Goal: Task Accomplishment & Management: Complete application form

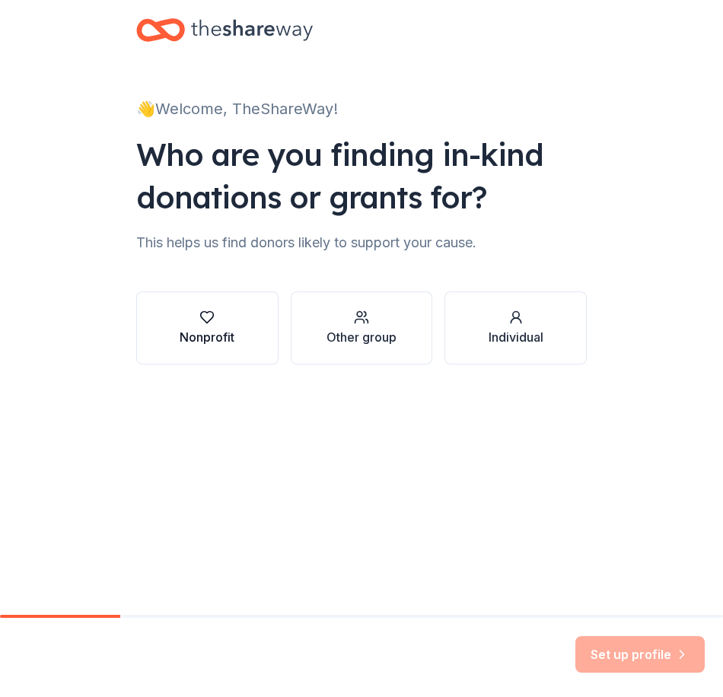
click at [200, 329] on div "Nonprofit" at bounding box center [207, 337] width 55 height 18
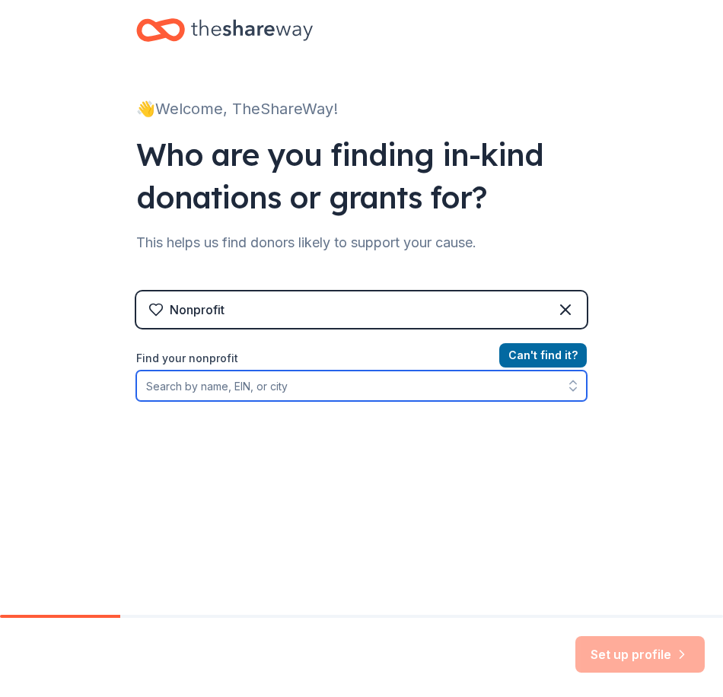
click at [227, 397] on input "Find your nonprofit" at bounding box center [361, 386] width 450 height 30
type input "charlotte center for the arts"
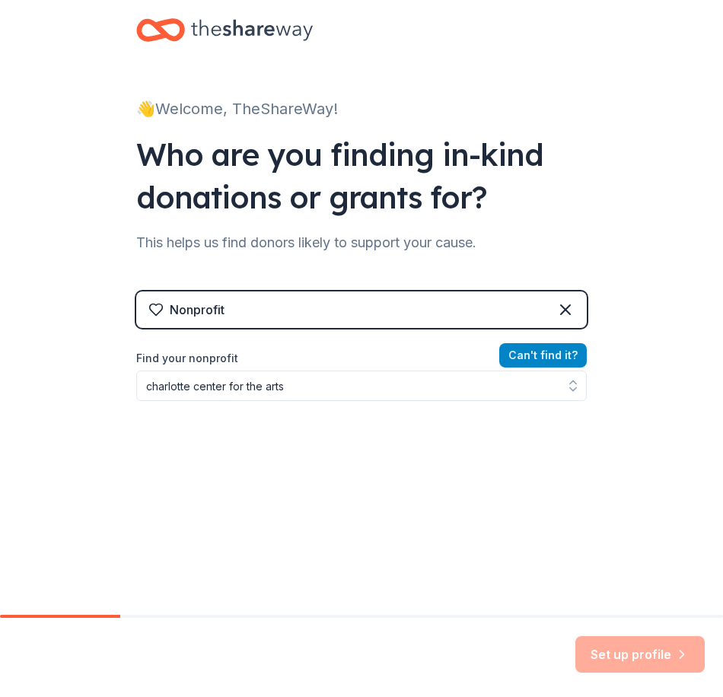
click at [513, 353] on button "Can ' t find it?" at bounding box center [542, 355] width 87 height 24
click at [514, 353] on button "Can ' t find it?" at bounding box center [542, 355] width 87 height 24
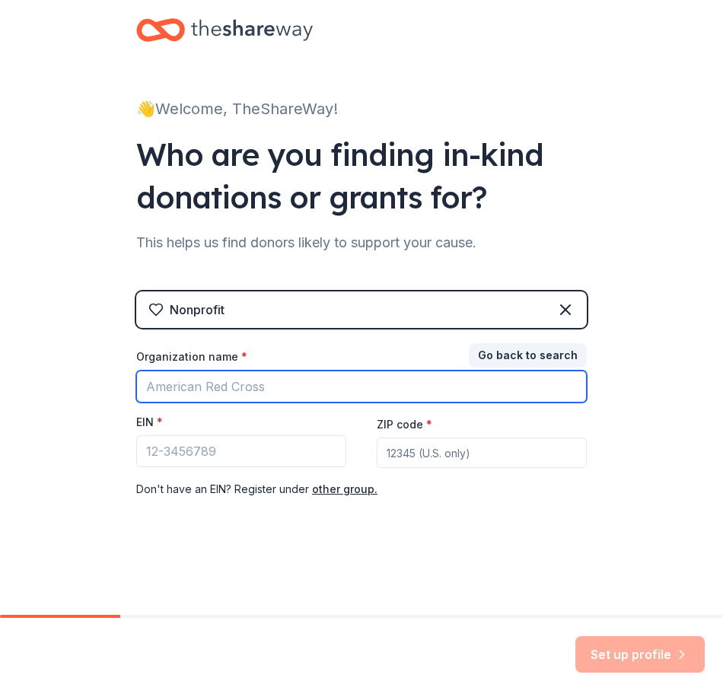
click at [256, 382] on input "Organization name *" at bounding box center [361, 387] width 450 height 32
type input "Charlotte Center for the Arts"
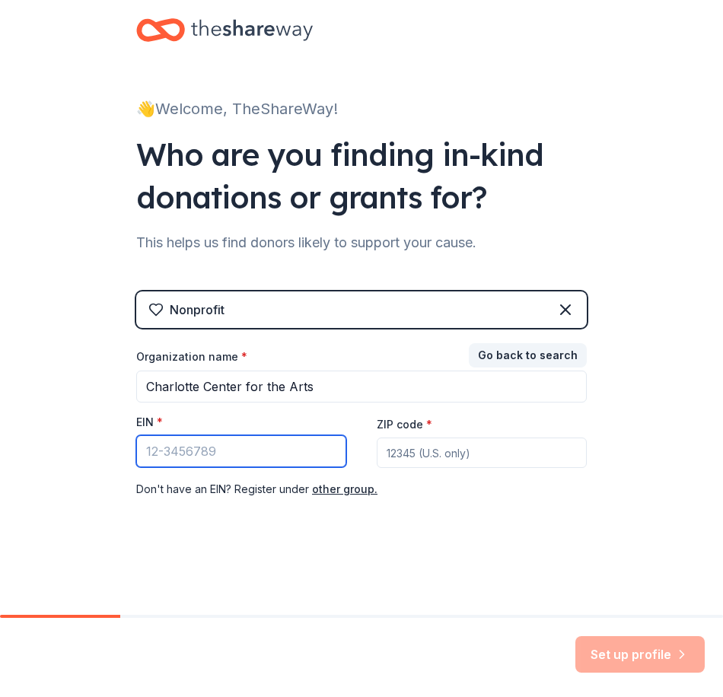
click at [293, 460] on input "EIN *" at bounding box center [241, 451] width 210 height 32
paste input "[US_EMPLOYER_IDENTIFICATION_NUMBER]"
type input "[US_EMPLOYER_IDENTIFICATION_NUMBER]"
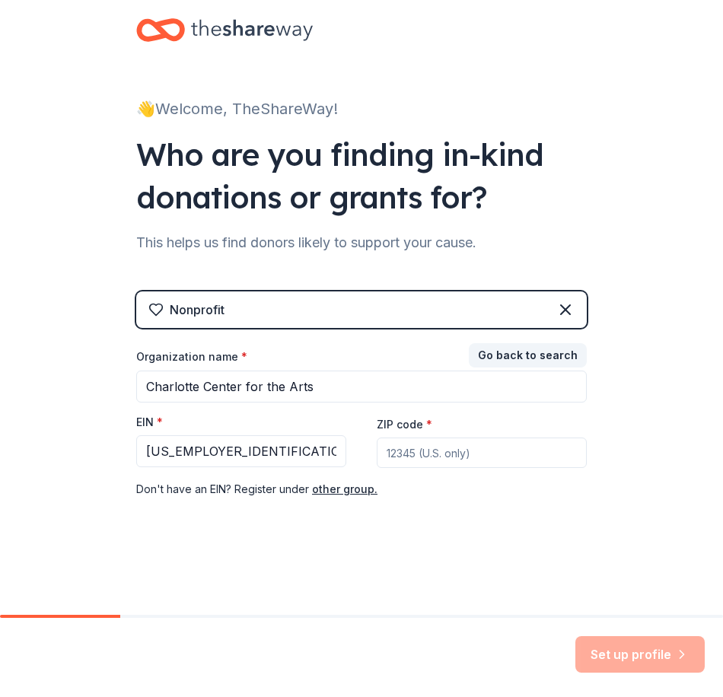
click at [426, 455] on input "ZIP code *" at bounding box center [482, 452] width 210 height 30
type input "28270"
click at [651, 649] on button "Set up profile" at bounding box center [639, 654] width 129 height 37
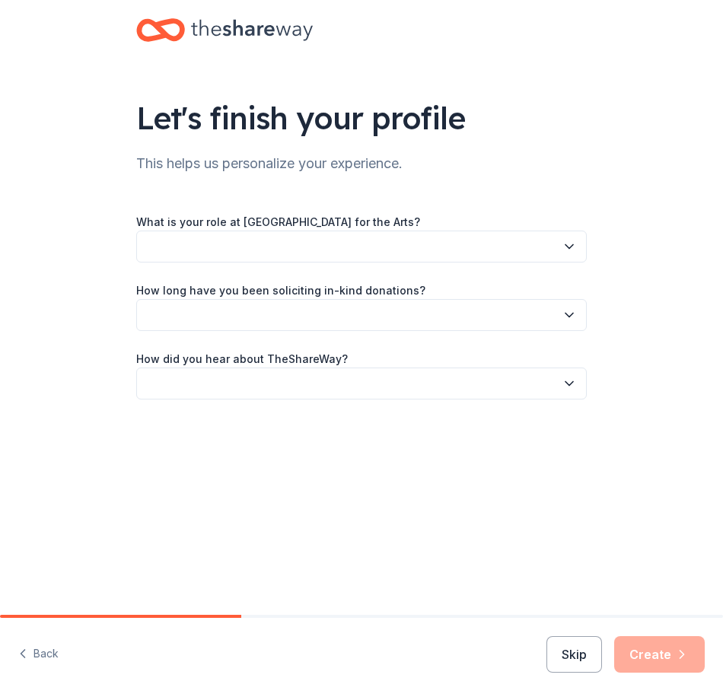
click at [416, 235] on button "button" at bounding box center [361, 247] width 450 height 32
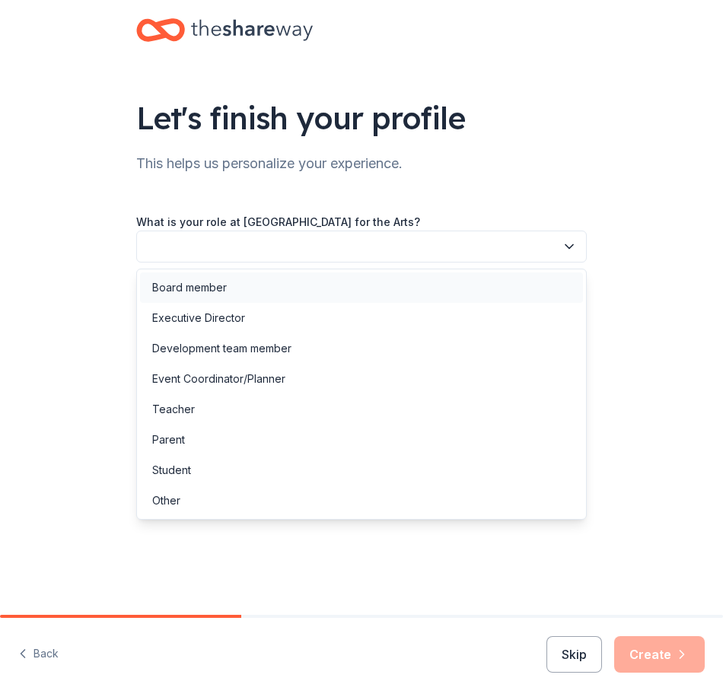
click at [299, 296] on div "Board member" at bounding box center [361, 287] width 443 height 30
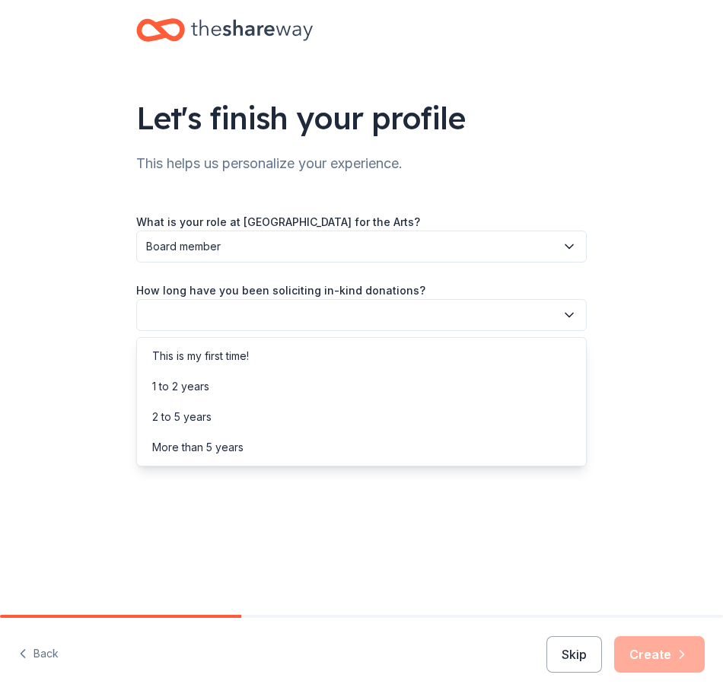
click at [285, 310] on button "button" at bounding box center [361, 315] width 450 height 32
click at [250, 365] on div "This is my first time!" at bounding box center [361, 356] width 443 height 30
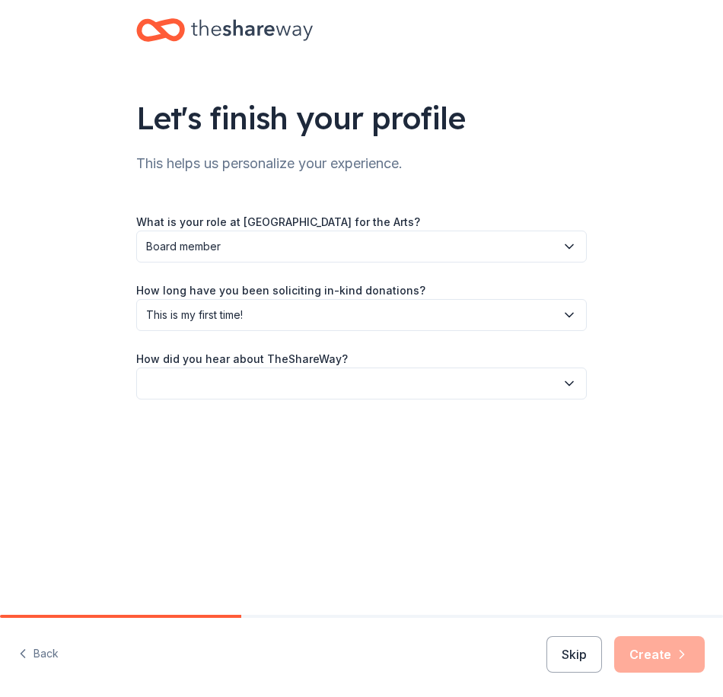
click at [246, 381] on button "button" at bounding box center [361, 383] width 450 height 32
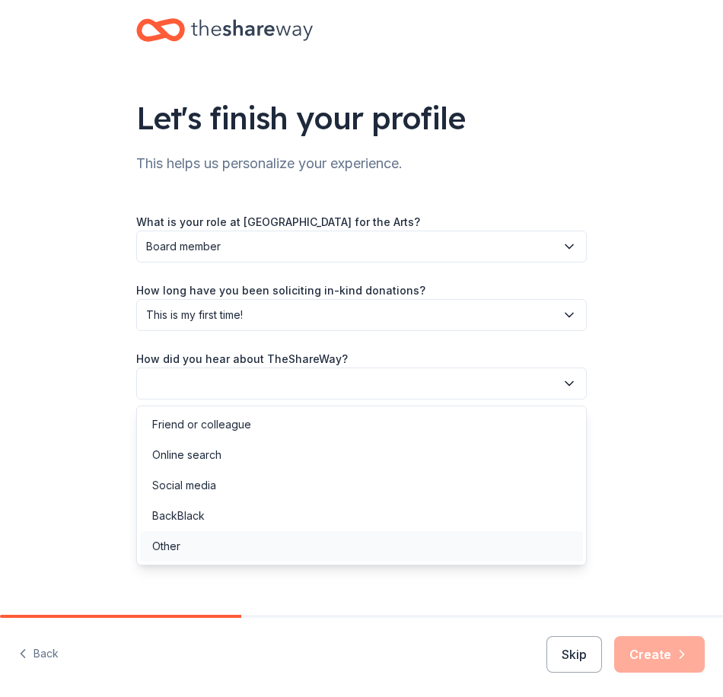
click at [205, 550] on div "Other" at bounding box center [361, 546] width 443 height 30
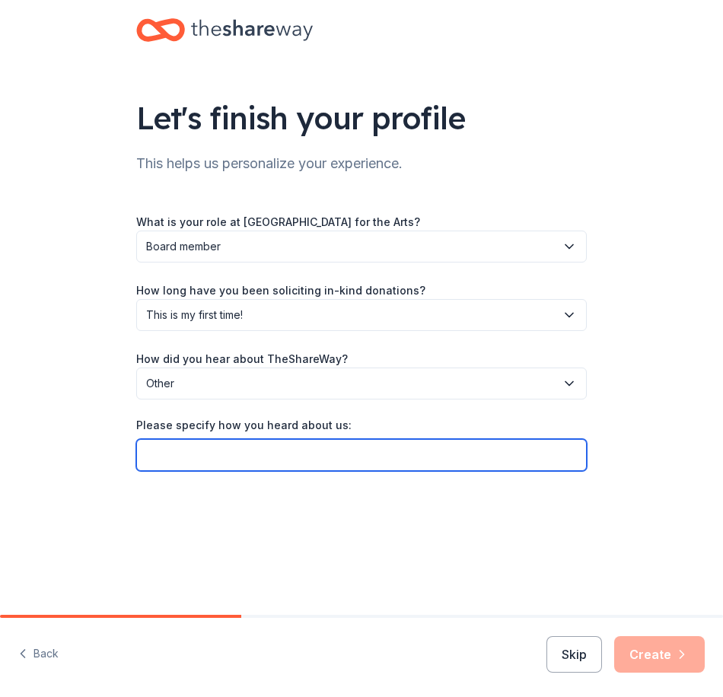
click at [204, 453] on input "Please specify how you heard about us:" at bounding box center [361, 455] width 450 height 32
type input "Givebutter"
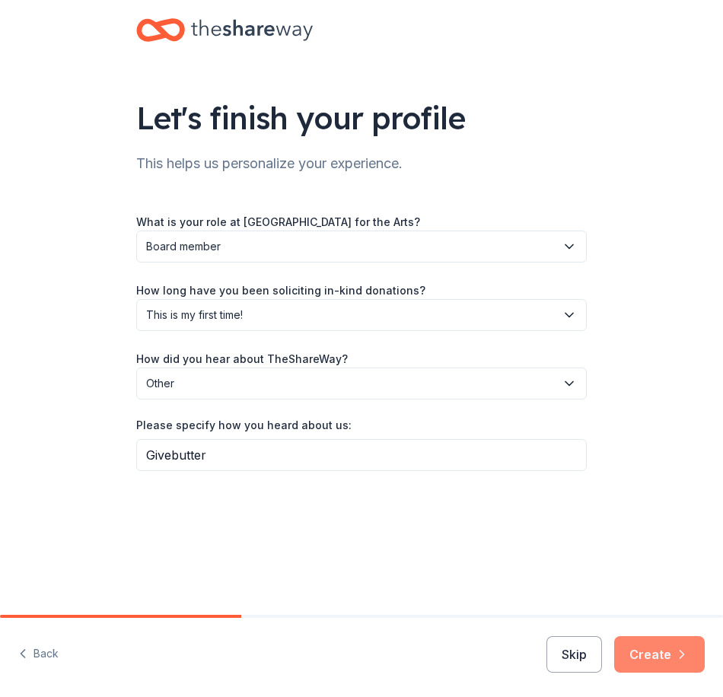
click at [667, 641] on button "Create" at bounding box center [659, 654] width 91 height 37
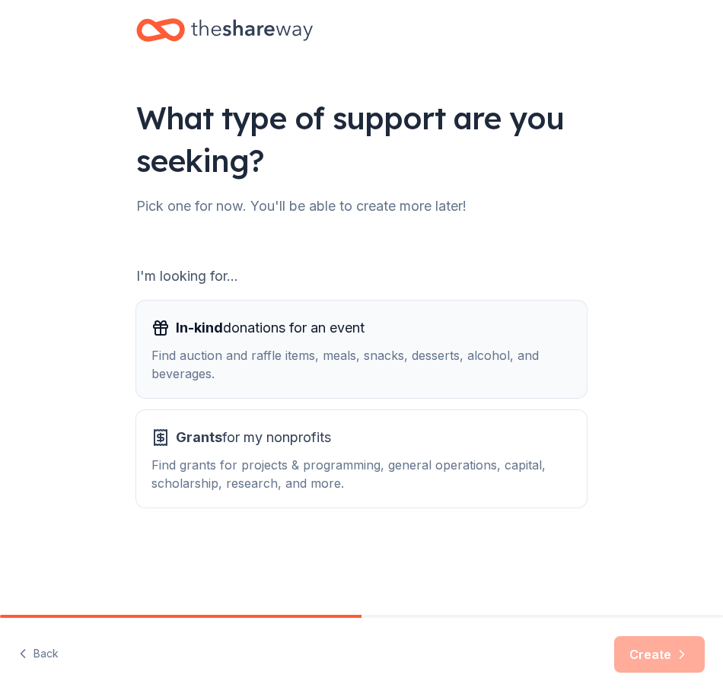
click at [212, 366] on div "Find auction and raffle items, meals, snacks, desserts, alcohol, and beverages." at bounding box center [361, 364] width 420 height 37
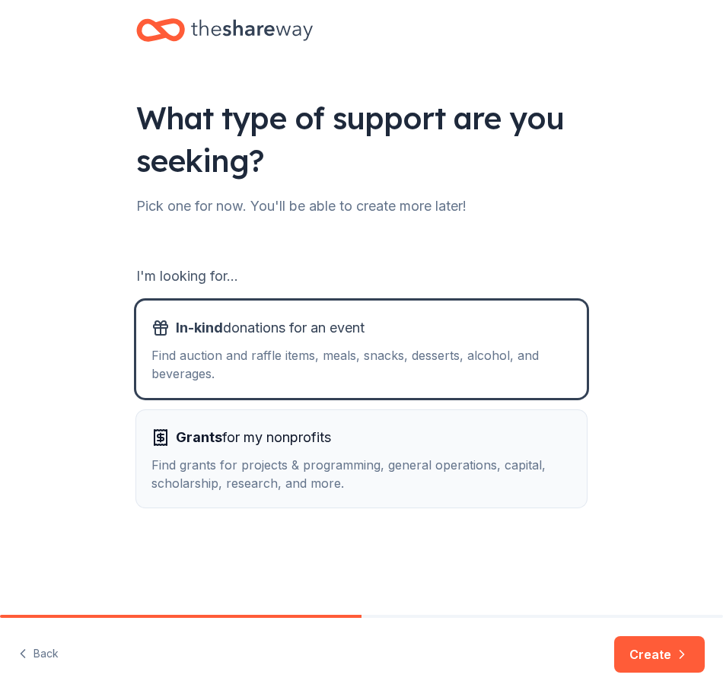
click at [227, 444] on span "Grants for my nonprofits" at bounding box center [253, 437] width 155 height 24
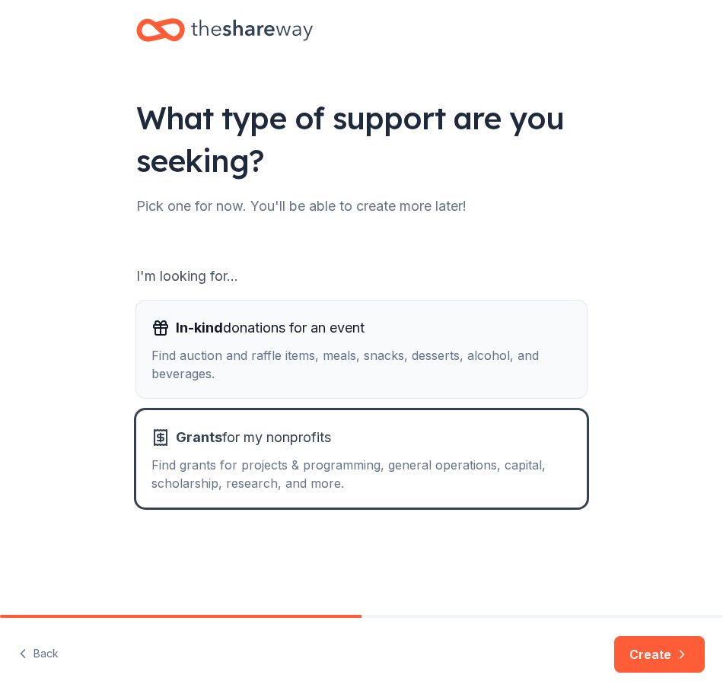
click at [339, 371] on div "Find auction and raffle items, meals, snacks, desserts, alcohol, and beverages." at bounding box center [361, 364] width 420 height 37
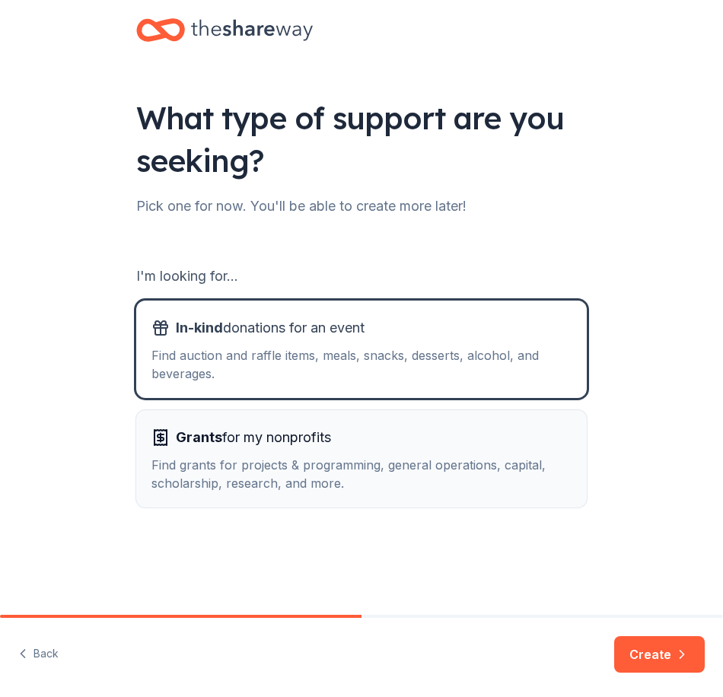
click at [313, 447] on span "Grants for my nonprofits" at bounding box center [253, 437] width 155 height 24
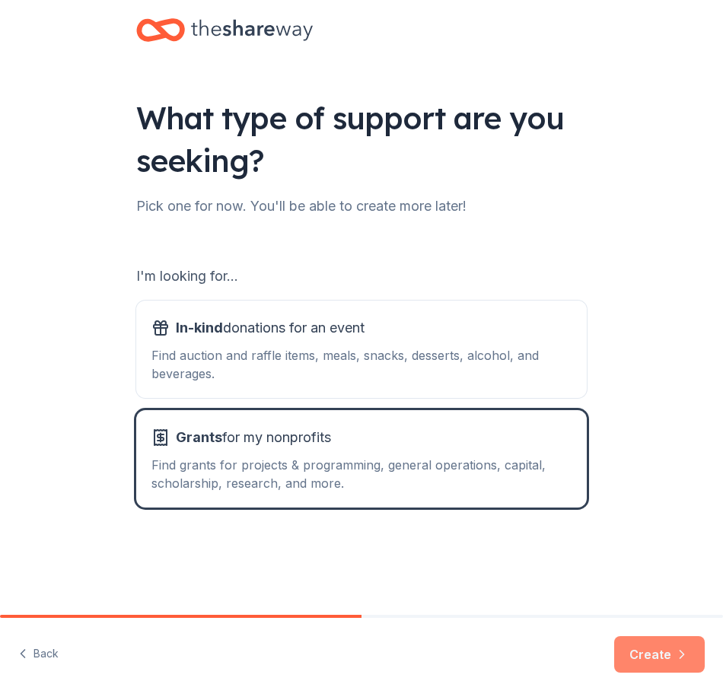
click at [666, 661] on button "Create" at bounding box center [659, 654] width 91 height 37
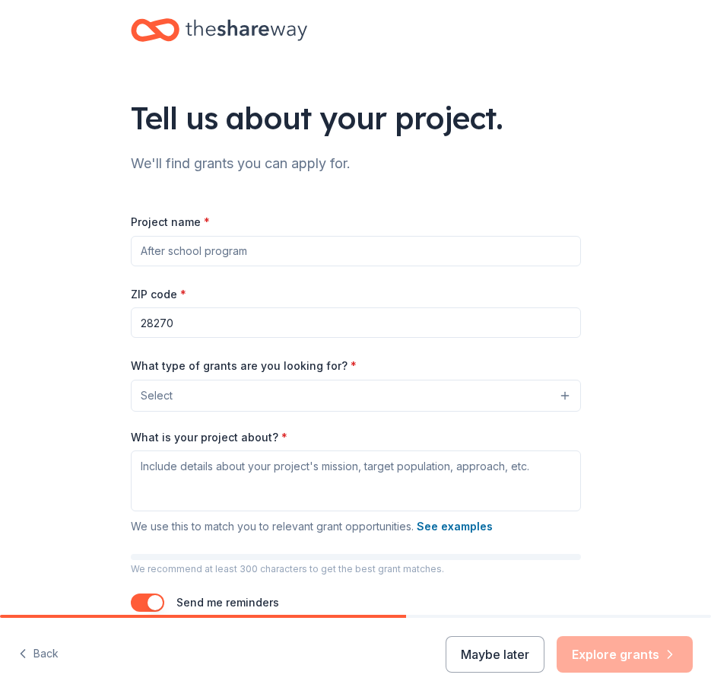
click at [252, 247] on input "Project name *" at bounding box center [356, 251] width 450 height 30
click at [474, 660] on button "Maybe later" at bounding box center [495, 654] width 99 height 37
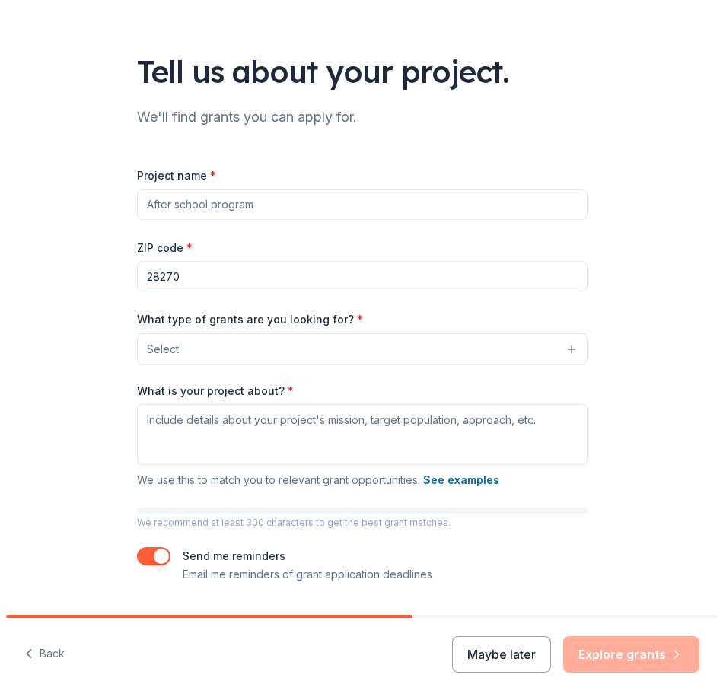
scroll to position [88, 0]
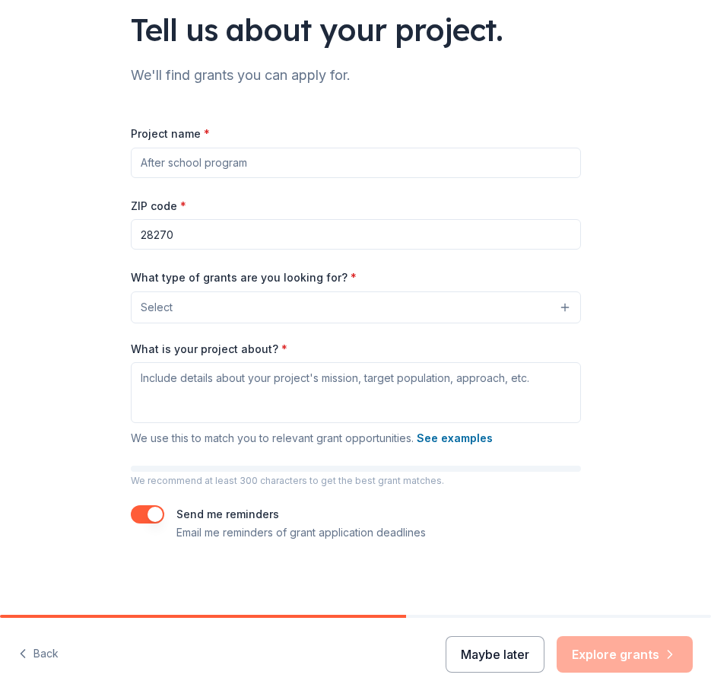
click at [491, 651] on button "Maybe later" at bounding box center [495, 654] width 99 height 37
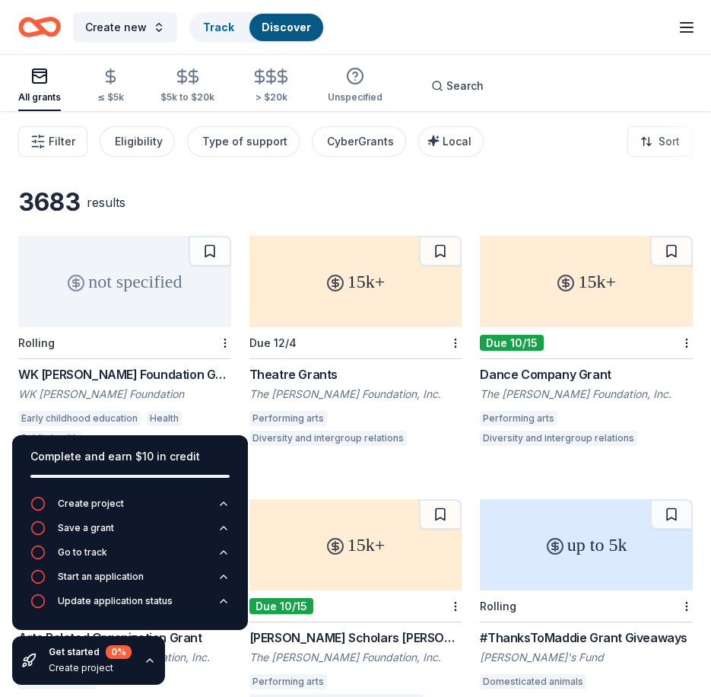
click at [358, 310] on div "15k+" at bounding box center [356, 281] width 213 height 91
click at [54, 148] on span "Filter" at bounding box center [62, 141] width 27 height 18
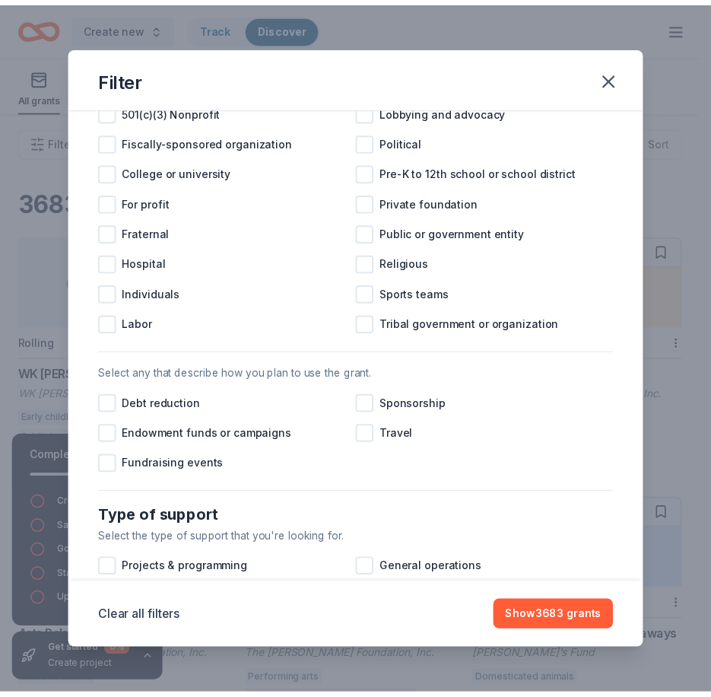
scroll to position [147, 0]
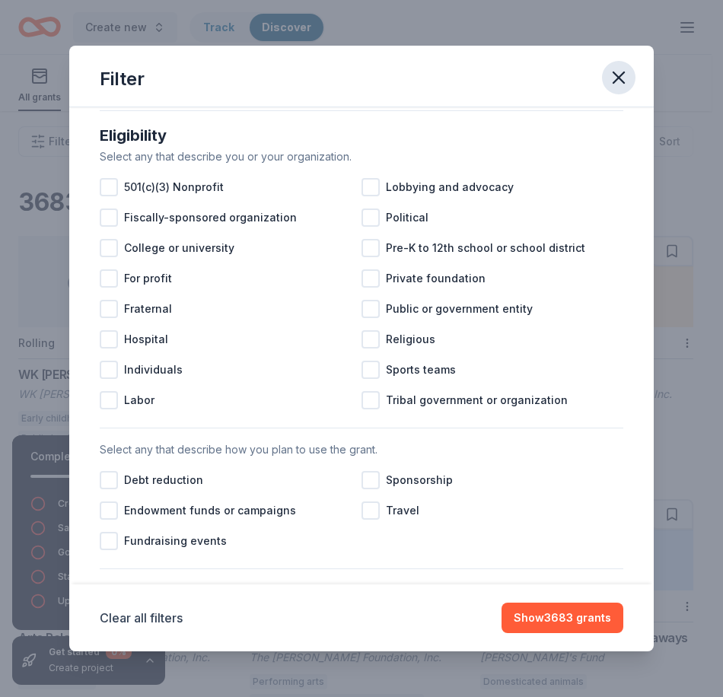
click at [625, 77] on icon "button" at bounding box center [618, 77] width 21 height 21
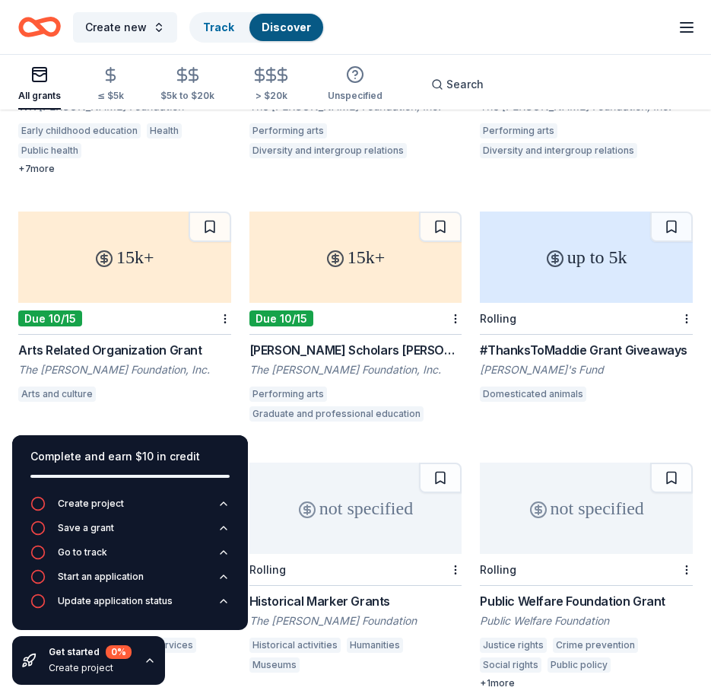
scroll to position [304, 0]
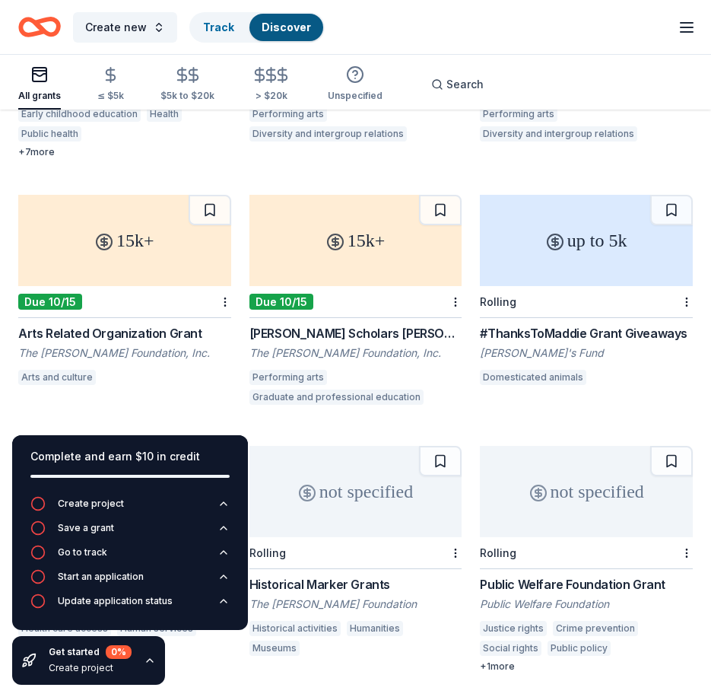
click at [113, 329] on div "Arts Related Organization Grant" at bounding box center [124, 333] width 213 height 18
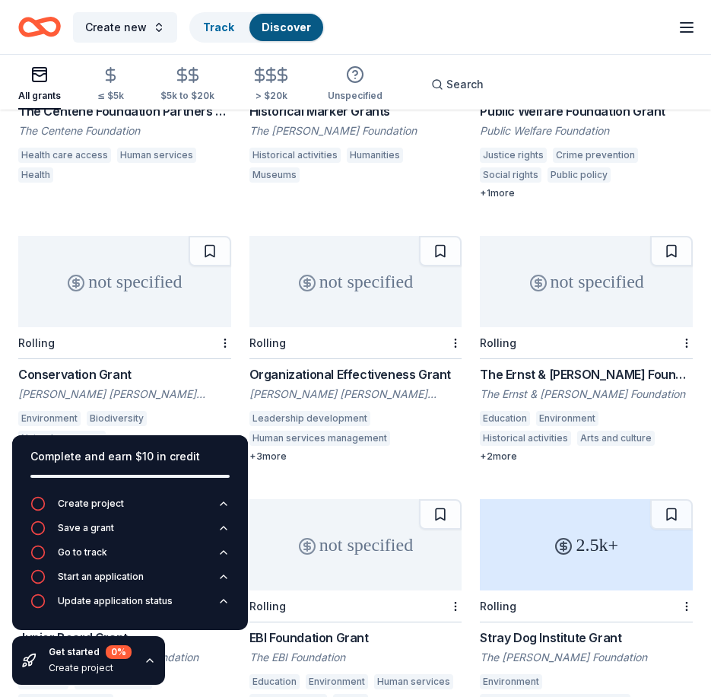
scroll to position [805, 0]
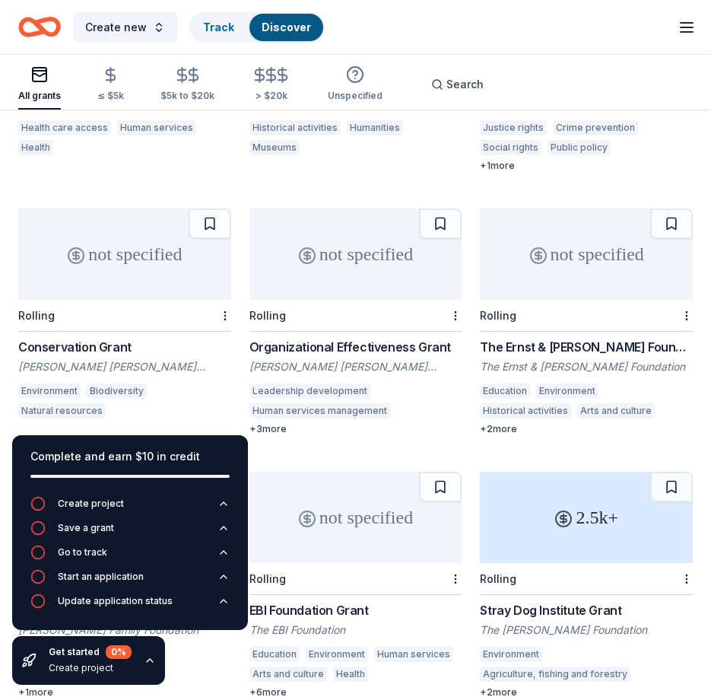
click at [595, 413] on div "Arts and culture" at bounding box center [616, 410] width 78 height 15
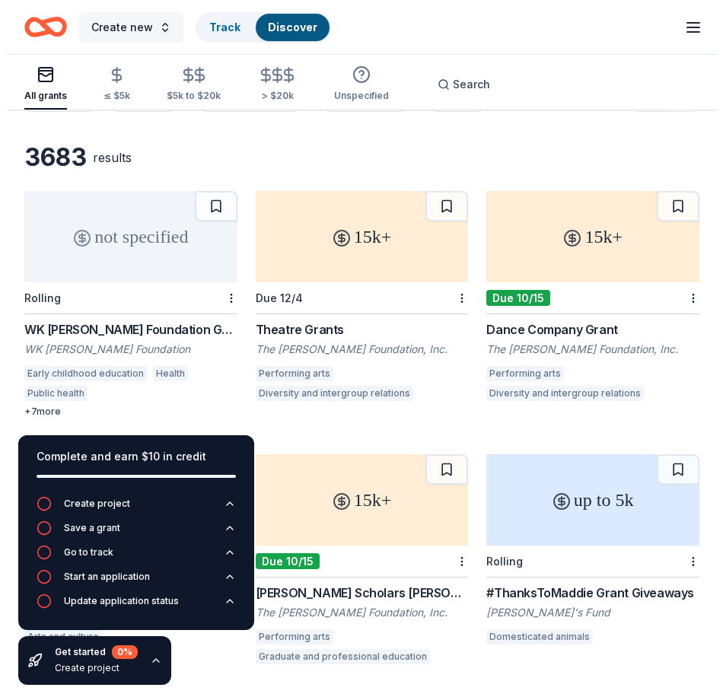
scroll to position [0, 0]
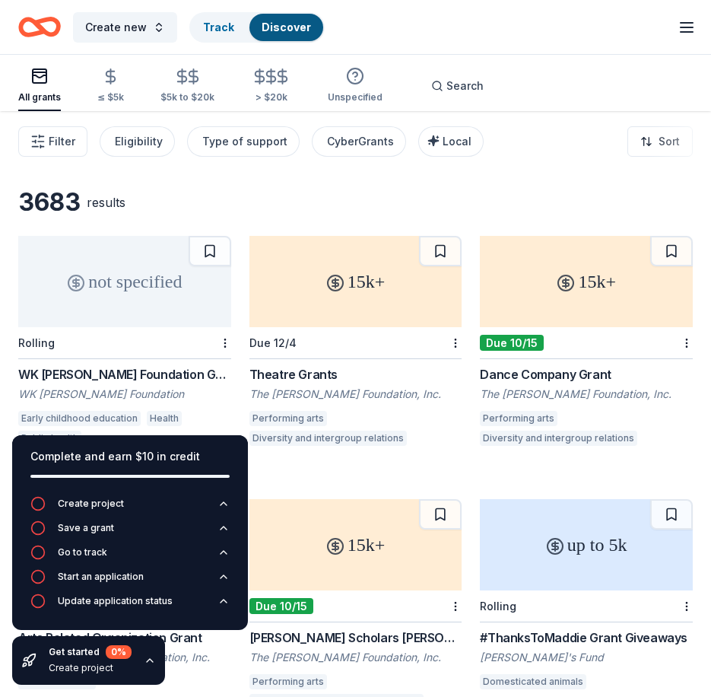
click at [46, 19] on icon "Home" at bounding box center [47, 26] width 24 height 15
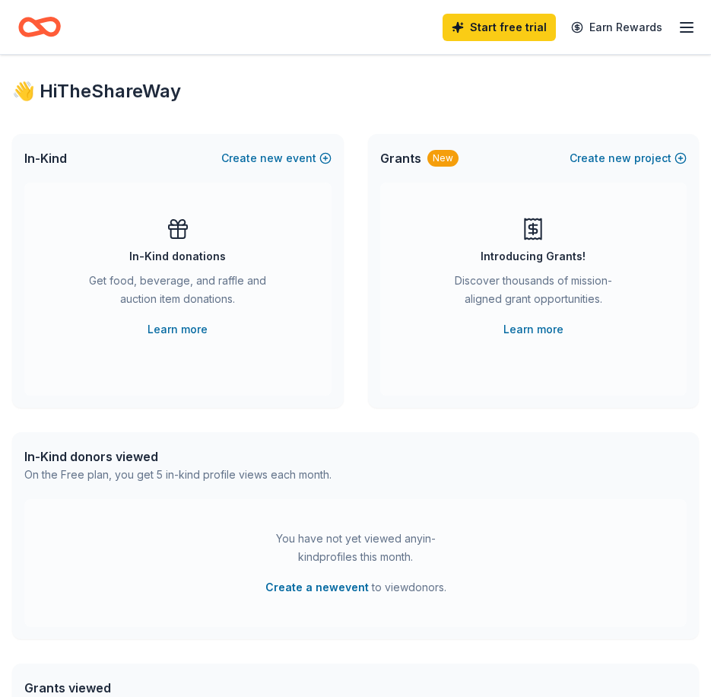
click at [166, 240] on icon at bounding box center [178, 229] width 24 height 24
click at [306, 157] on button "Create new event" at bounding box center [276, 158] width 110 height 18
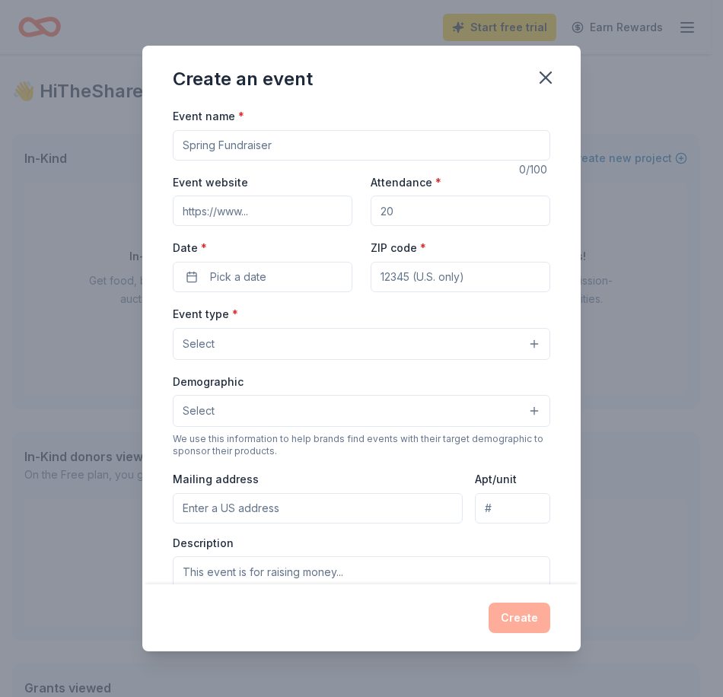
click at [253, 338] on button "Select" at bounding box center [361, 344] width 377 height 32
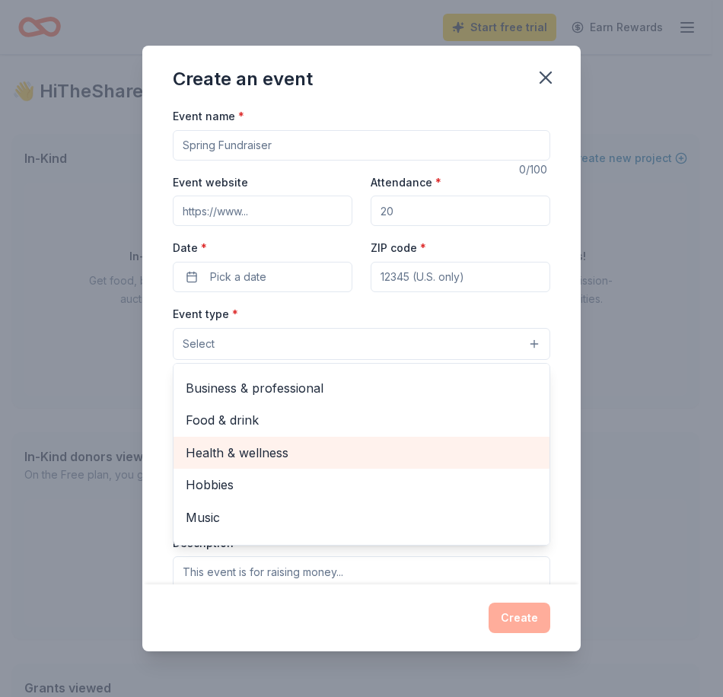
scroll to position [50, 0]
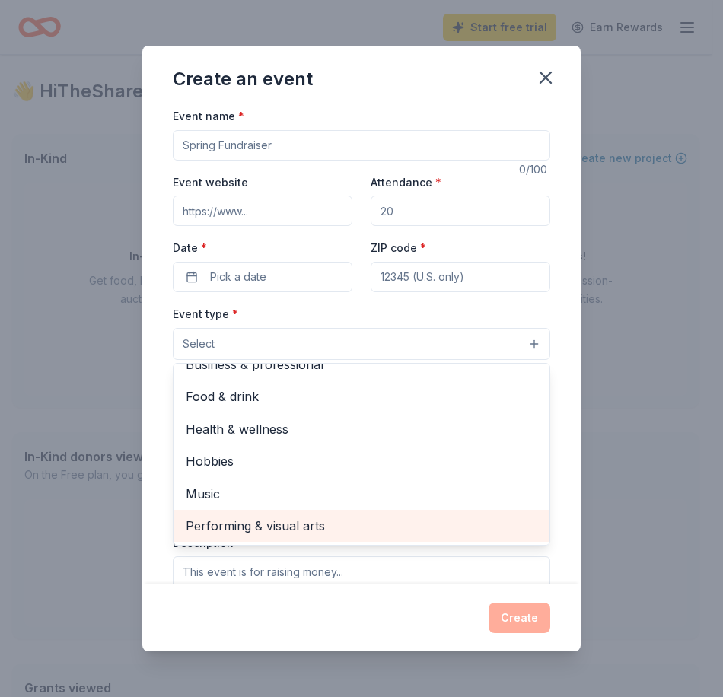
click at [294, 522] on span "Performing & visual arts" at bounding box center [362, 526] width 352 height 20
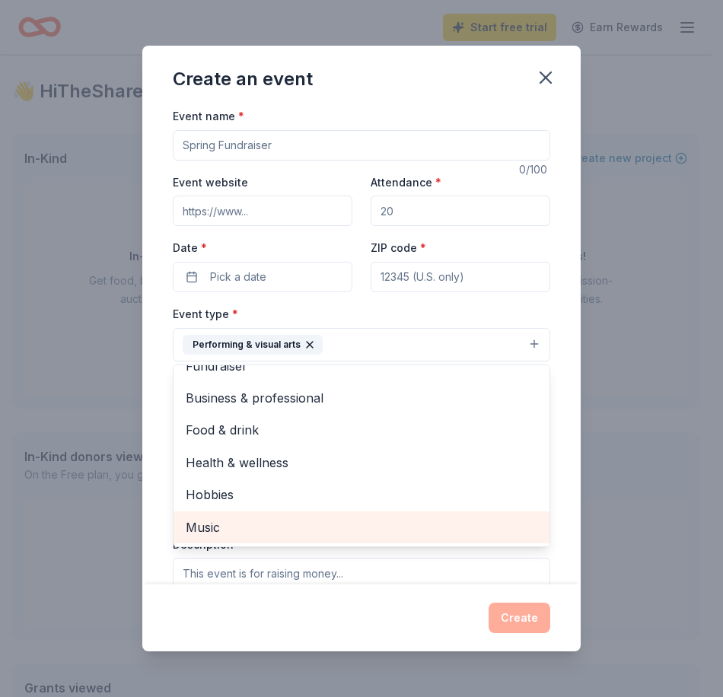
scroll to position [18, 0]
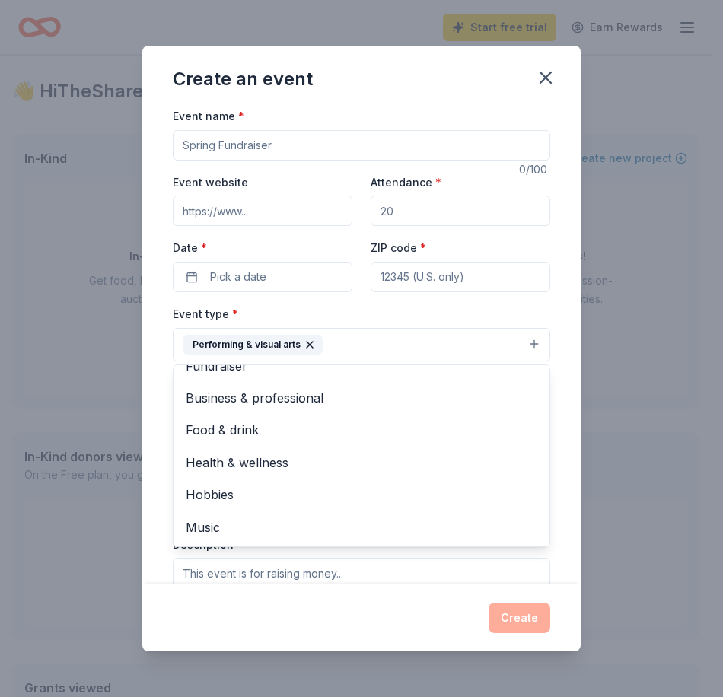
click at [237, 146] on div "Event name * 0 /100 Event website Attendance * Date * Pick a date ZIP code * Ev…" at bounding box center [361, 459] width 377 height 705
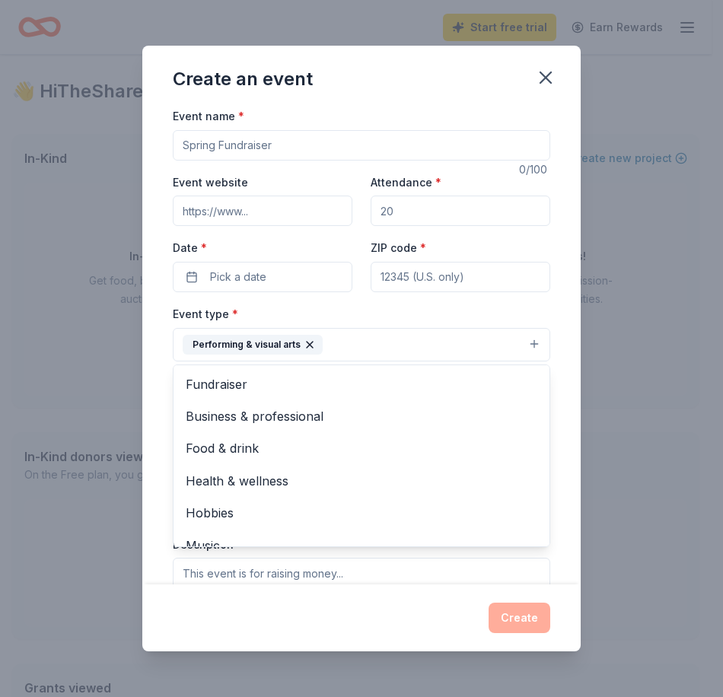
click at [364, 349] on button "Performing & visual arts" at bounding box center [361, 344] width 377 height 33
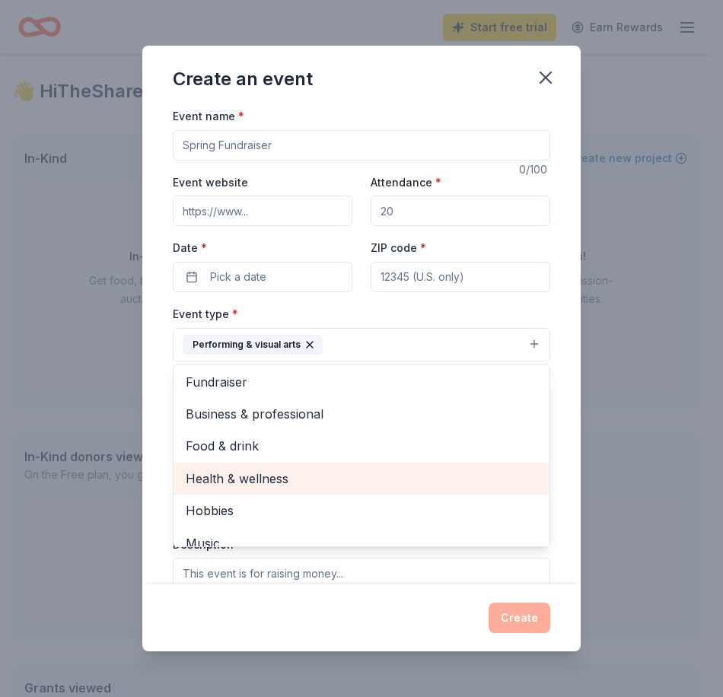
scroll to position [0, 0]
click at [362, 484] on span "Health & wellness" at bounding box center [362, 481] width 352 height 20
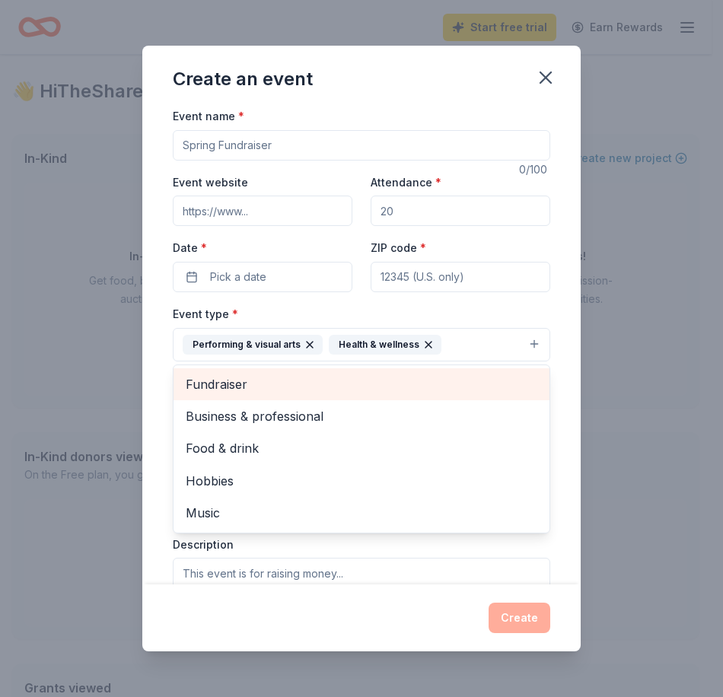
click at [324, 386] on span "Fundraiser" at bounding box center [362, 384] width 352 height 20
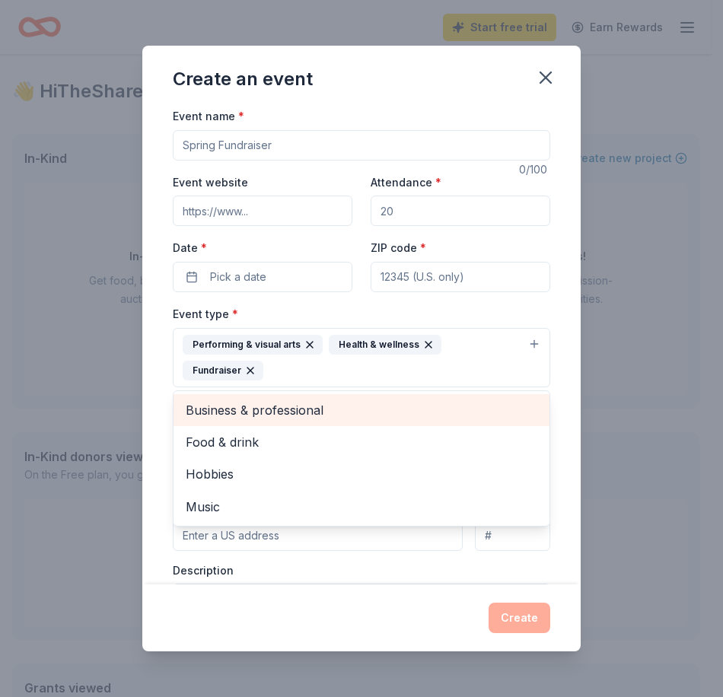
click at [240, 142] on div "Event name * 0 /100 Event website Attendance * Date * Pick a date ZIP code * Ev…" at bounding box center [361, 472] width 377 height 730
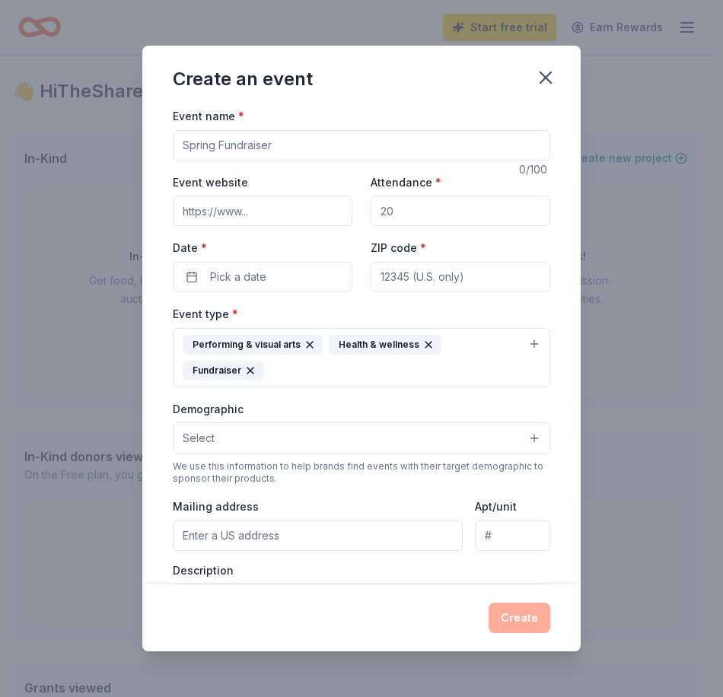
click at [231, 145] on input "Event name *" at bounding box center [361, 145] width 377 height 30
click at [213, 144] on input "2025 Pickleball Fundraiser" at bounding box center [361, 145] width 377 height 30
click at [431, 147] on input "2025 Charlotte Center for the Arts Pickleball Fundraiser" at bounding box center [361, 145] width 377 height 30
type input "2025 Charlotte Center for the Arts Pickleball Tournament Fundraiser"
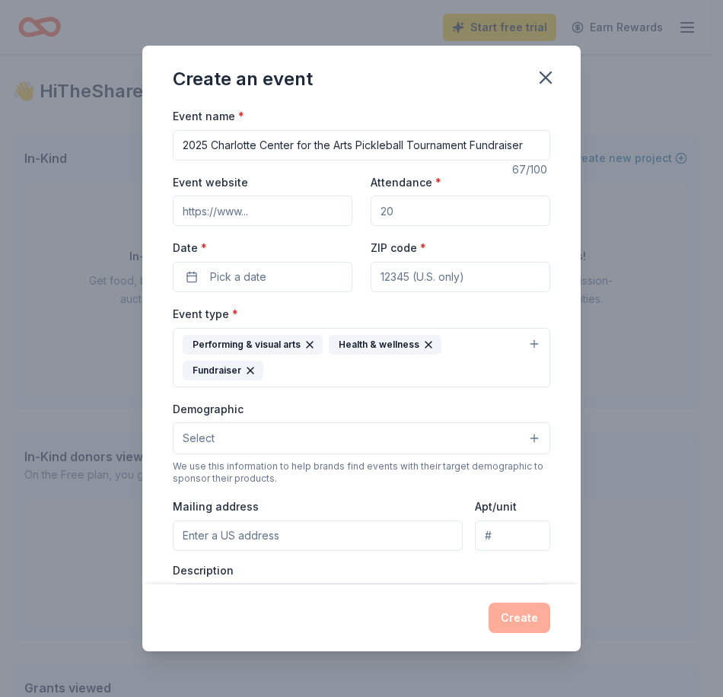
paste input "https://www.artscenterclt.org/event-details/cca-pickleball-tournament-2025"
type input "https://www.artscenterclt.org/event-details/cca-pickleball-tournament-2025"
drag, startPoint x: 419, startPoint y: 207, endPoint x: 348, endPoint y: 194, distance: 71.9
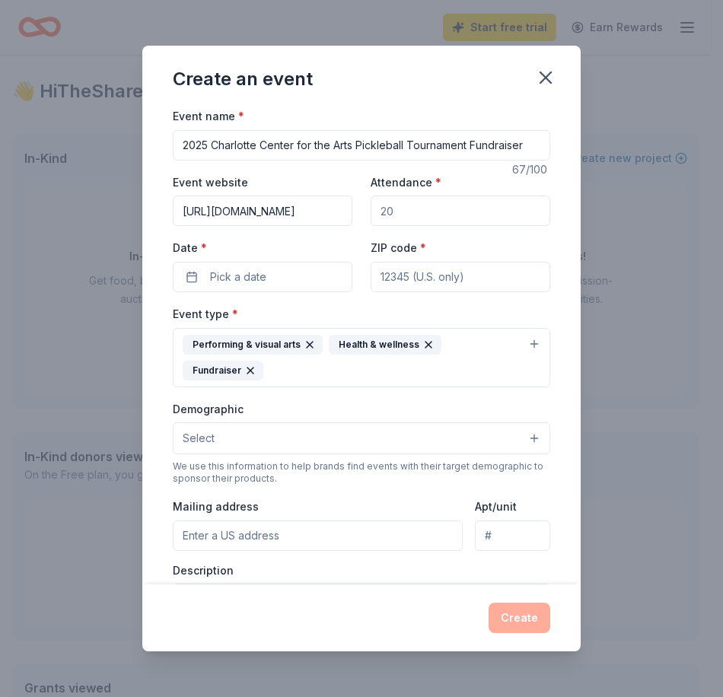
click at [348, 194] on div "Event website https://www.artscenterclt.org/event-details/cca-pickleball-tourna…" at bounding box center [361, 232] width 377 height 119
drag, startPoint x: 422, startPoint y: 218, endPoint x: 364, endPoint y: 215, distance: 58.7
click at [364, 215] on div "Event website https://www.artscenterclt.org/event-details/cca-pickleball-tourna…" at bounding box center [361, 232] width 377 height 119
type input "60"
click at [309, 261] on div "Date * Pick a date" at bounding box center [263, 265] width 180 height 54
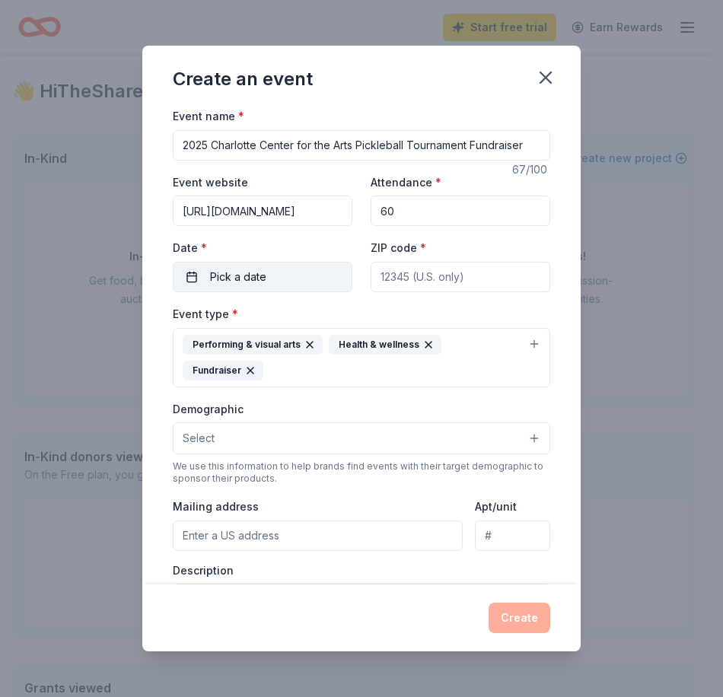
click at [303, 286] on button "Pick a date" at bounding box center [263, 277] width 180 height 30
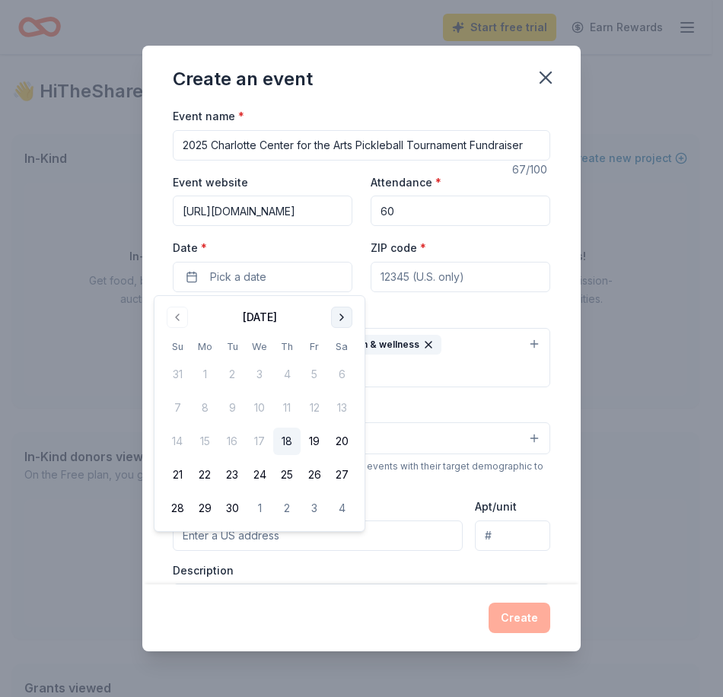
click at [338, 326] on div "September 2025 Su Mo Tu We Th Fr Sa 31 1 2 3 4 5 6 7 8 9 10 11 12 13 14 15 16 1…" at bounding box center [260, 413] width 192 height 217
click at [338, 325] on button "Go to next month" at bounding box center [341, 317] width 21 height 21
click at [174, 475] on button "19" at bounding box center [177, 474] width 27 height 27
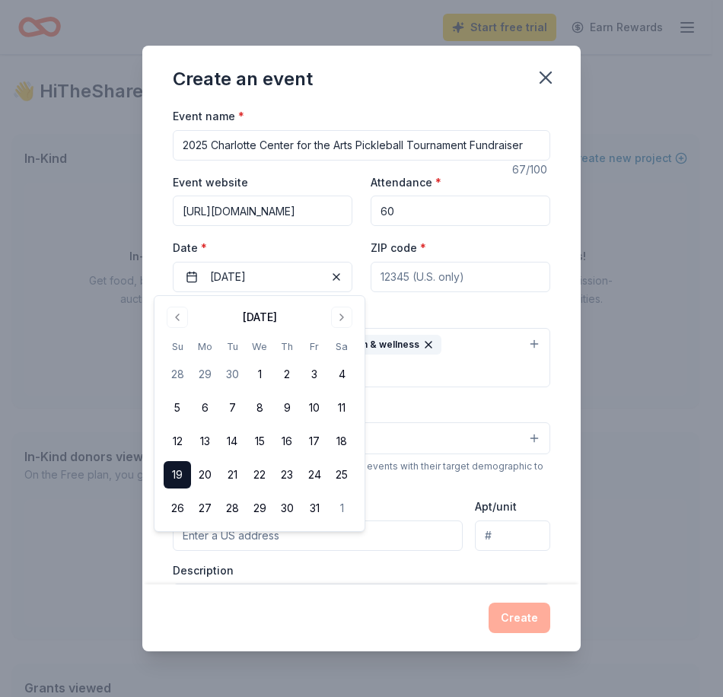
click at [457, 289] on input "ZIP code *" at bounding box center [461, 277] width 180 height 30
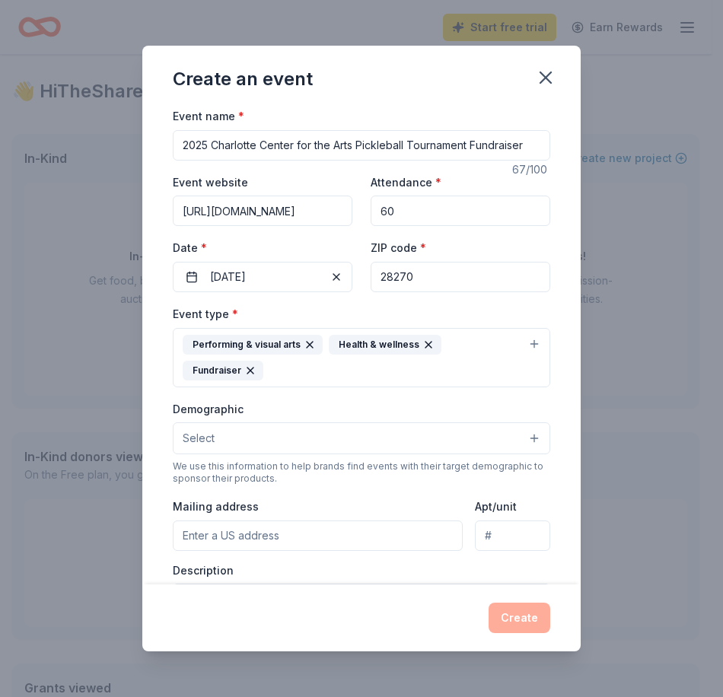
type input "28270"
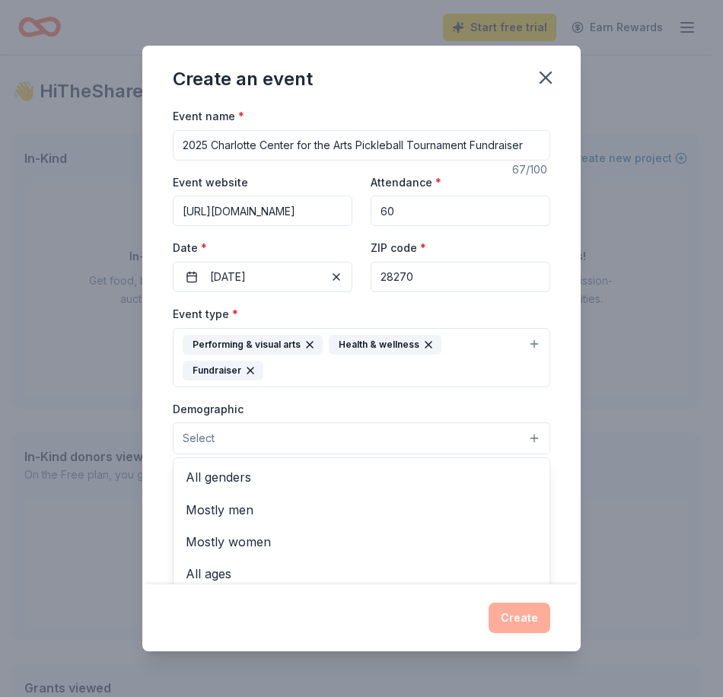
click at [240, 445] on button "Select" at bounding box center [361, 438] width 377 height 32
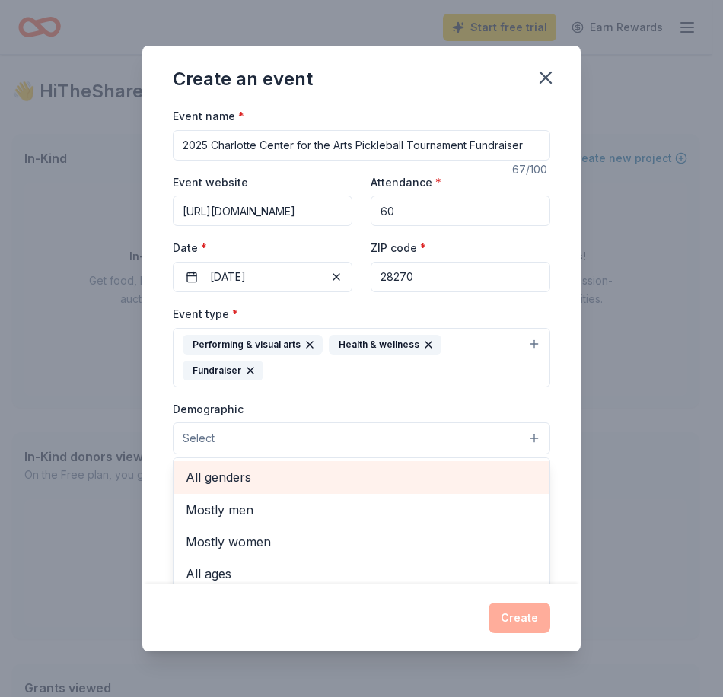
click at [243, 476] on span "All genders" at bounding box center [362, 477] width 352 height 20
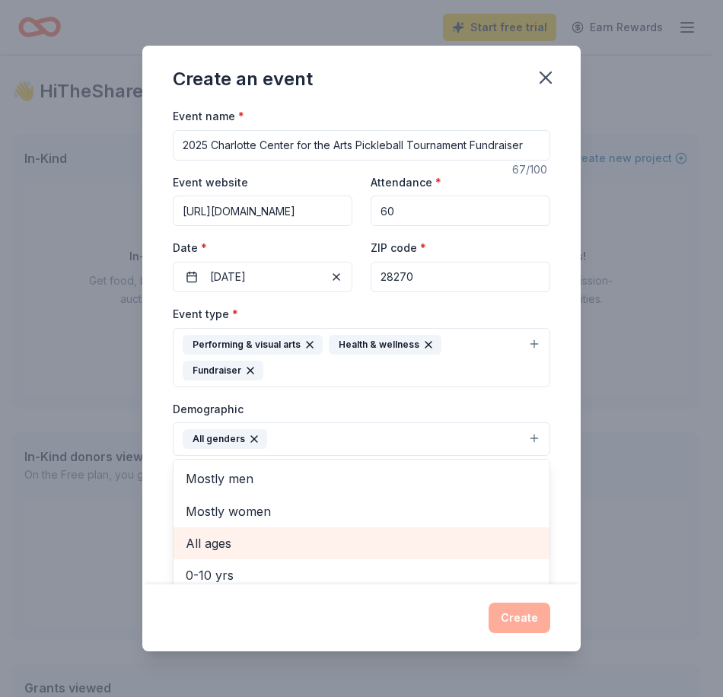
click at [215, 545] on span "All ages" at bounding box center [362, 543] width 352 height 20
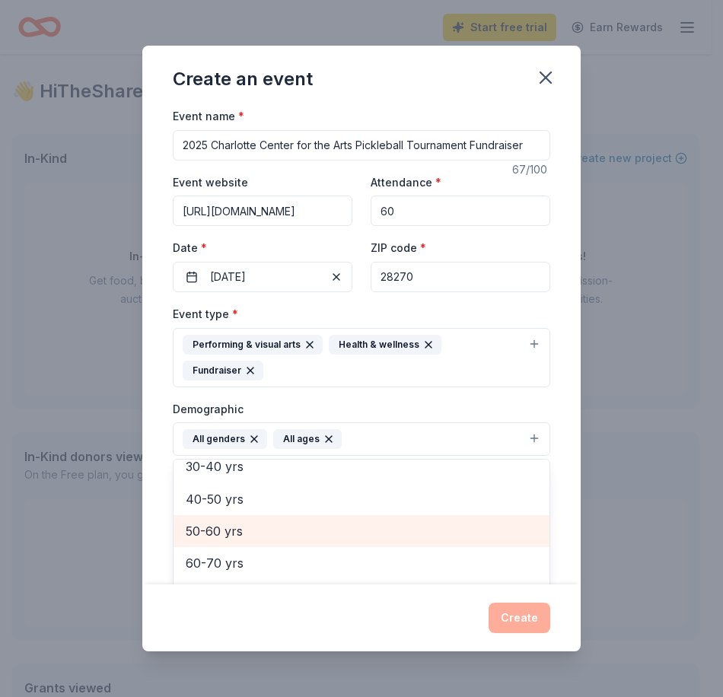
scroll to position [180, 0]
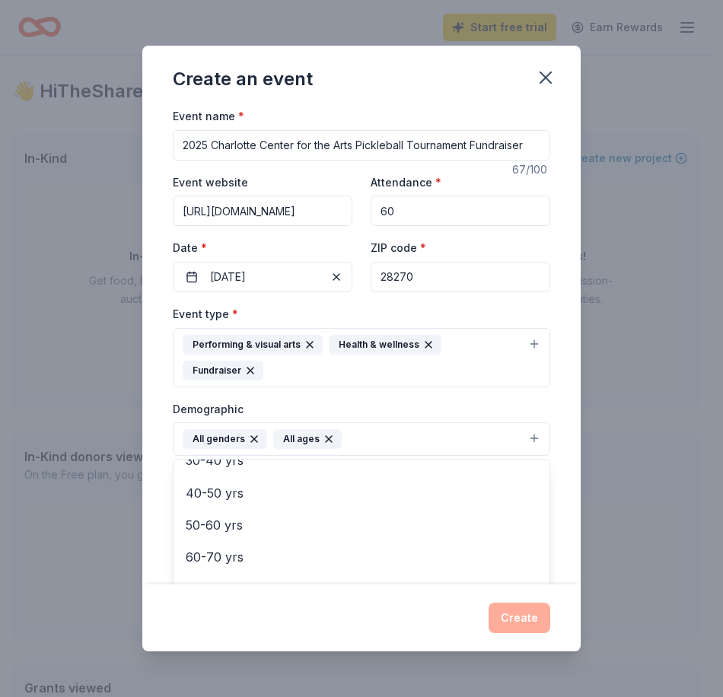
click at [156, 532] on div "Event name * 2025 Charlotte Center for the Arts Pickleball Tournament Fundraise…" at bounding box center [361, 346] width 438 height 478
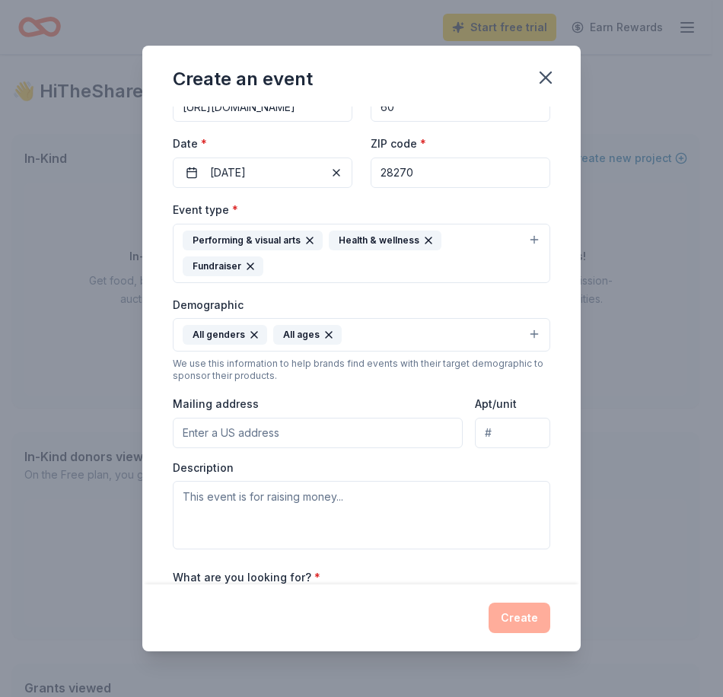
scroll to position [228, 0]
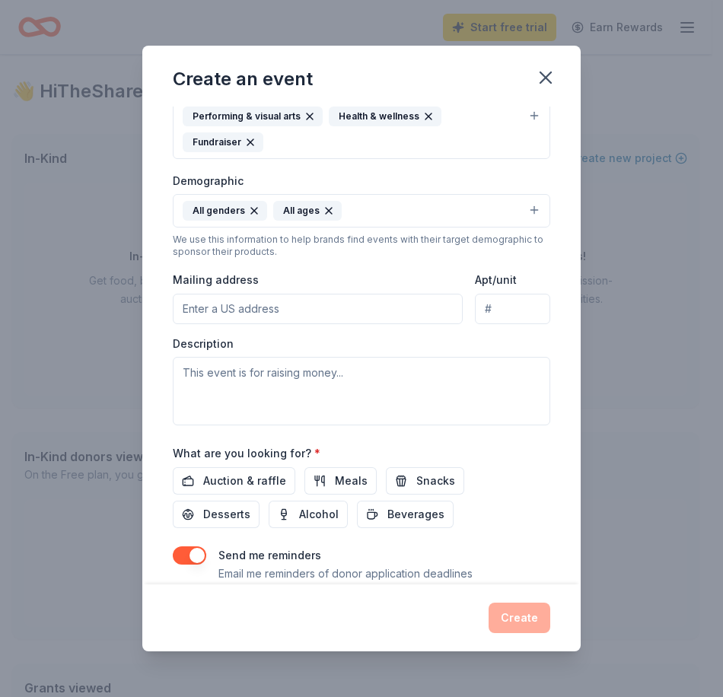
click at [250, 313] on input "Mailing address" at bounding box center [318, 309] width 290 height 30
type input "9416 Hampton Oaks Lane, Charlotte, NC, 28270"
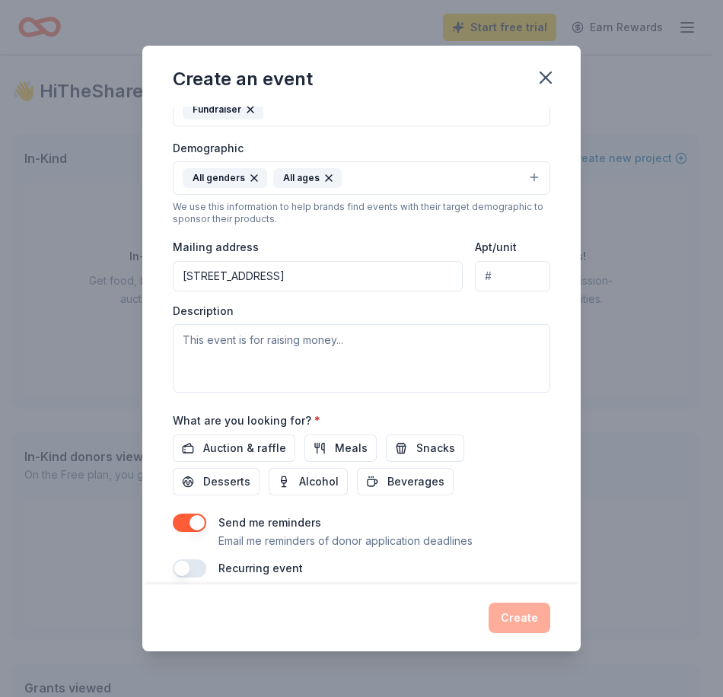
scroll to position [278, 0]
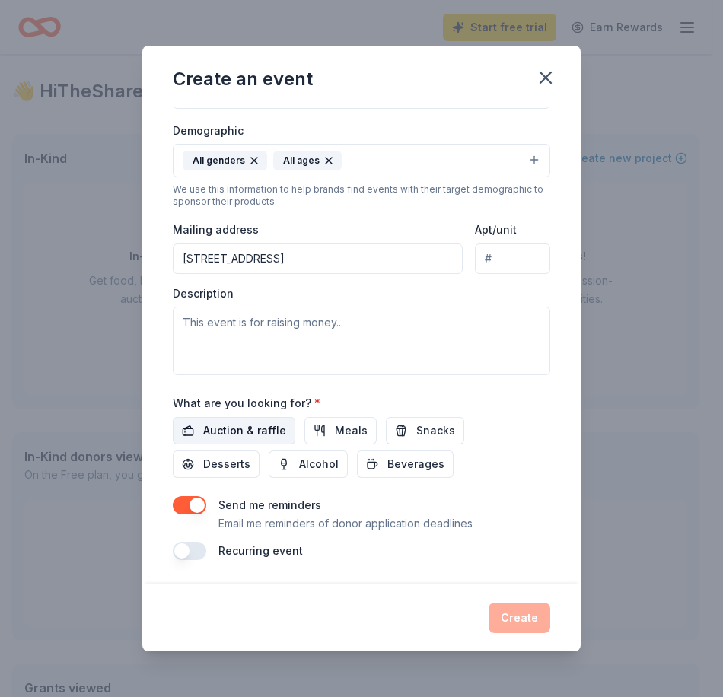
click at [225, 433] on span "Auction & raffle" at bounding box center [244, 431] width 83 height 18
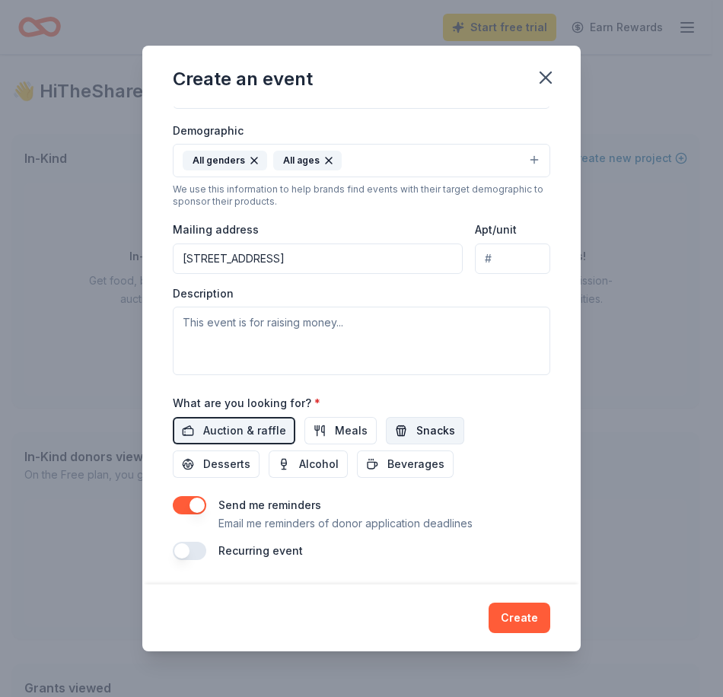
click at [416, 427] on span "Snacks" at bounding box center [435, 431] width 39 height 18
click at [317, 457] on span "Alcohol" at bounding box center [319, 464] width 40 height 18
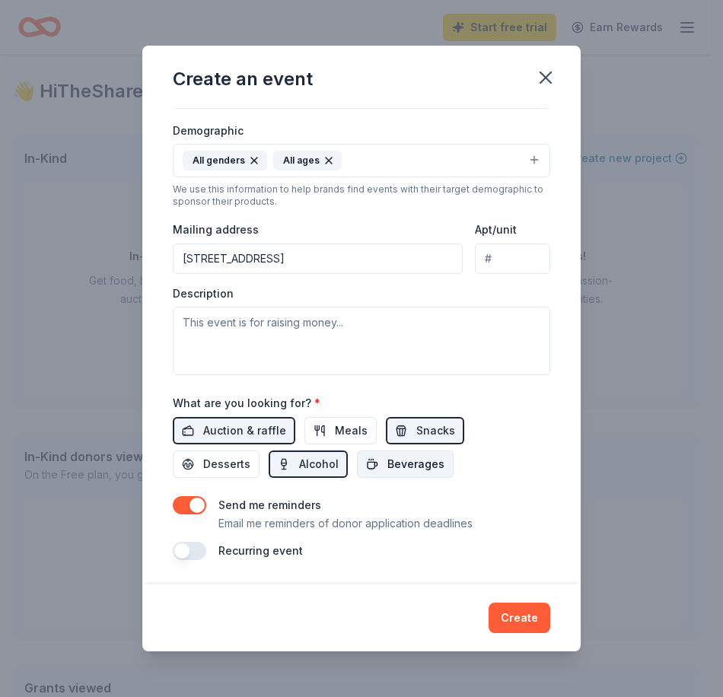
click at [426, 457] on span "Beverages" at bounding box center [415, 464] width 57 height 18
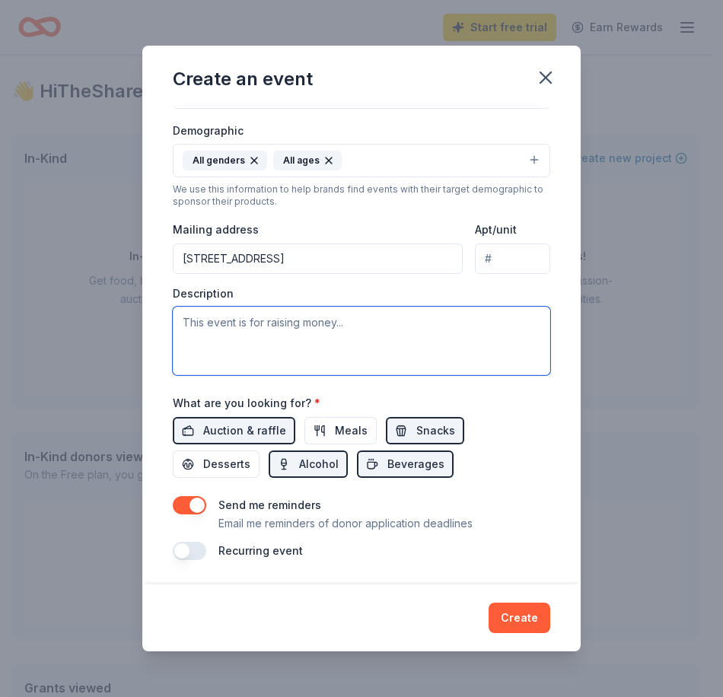
click at [256, 338] on textarea at bounding box center [361, 341] width 377 height 68
paste textarea "Come join us for a tournament to fund the early stages of planning for a new pe…"
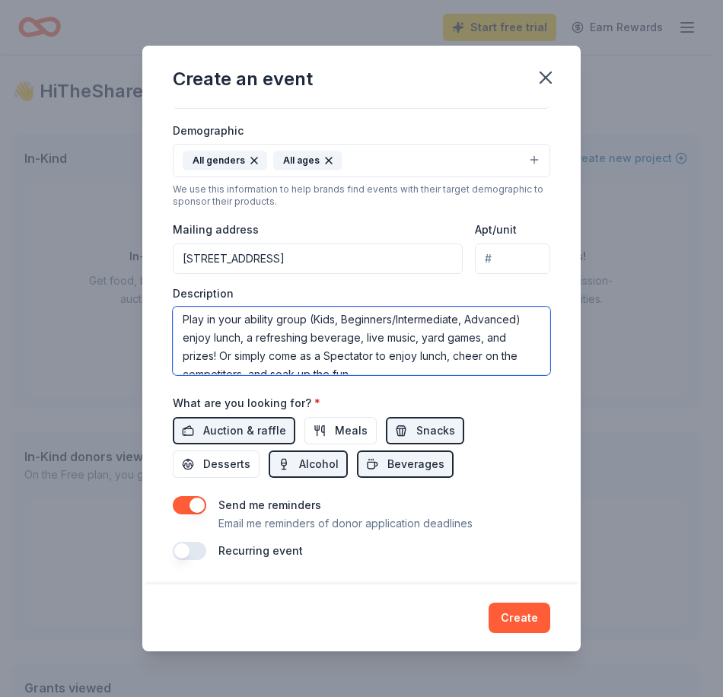
scroll to position [58, 0]
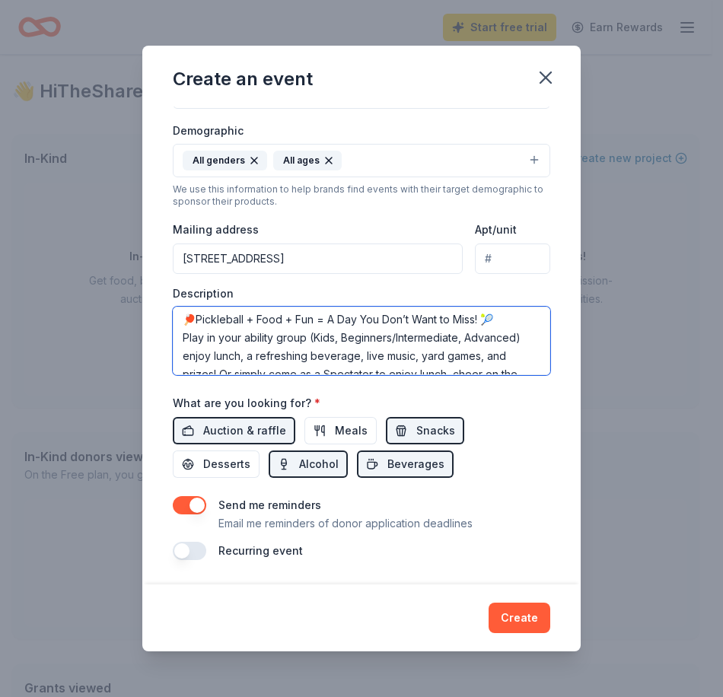
drag, startPoint x: 504, startPoint y: 325, endPoint x: 178, endPoint y: 342, distance: 326.8
click at [178, 342] on textarea "Come join us for a tournament to fund the early stages of planning for a new pe…" at bounding box center [361, 341] width 377 height 68
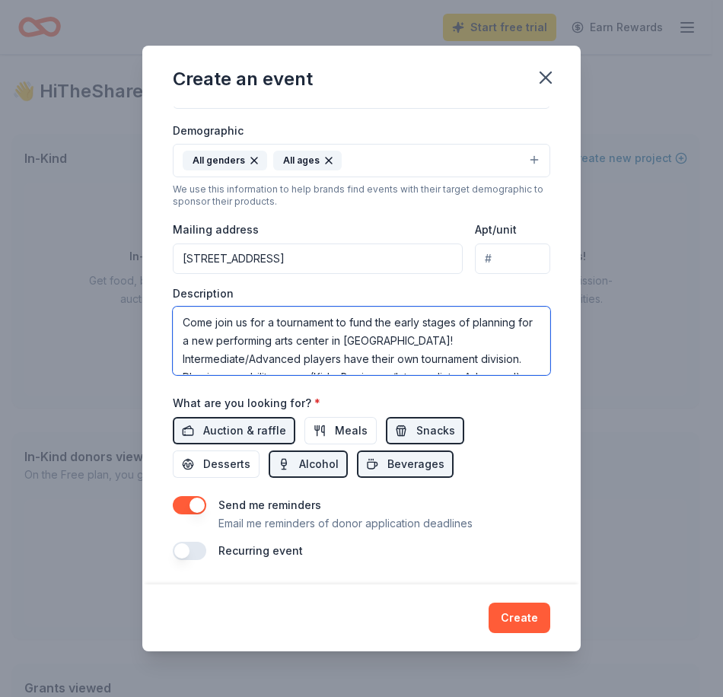
scroll to position [73, 0]
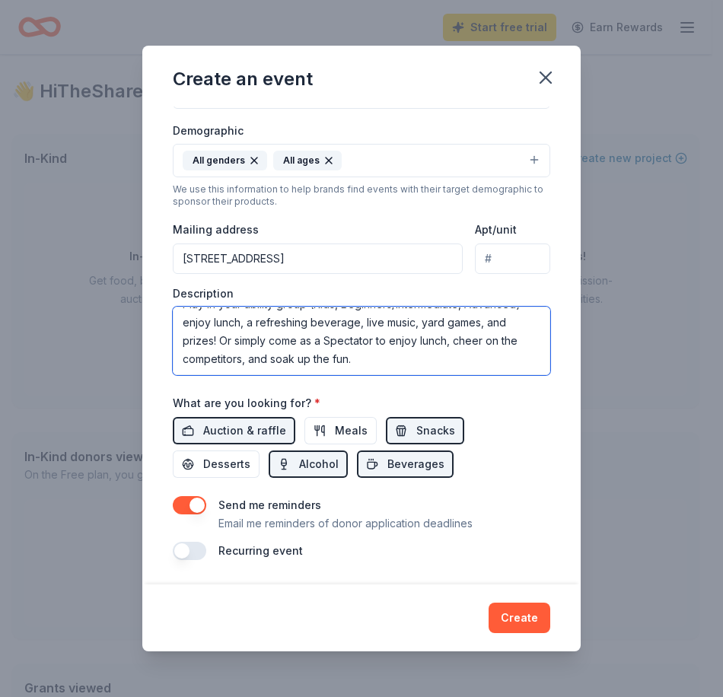
click at [452, 358] on textarea "Come join us for a tournament to fund the early stages of planning for a new pe…" at bounding box center [361, 341] width 377 height 68
paste textarea "All proceeds fund our needs assessment & economic impact study!"
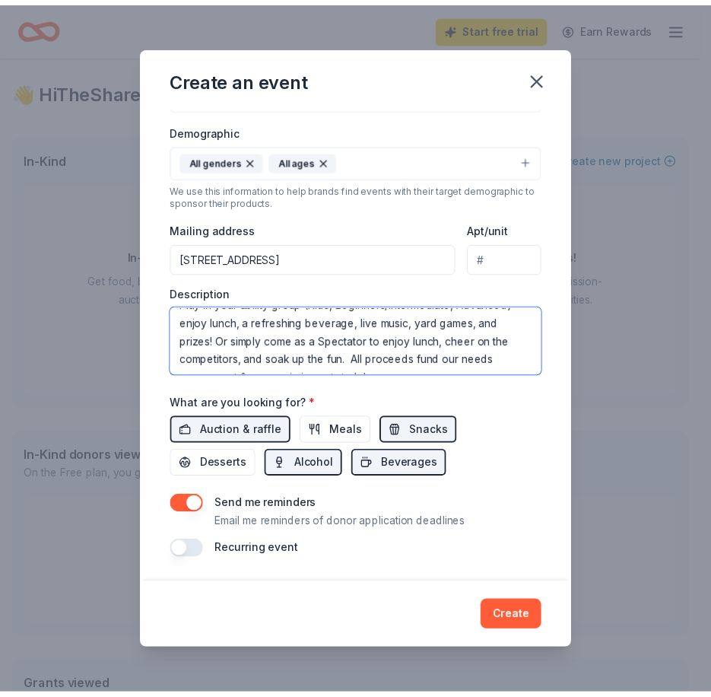
scroll to position [83, 0]
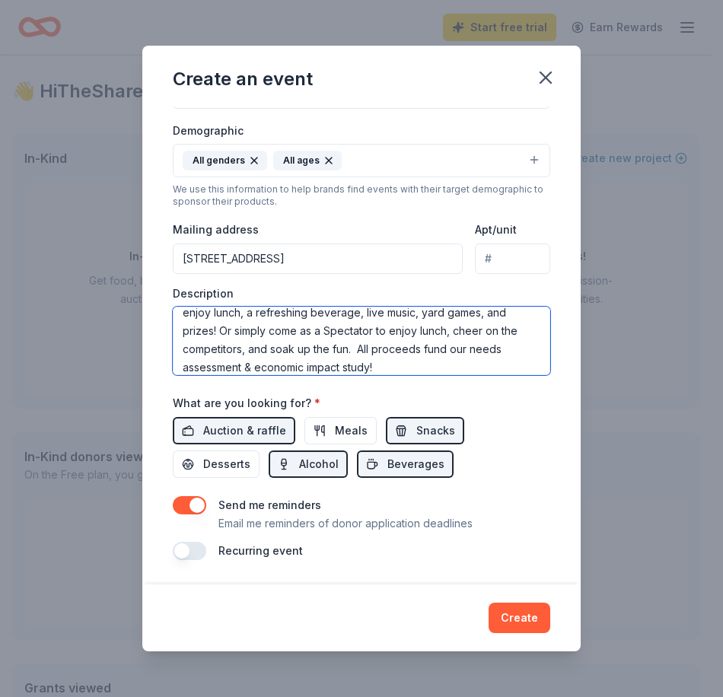
click at [426, 344] on textarea "Come join us for a tournament to fund the early stages of planning for a new pe…" at bounding box center [361, 341] width 377 height 68
type textarea "Come join us for a tournament to fund the early stages of planning for a new pe…"
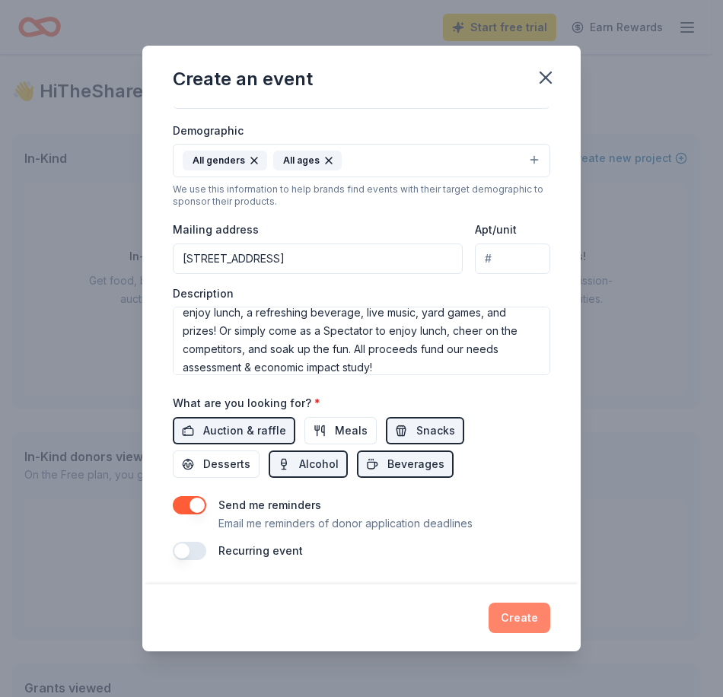
click at [533, 613] on button "Create" at bounding box center [519, 618] width 62 height 30
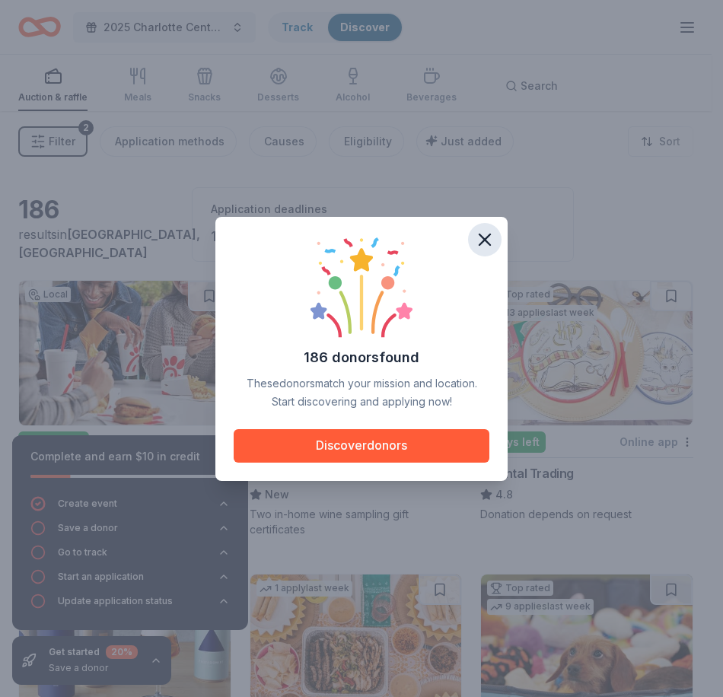
click at [485, 240] on icon "button" at bounding box center [484, 239] width 21 height 21
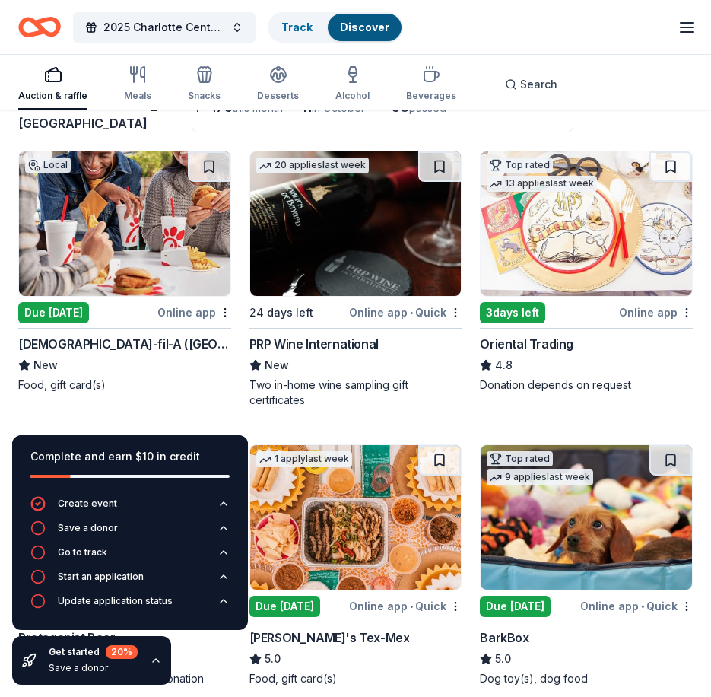
scroll to position [152, 0]
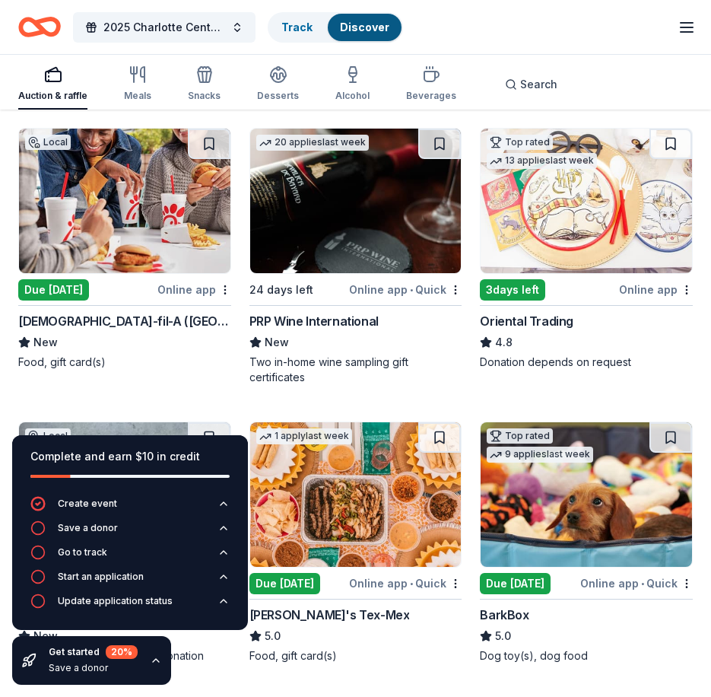
click at [98, 329] on div "Chick-fil-A (Charlotte)" at bounding box center [124, 321] width 213 height 18
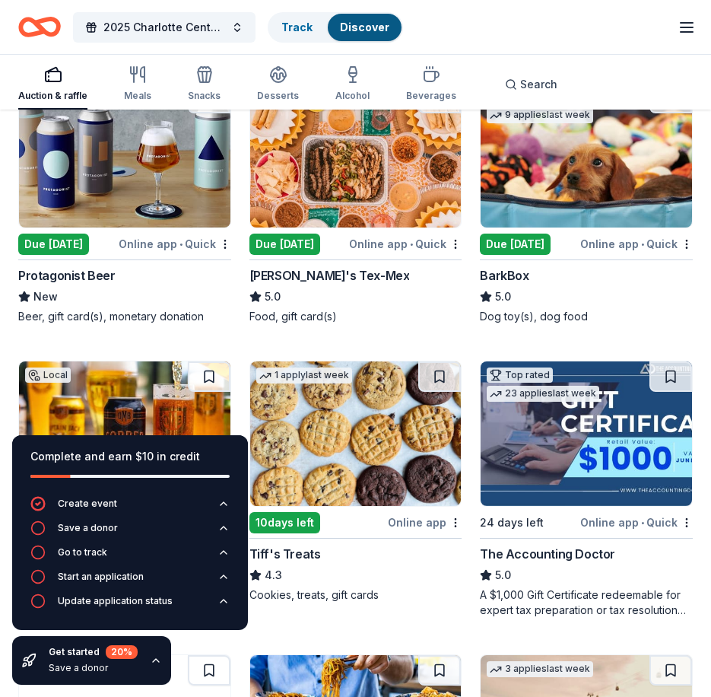
scroll to position [457, 0]
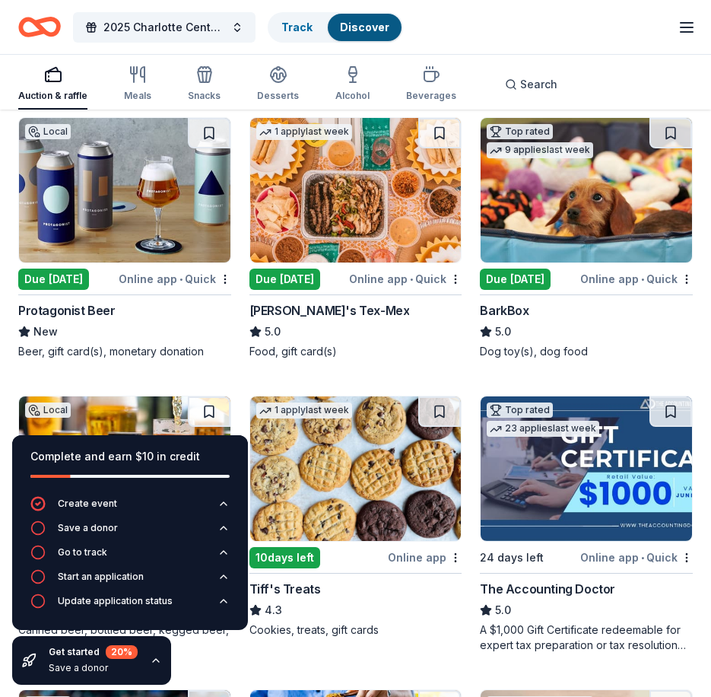
click at [144, 345] on div "Beer, gift card(s), monetary donation" at bounding box center [124, 351] width 213 height 15
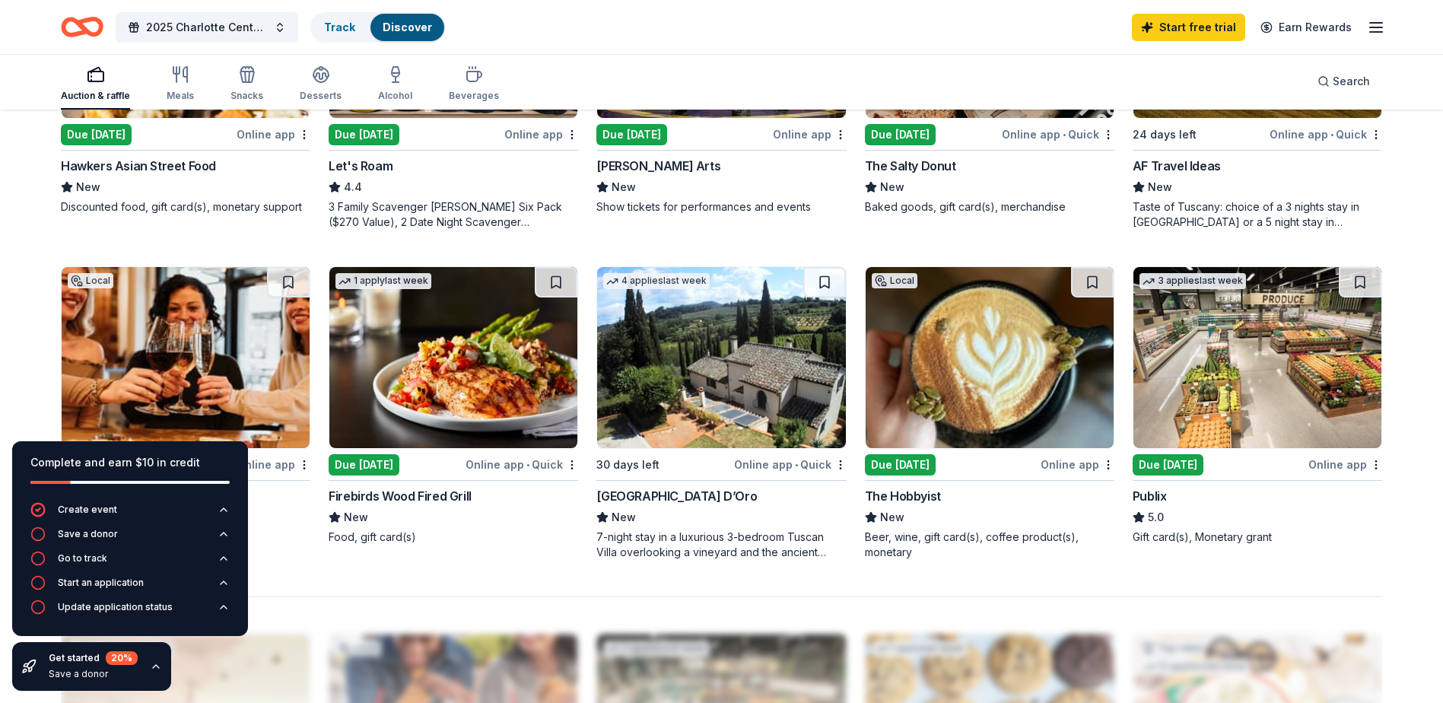
scroll to position [913, 0]
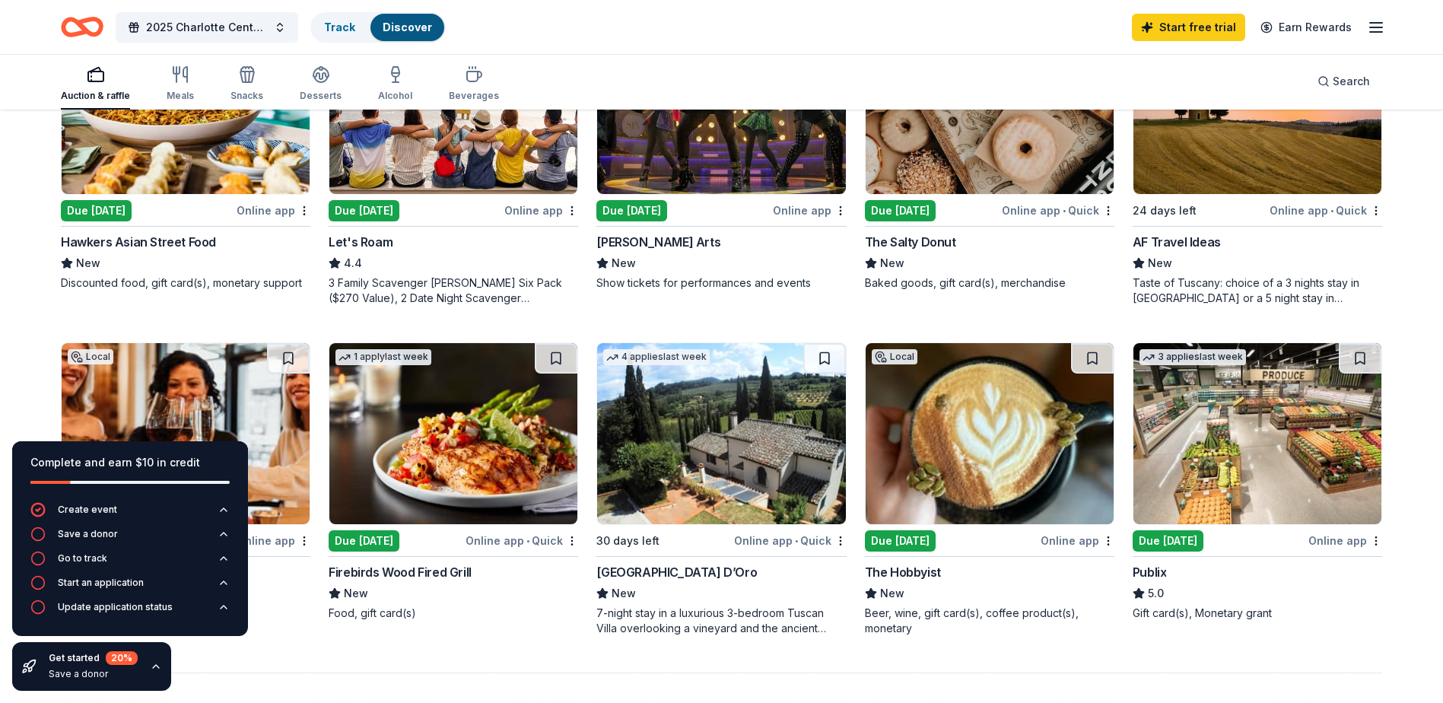
click at [534, 15] on div "2025 Charlotte Center for the Arts Pickleball Tournament Fundraiser Track Disco…" at bounding box center [722, 27] width 1322 height 36
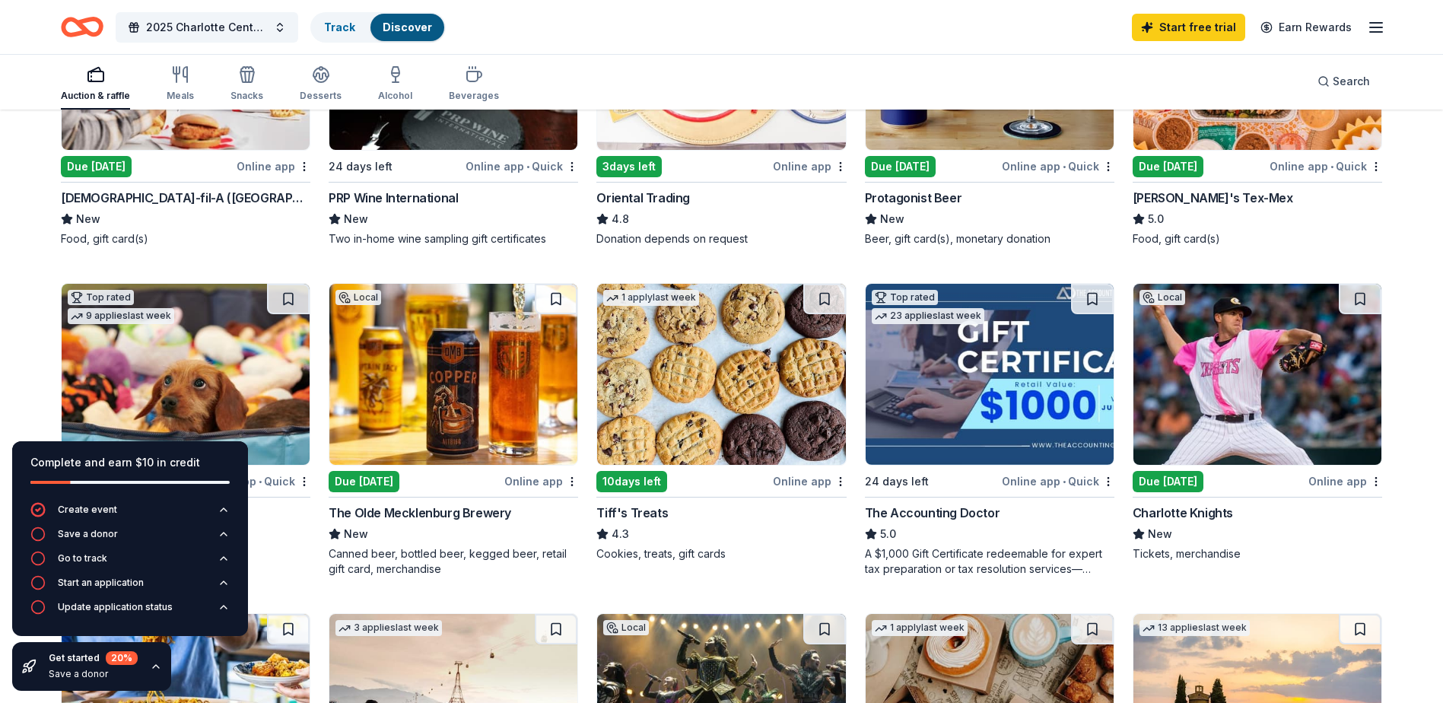
scroll to position [304, 0]
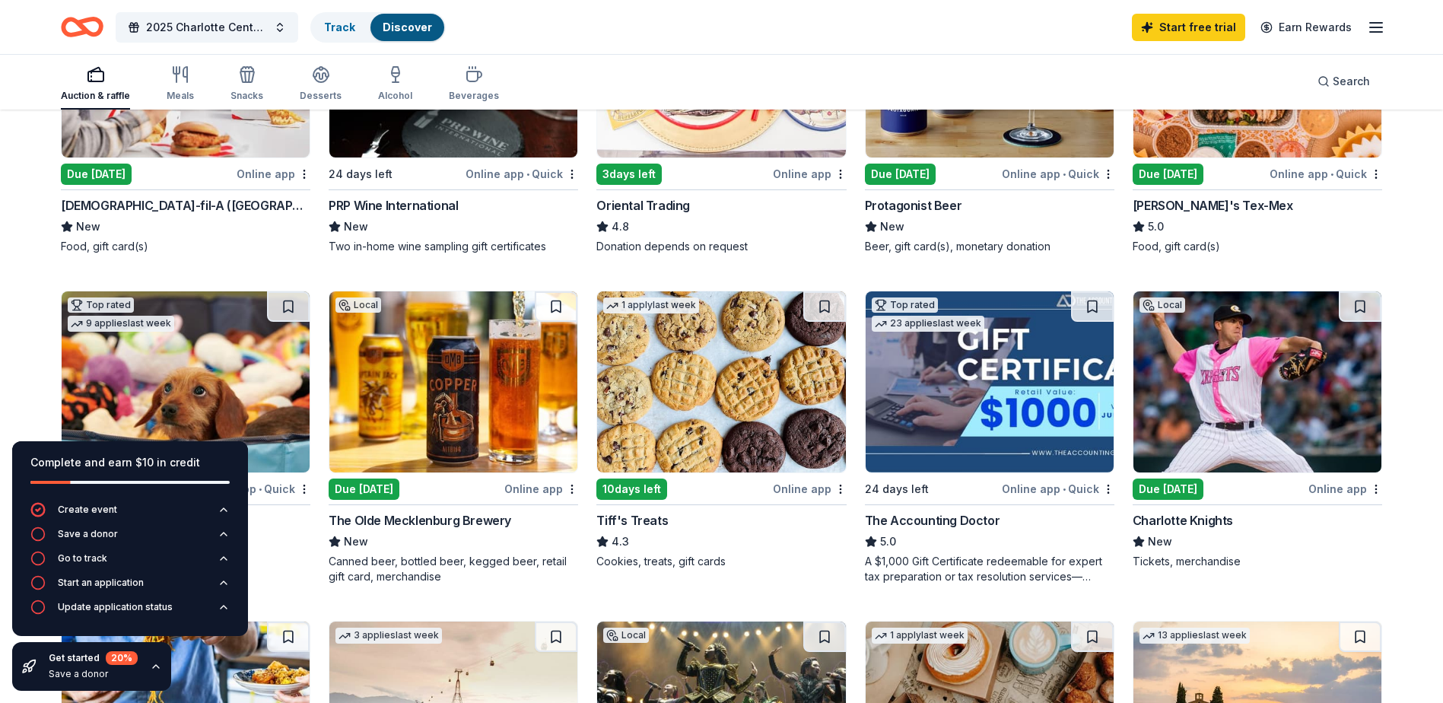
click at [722, 556] on div "Tickets, merchandise" at bounding box center [1258, 561] width 250 height 15
click at [722, 561] on div "Cookies, treats, gift cards" at bounding box center [722, 561] width 250 height 15
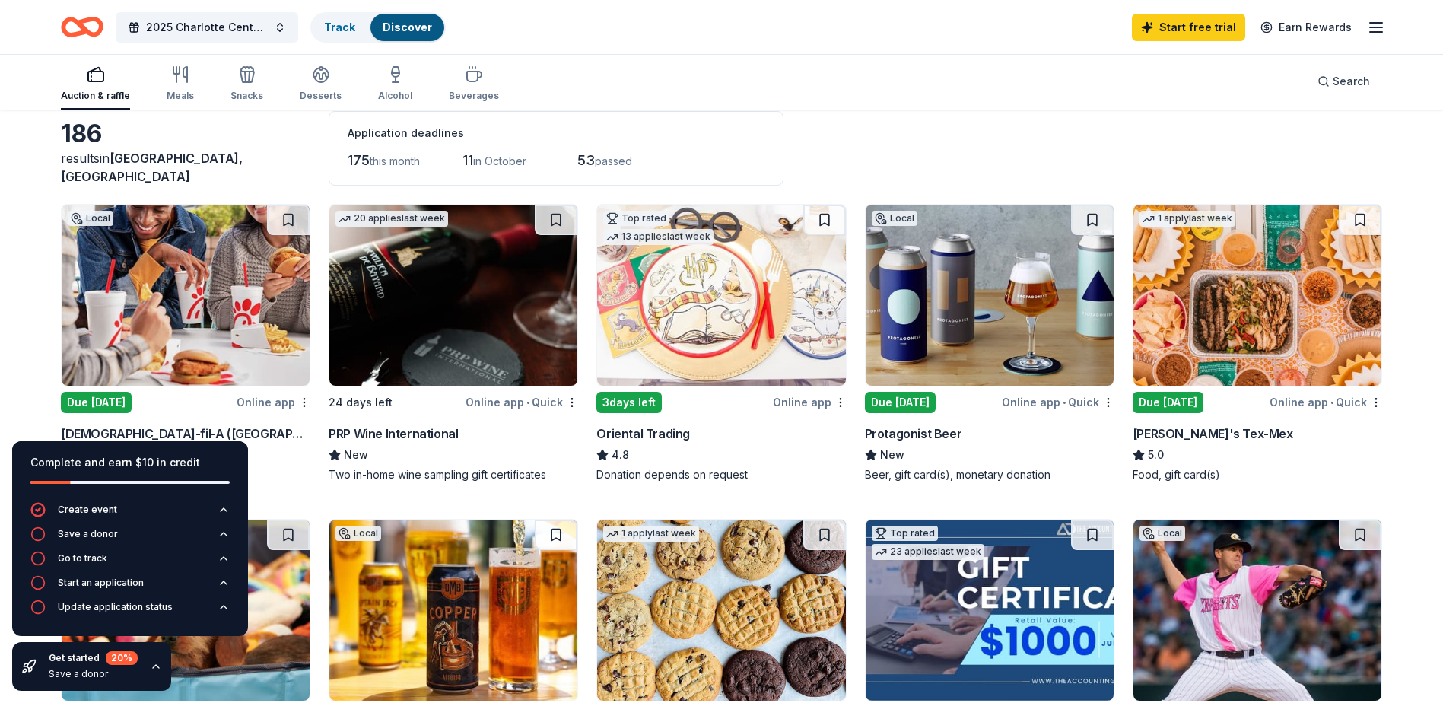
scroll to position [152, 0]
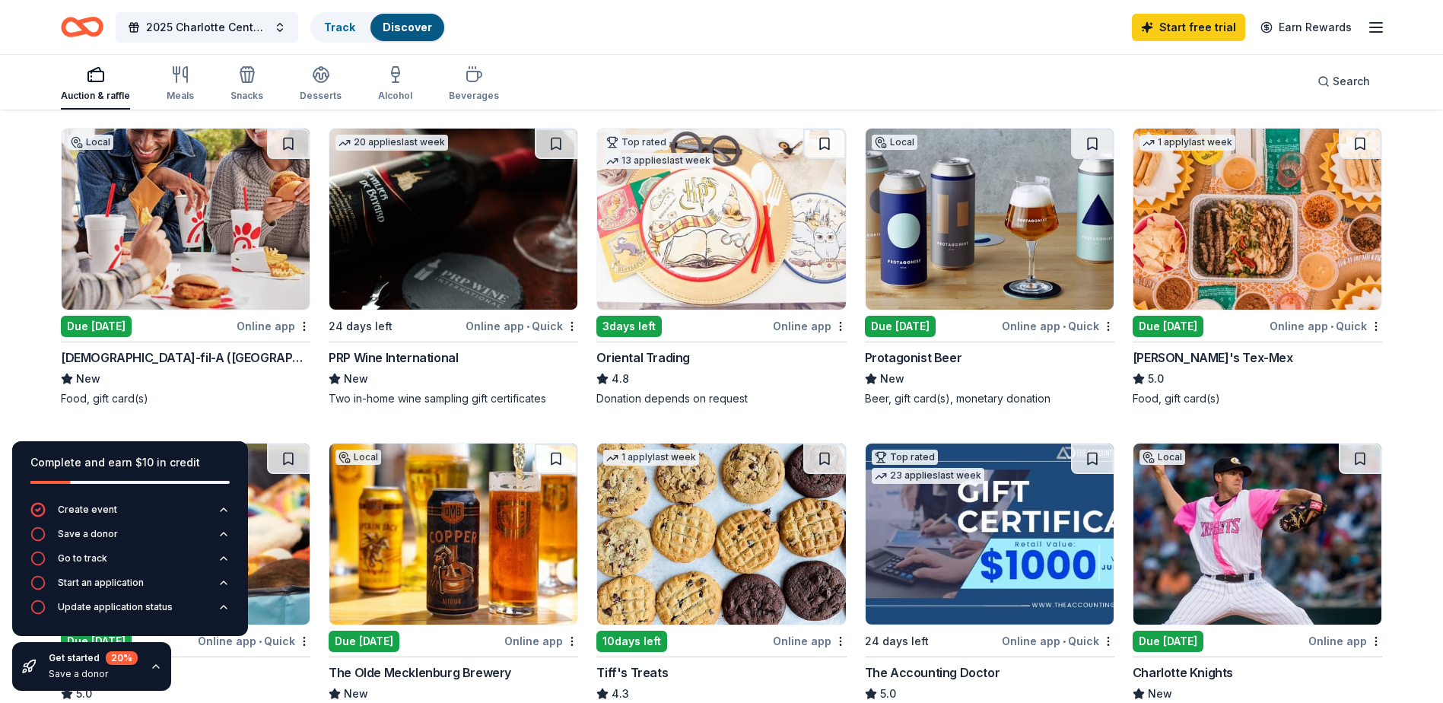
click at [396, 399] on div "Two in-home wine sampling gift certificates" at bounding box center [454, 398] width 250 height 15
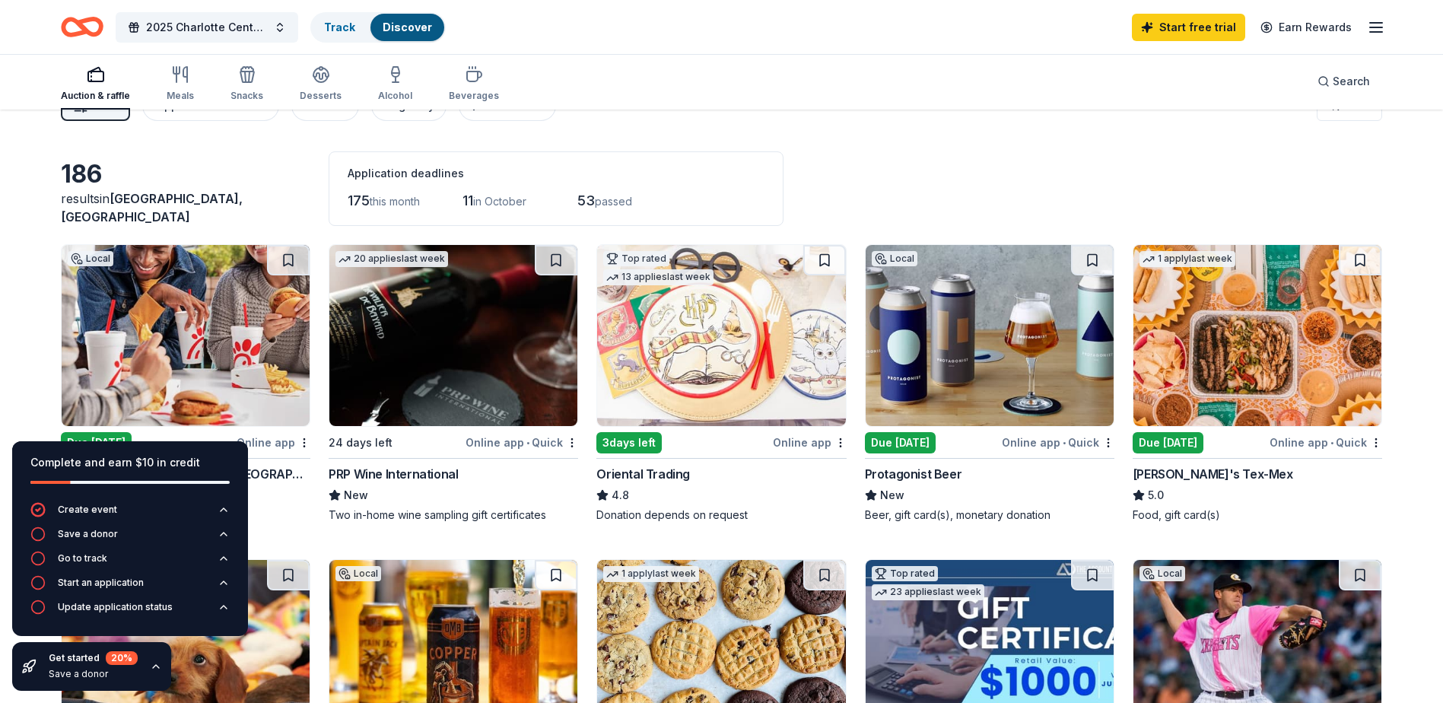
scroll to position [0, 0]
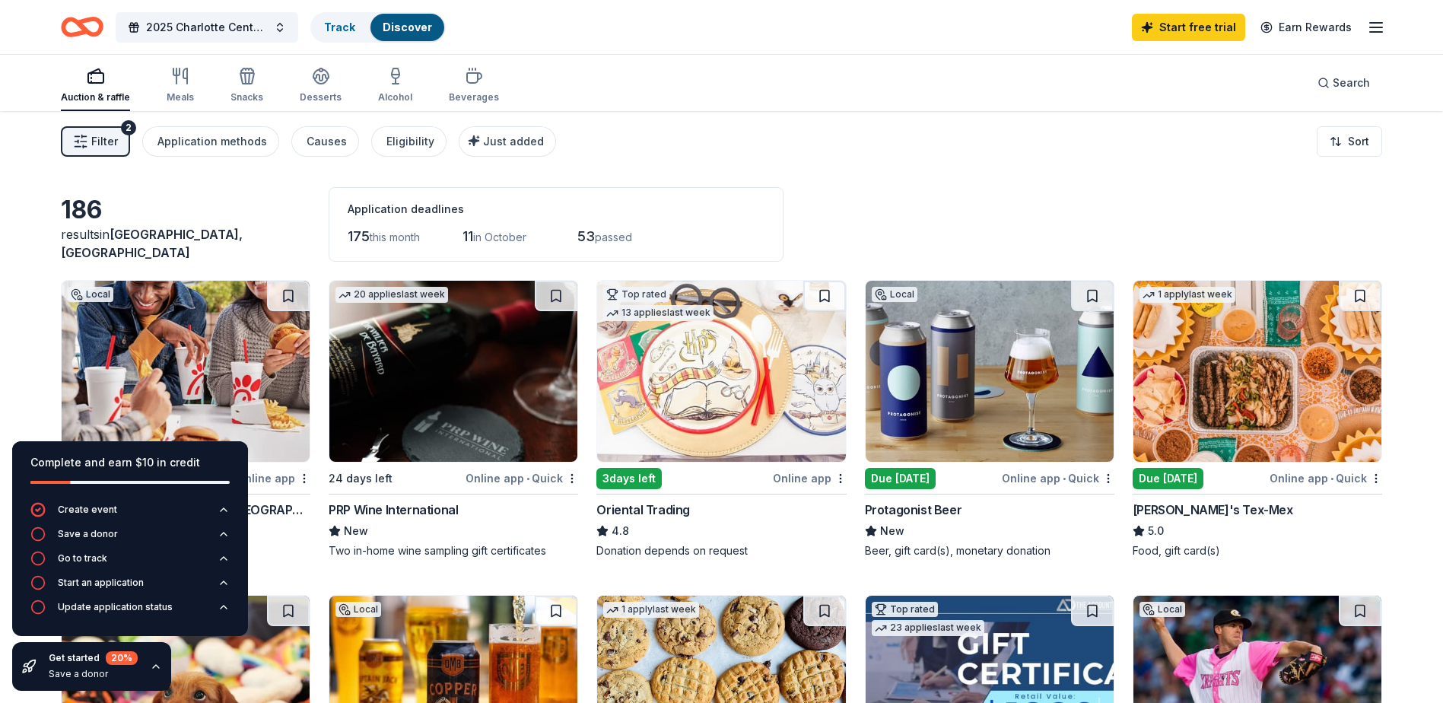
click at [595, 232] on span "53" at bounding box center [585, 236] width 17 height 16
click at [632, 232] on span "passed" at bounding box center [613, 237] width 37 height 13
click at [680, 441] on img at bounding box center [721, 371] width 248 height 181
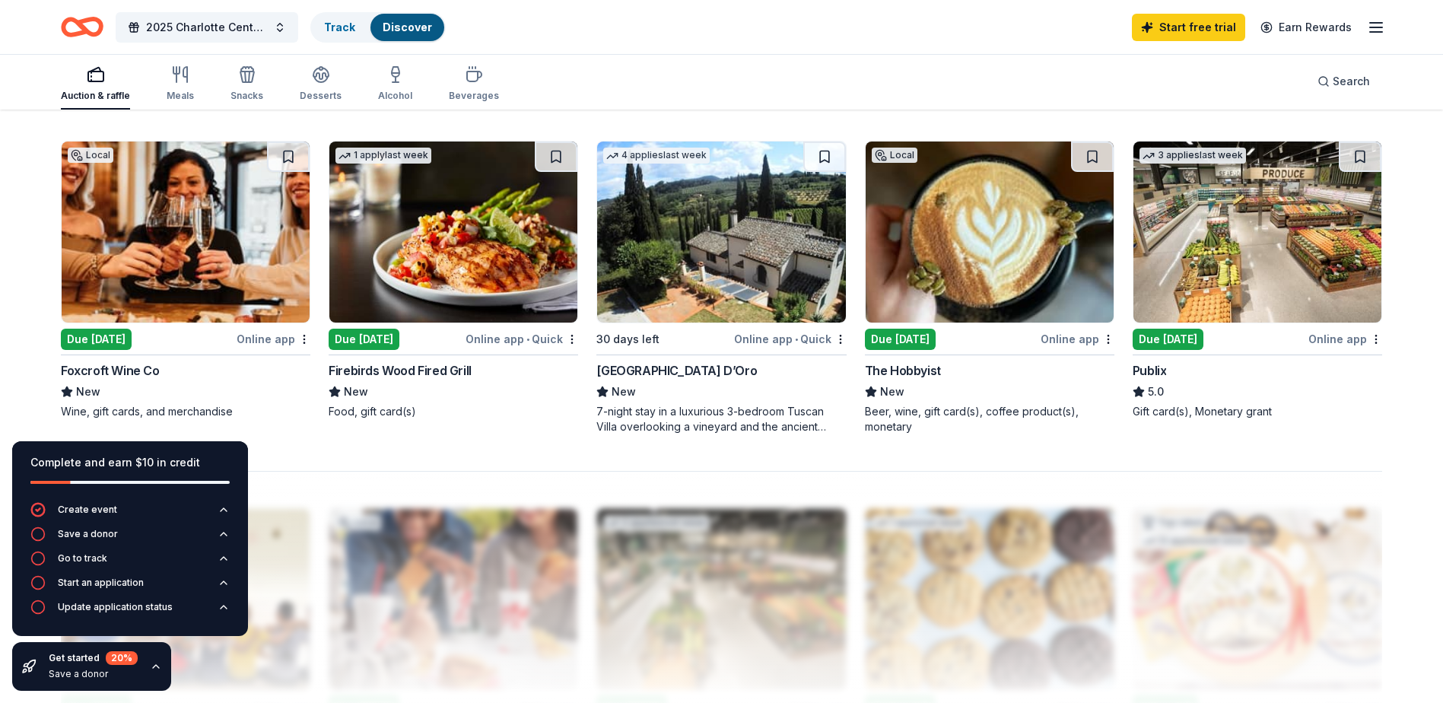
scroll to position [1141, 0]
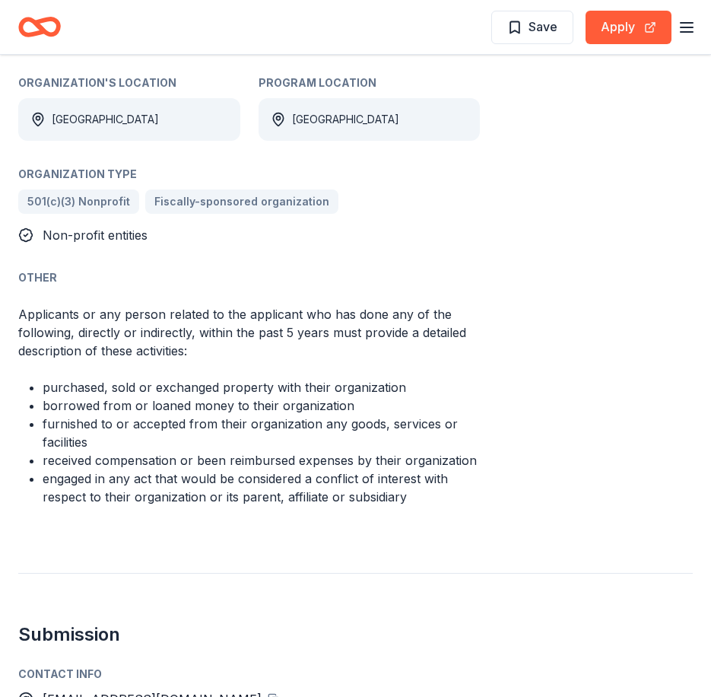
scroll to position [685, 0]
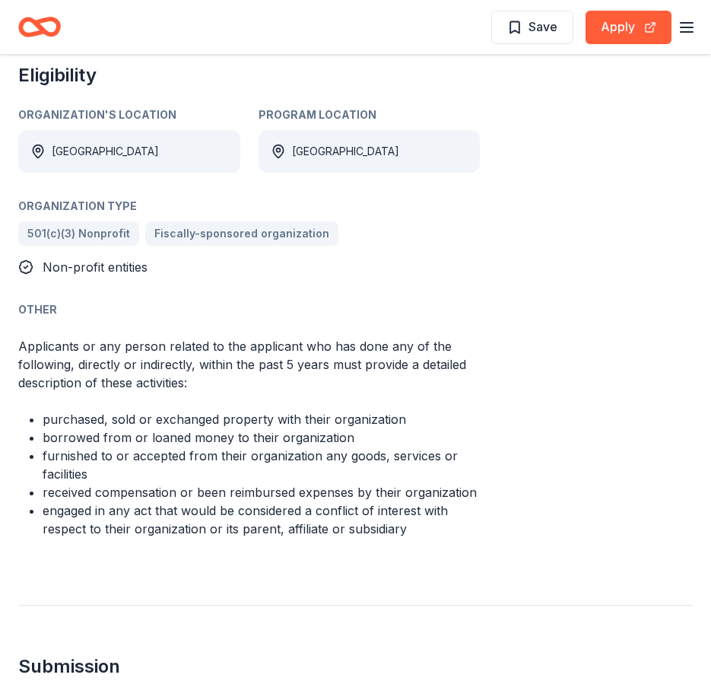
click at [203, 236] on div "501(c)(3) Nonprofit Fiscally-sponsored organization" at bounding box center [249, 233] width 462 height 24
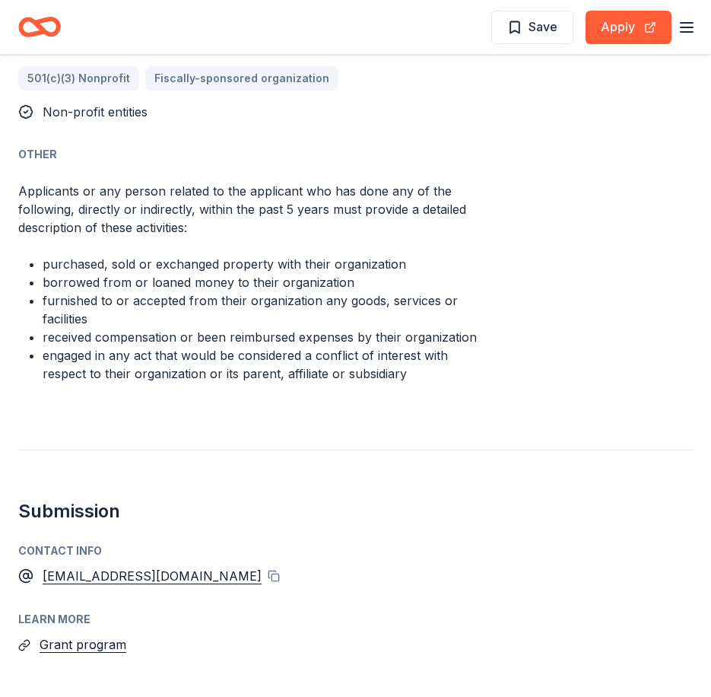
scroll to position [916, 0]
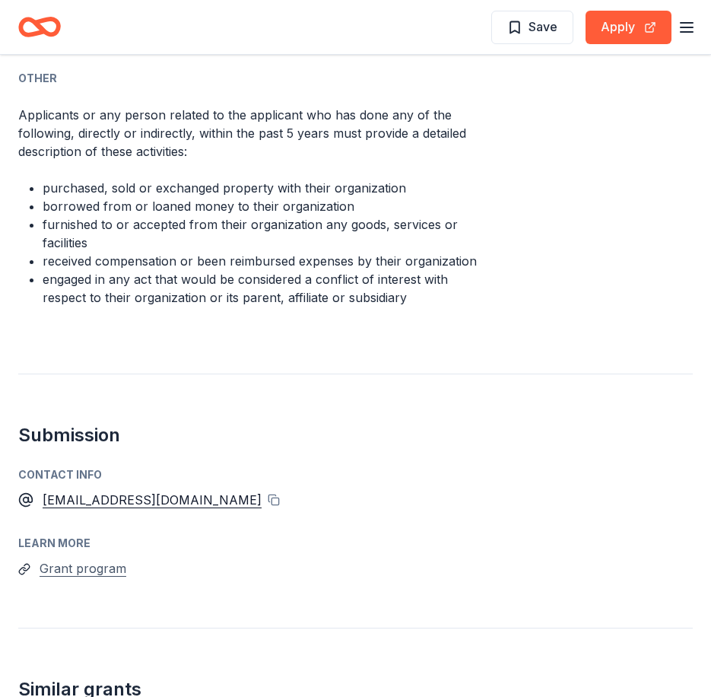
click at [88, 569] on button "Grant program" at bounding box center [83, 568] width 87 height 20
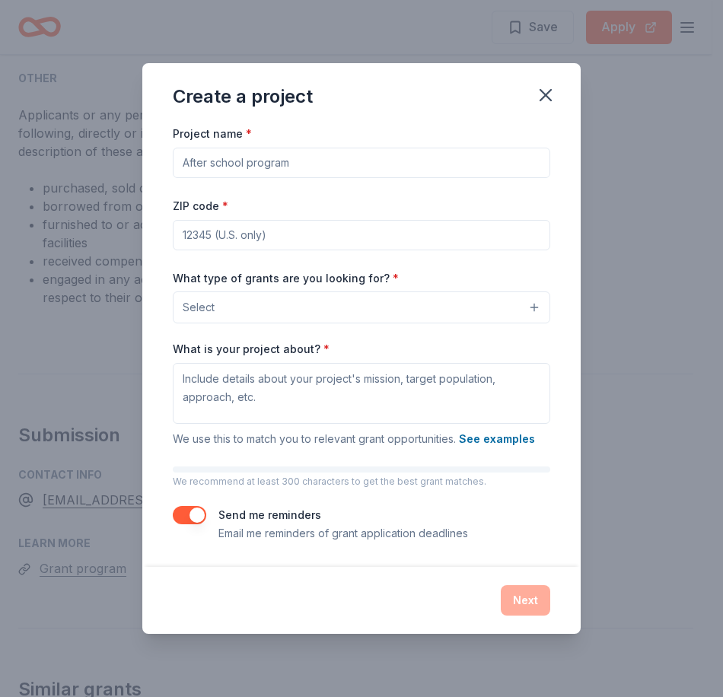
click at [88, 569] on div "Create a project Project name * ZIP code * What type of grants are you looking …" at bounding box center [361, 348] width 723 height 697
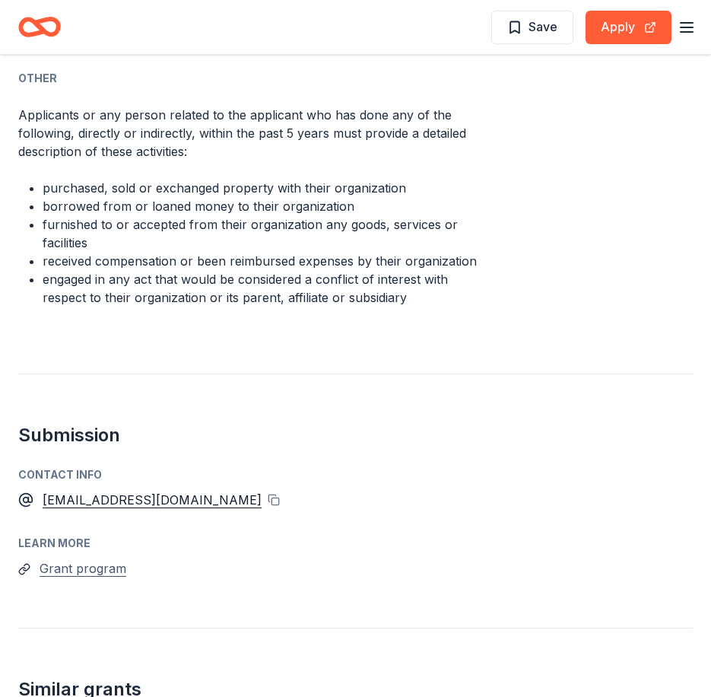
click at [88, 568] on button "Grant program" at bounding box center [83, 568] width 87 height 20
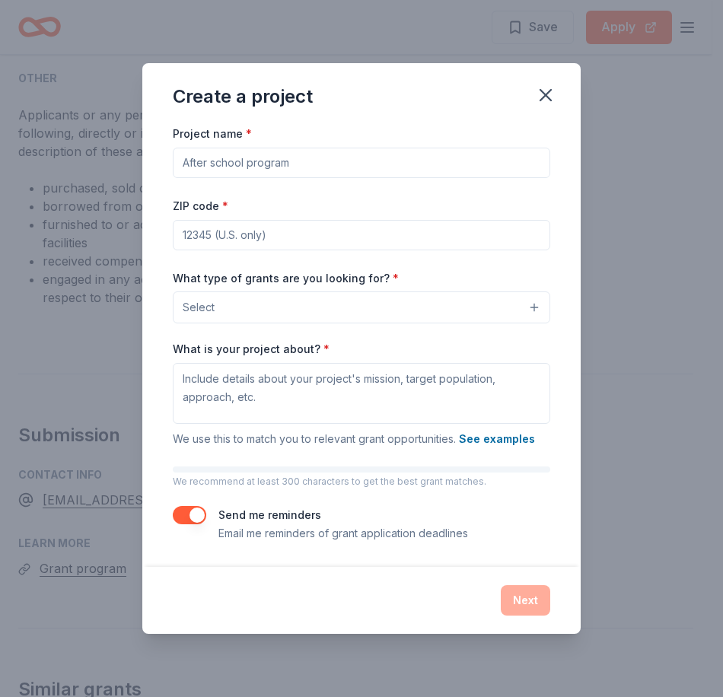
click at [91, 584] on div "Create a project Project name * ZIP code * What type of grants are you looking …" at bounding box center [361, 348] width 723 height 697
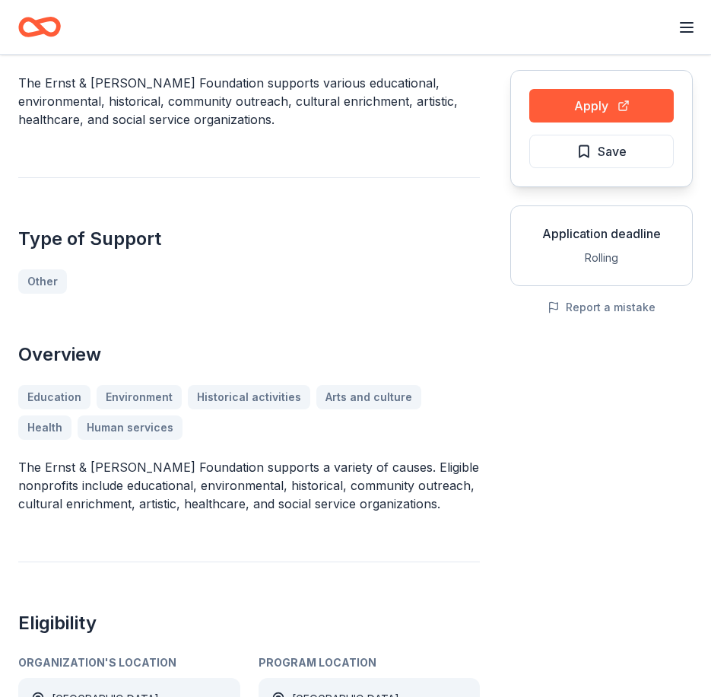
scroll to position [0, 0]
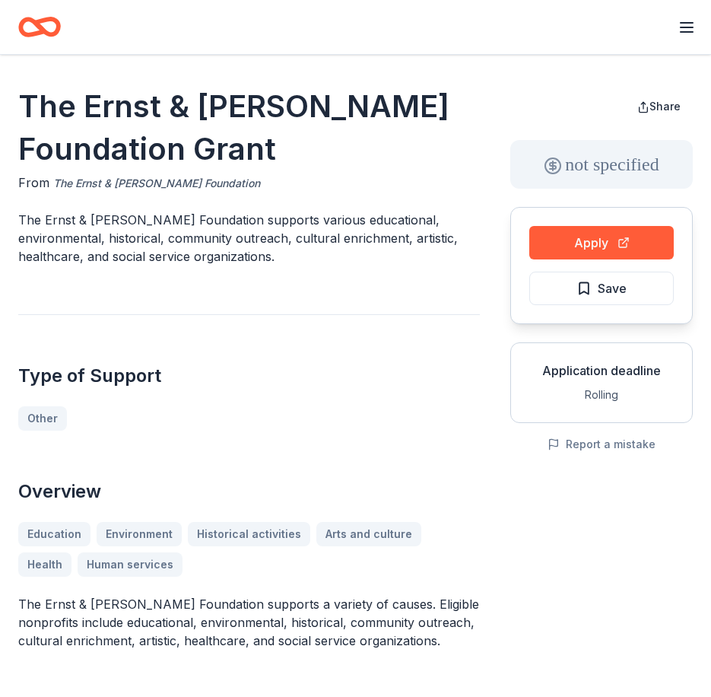
click at [131, 186] on link "The Ernst & Elfriede Frank Foundation" at bounding box center [156, 183] width 207 height 18
click at [227, 181] on link "The Ernst & Elfriede Frank Foundation" at bounding box center [156, 183] width 207 height 18
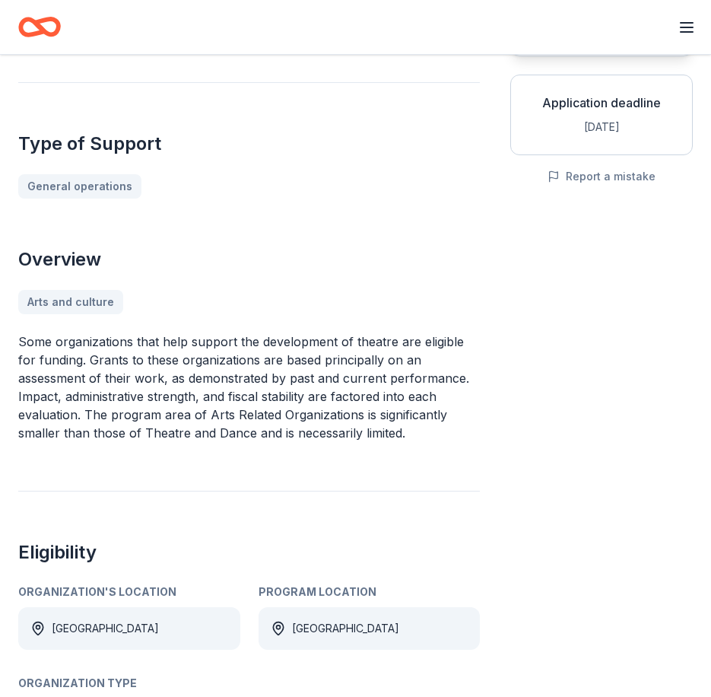
scroll to position [457, 0]
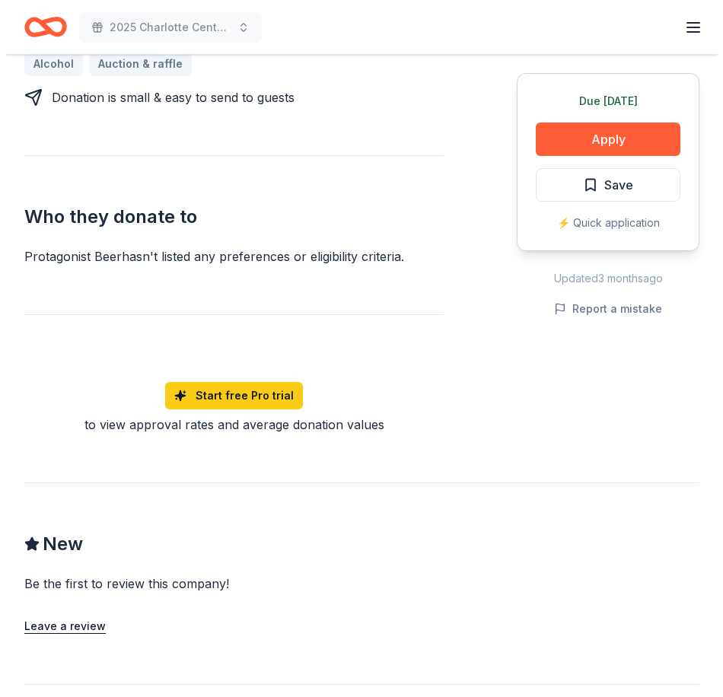
scroll to position [380, 0]
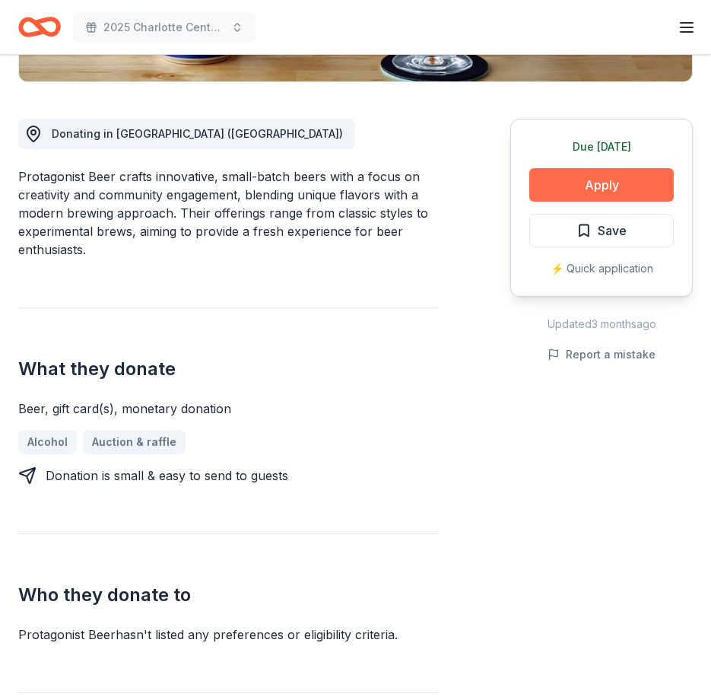
click at [613, 178] on button "Apply" at bounding box center [602, 184] width 145 height 33
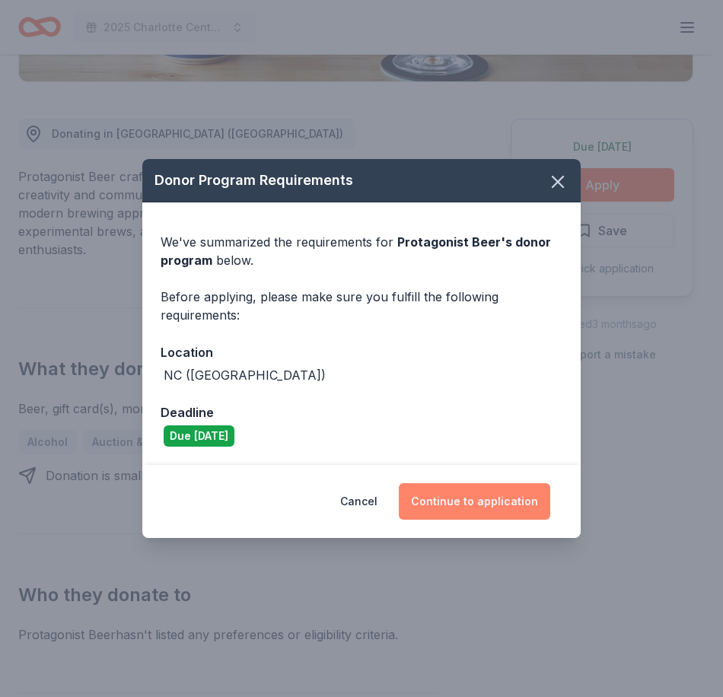
click at [463, 508] on button "Continue to application" at bounding box center [474, 501] width 151 height 37
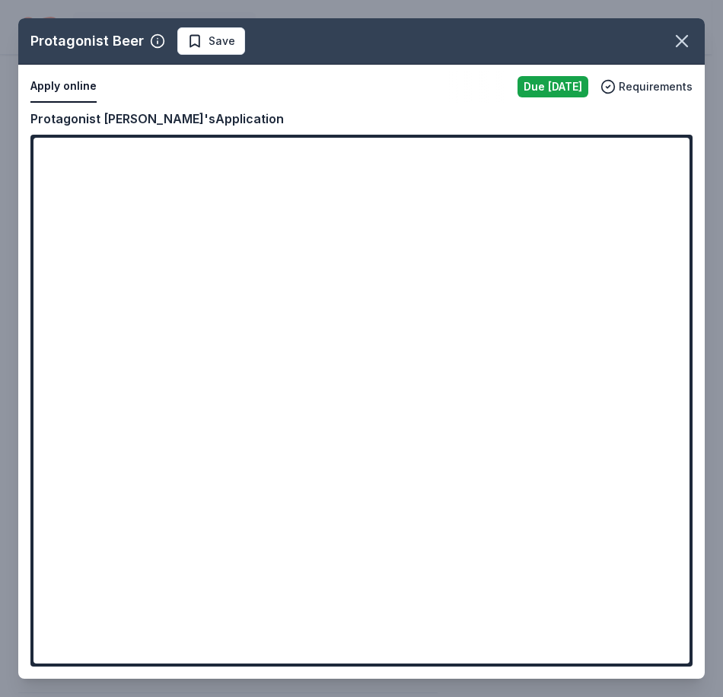
click at [276, 445] on div "Protagonist Beer Save Apply online Due [DATE] Requirements Copy and paste your …" at bounding box center [361, 348] width 686 height 660
click at [278, 429] on div "Protagonist Beer Save Apply online Due [DATE] Requirements Copy and paste your …" at bounding box center [361, 348] width 686 height 660
click at [252, 445] on div "Protagonist Beer Save Apply online Due [DATE] Requirements Copy and paste your …" at bounding box center [361, 348] width 686 height 660
click at [275, 455] on div "Protagonist Beer Save Apply online Due [DATE] Requirements Copy and paste your …" at bounding box center [361, 348] width 686 height 660
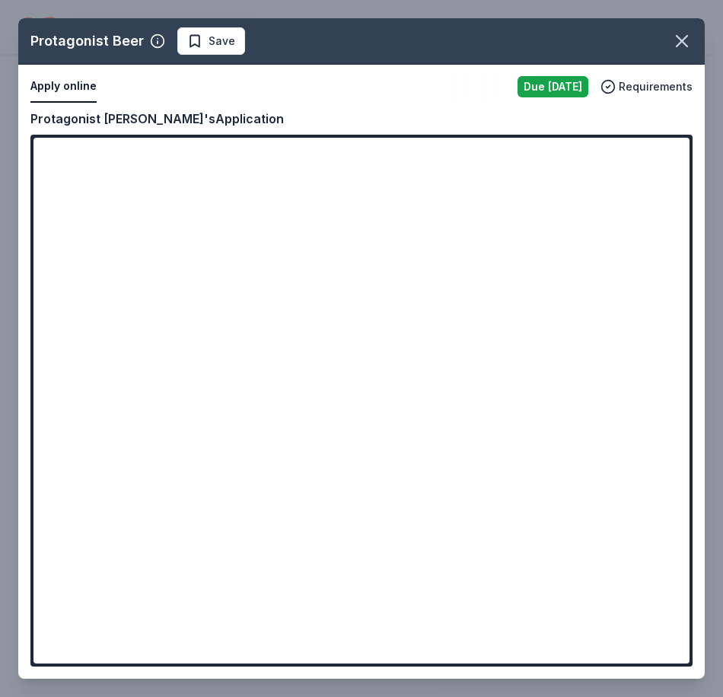
click at [293, 453] on div "Protagonist Beer Save Apply online Due [DATE] Requirements Copy and paste your …" at bounding box center [361, 348] width 686 height 660
click at [280, 441] on div "Protagonist Beer Save Apply online Due [DATE] Requirements Copy and paste your …" at bounding box center [361, 348] width 686 height 660
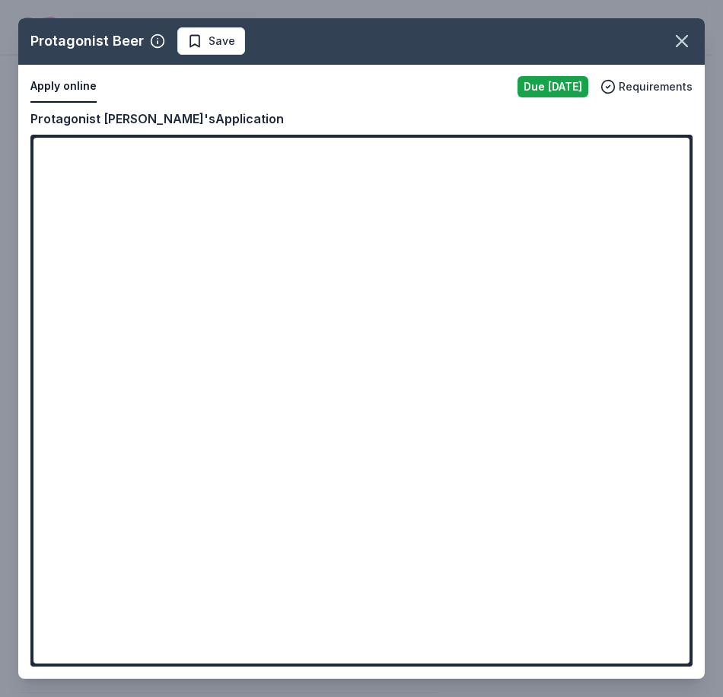
click at [288, 328] on div "Protagonist Beer Save Apply online Due [DATE] Requirements Copy and paste your …" at bounding box center [361, 348] width 686 height 660
click at [345, 361] on div "Protagonist Beer Save Apply online Due [DATE] Requirements Copy and paste your …" at bounding box center [361, 348] width 686 height 660
click at [306, 434] on div "Protagonist Beer Save Apply online Due [DATE] Requirements Copy and paste your …" at bounding box center [361, 348] width 686 height 660
drag, startPoint x: 682, startPoint y: 287, endPoint x: 710, endPoint y: 431, distance: 147.1
click at [711, 440] on div "Protagonist Beer Save Apply online Due [DATE] Requirements Copy and paste your …" at bounding box center [361, 348] width 723 height 697
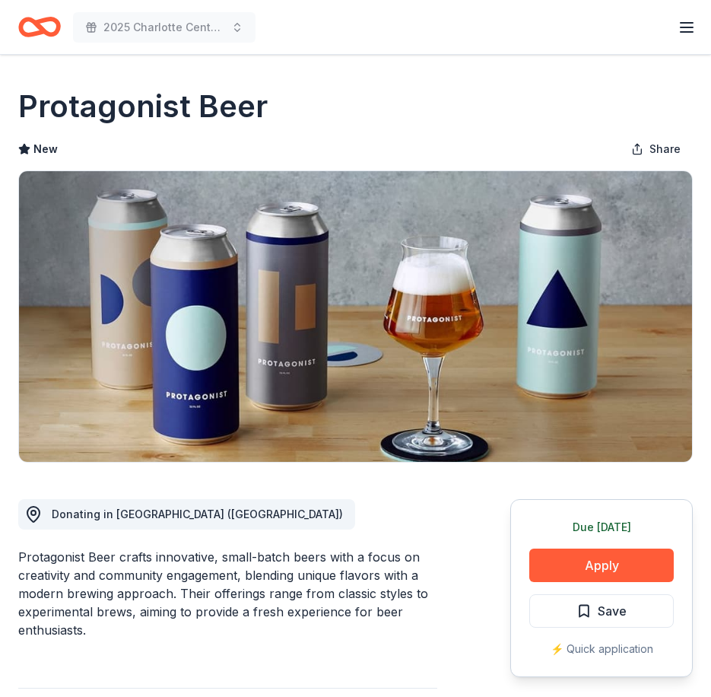
scroll to position [380, 0]
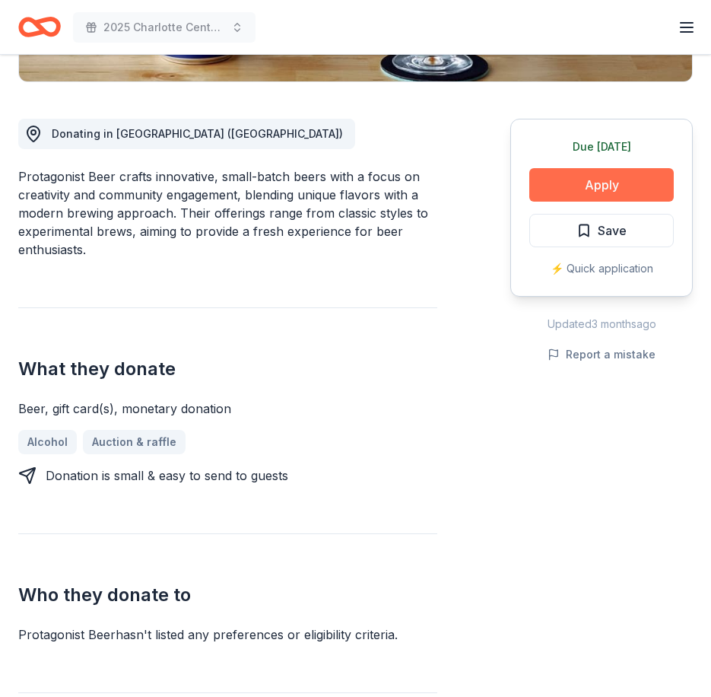
click at [581, 188] on button "Apply" at bounding box center [602, 184] width 145 height 33
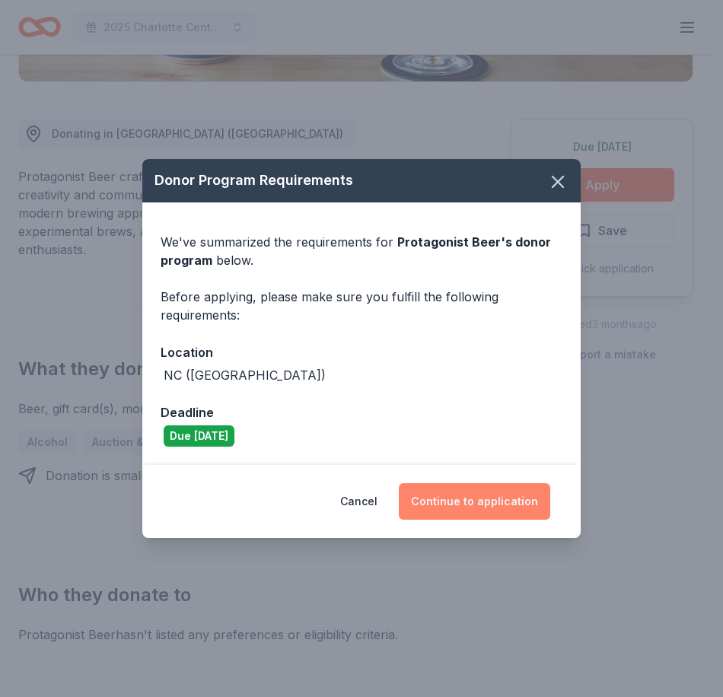
click at [495, 504] on button "Continue to application" at bounding box center [474, 501] width 151 height 37
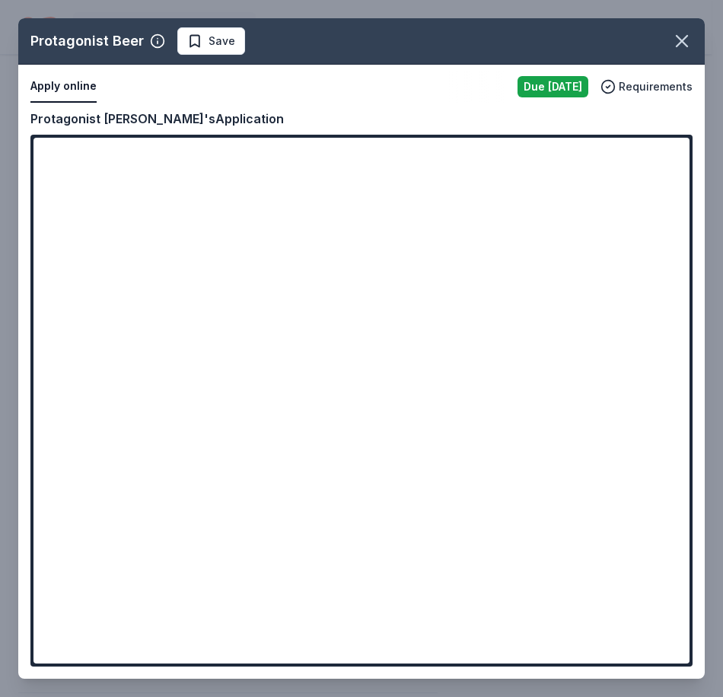
drag, startPoint x: 685, startPoint y: 279, endPoint x: 529, endPoint y: 488, distance: 261.0
click at [602, 484] on div "Protagonist Beer Save Apply online Due [DATE] Requirements Copy and paste your …" at bounding box center [361, 348] width 686 height 660
click at [269, 432] on div "Protagonist Beer Save Apply online Due [DATE] Requirements Copy and paste your …" at bounding box center [361, 348] width 686 height 660
click at [296, 445] on div "Protagonist Beer Save Apply online Due [DATE] Requirements Copy and paste your …" at bounding box center [361, 348] width 686 height 660
click at [297, 444] on div "Protagonist Beer Save Apply online Due [DATE] Requirements Copy and paste your …" at bounding box center [361, 348] width 686 height 660
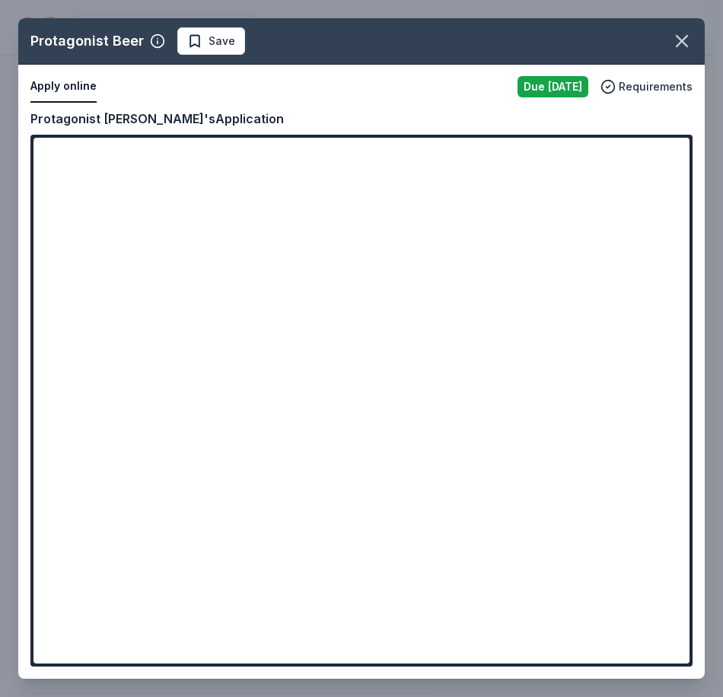
click at [243, 424] on div "Protagonist Beer Save Apply online Due [DATE] Requirements Copy and paste your …" at bounding box center [361, 348] width 686 height 660
click at [52, 86] on div "Protagonist Beer Save Apply online Due [DATE] Requirements Copy and paste your …" at bounding box center [361, 348] width 686 height 660
click at [52, 85] on div "Protagonist Beer Save Apply online Due [DATE] Requirements Copy and paste your …" at bounding box center [361, 348] width 686 height 660
click at [59, 84] on div "Protagonist Beer Save Apply online Due [DATE] Requirements Copy and paste your …" at bounding box center [361, 348] width 686 height 660
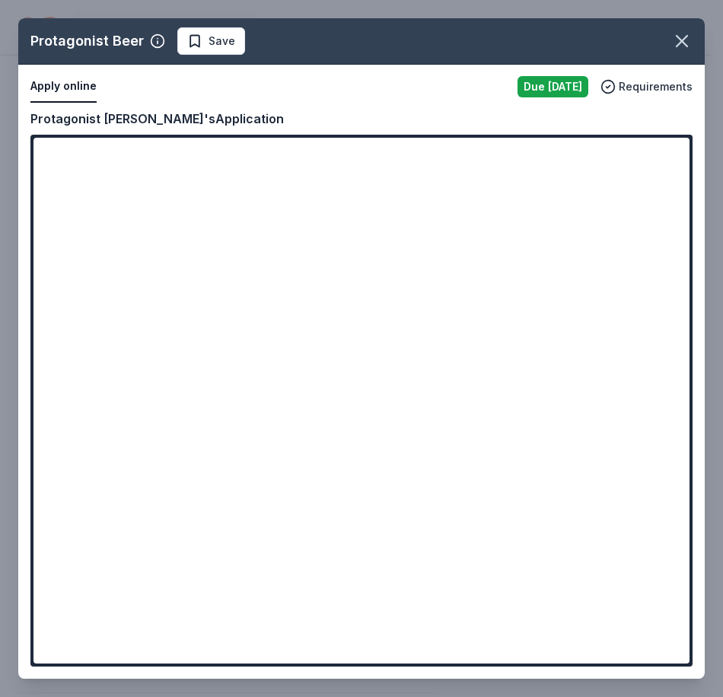
click at [610, 87] on div "Protagonist Beer Save Apply online Due [DATE] Requirements Copy and paste your …" at bounding box center [361, 348] width 686 height 660
click at [397, 431] on div "Protagonist Beer Save Apply online Due [DATE] Requirements Copy and paste your …" at bounding box center [361, 348] width 686 height 660
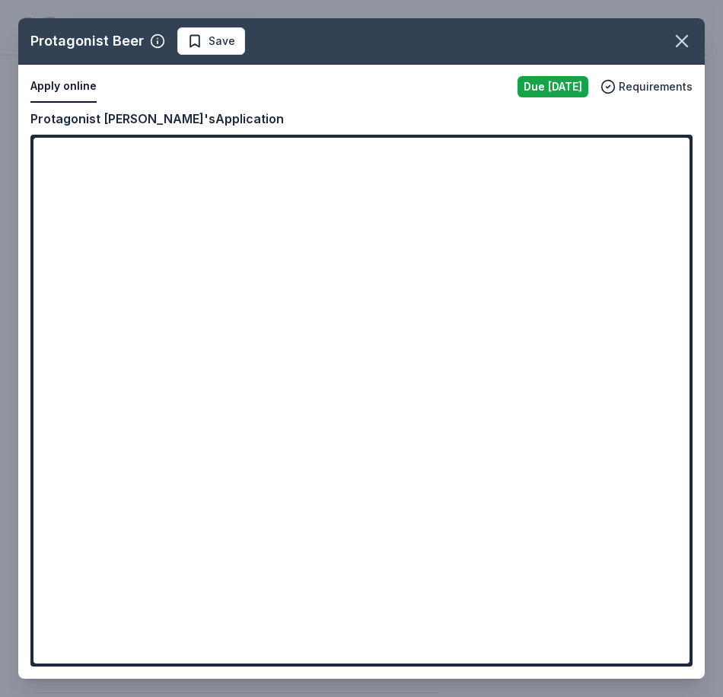
click at [326, 441] on div "Protagonist Beer Save Apply online Due [DATE] Requirements Copy and paste your …" at bounding box center [361, 348] width 686 height 660
drag, startPoint x: 325, startPoint y: 437, endPoint x: 291, endPoint y: 410, distance: 43.8
click at [312, 425] on div "Protagonist Beer Save Apply online Due [DATE] Requirements Copy and paste your …" at bounding box center [361, 348] width 686 height 660
drag, startPoint x: 276, startPoint y: 392, endPoint x: 301, endPoint y: 349, distance: 49.1
click at [274, 374] on div "Protagonist Beer Save Apply online Due [DATE] Requirements Copy and paste your …" at bounding box center [361, 348] width 686 height 660
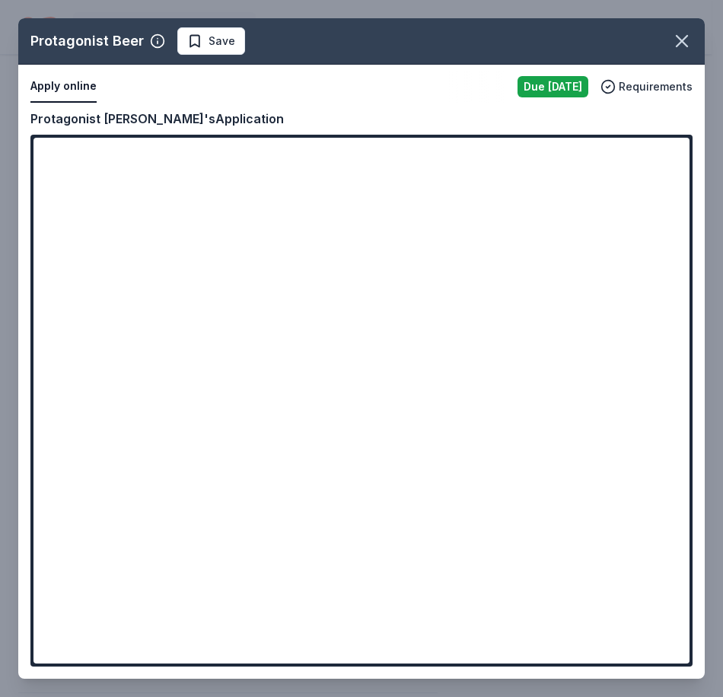
drag, startPoint x: 301, startPoint y: 349, endPoint x: 332, endPoint y: 333, distance: 35.7
click at [307, 344] on div "Protagonist Beer Save Apply online Due tomorrow Requirements Copy and paste you…" at bounding box center [361, 348] width 686 height 660
drag, startPoint x: 332, startPoint y: 333, endPoint x: 413, endPoint y: 328, distance: 80.8
click at [359, 329] on div "Protagonist Beer Save Apply online Due tomorrow Requirements Copy and paste you…" at bounding box center [361, 348] width 686 height 660
drag, startPoint x: 413, startPoint y: 328, endPoint x: 166, endPoint y: 437, distance: 270.5
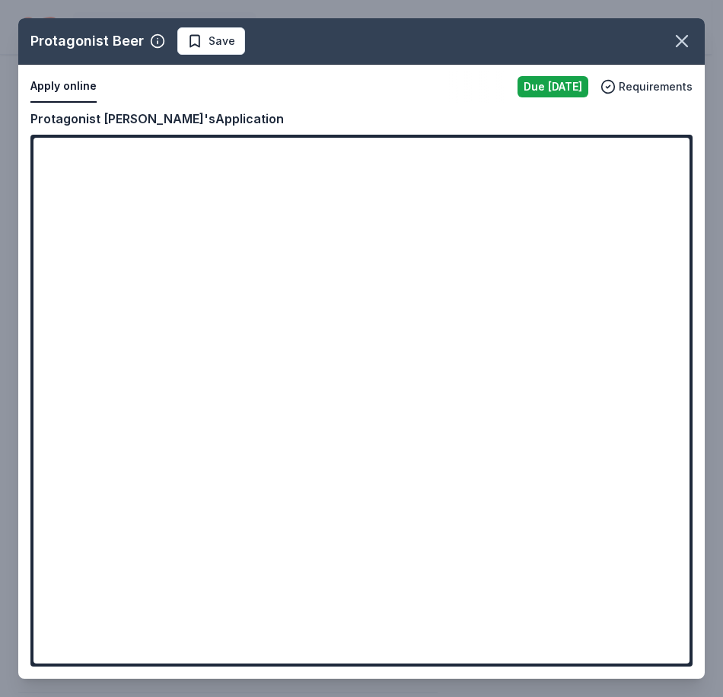
click at [409, 337] on div "Protagonist Beer Save Apply online Due tomorrow Requirements Copy and paste you…" at bounding box center [361, 348] width 686 height 660
drag, startPoint x: 164, startPoint y: 443, endPoint x: 161, endPoint y: 289, distance: 153.7
click at [164, 442] on div "Protagonist Beer Save Apply online Due tomorrow Requirements Copy and paste you…" at bounding box center [361, 348] width 686 height 660
click at [149, 37] on div "Protagonist Beer Save Apply online Due tomorrow Requirements Copy and paste you…" at bounding box center [361, 348] width 686 height 660
click at [158, 47] on div "Protagonist Beer Save Apply online Due tomorrow Requirements Copy and paste you…" at bounding box center [361, 348] width 686 height 660
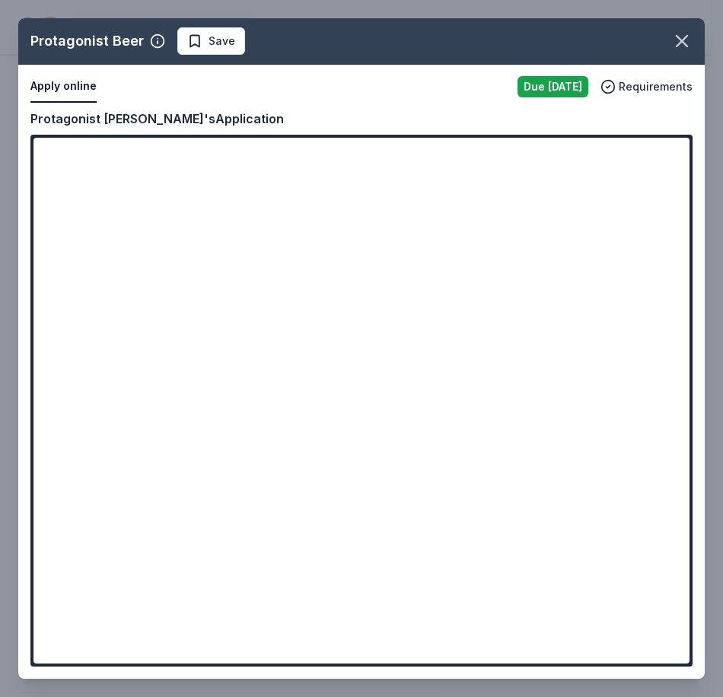
click at [155, 38] on div "Protagonist Beer Save Apply online Due tomorrow Requirements Copy and paste you…" at bounding box center [361, 348] width 686 height 660
click at [685, 37] on icon "button" at bounding box center [681, 40] width 21 height 21
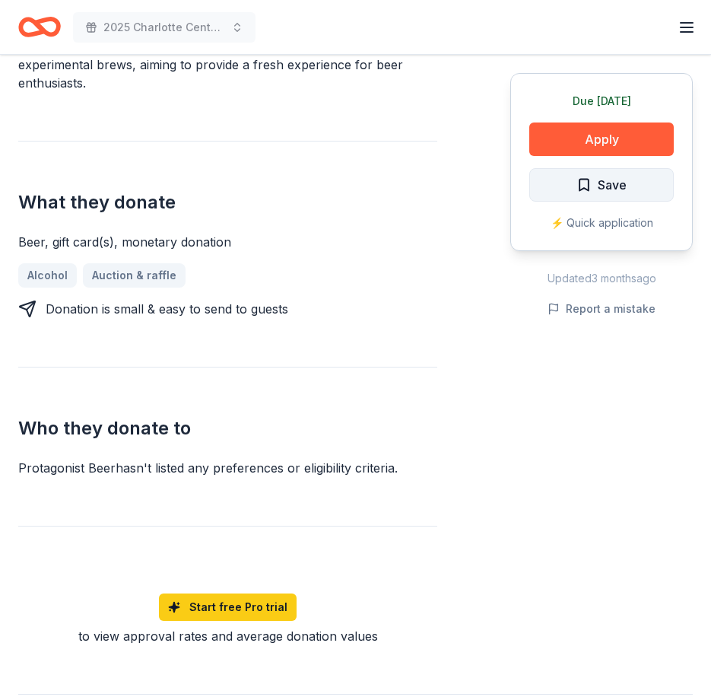
scroll to position [541, 0]
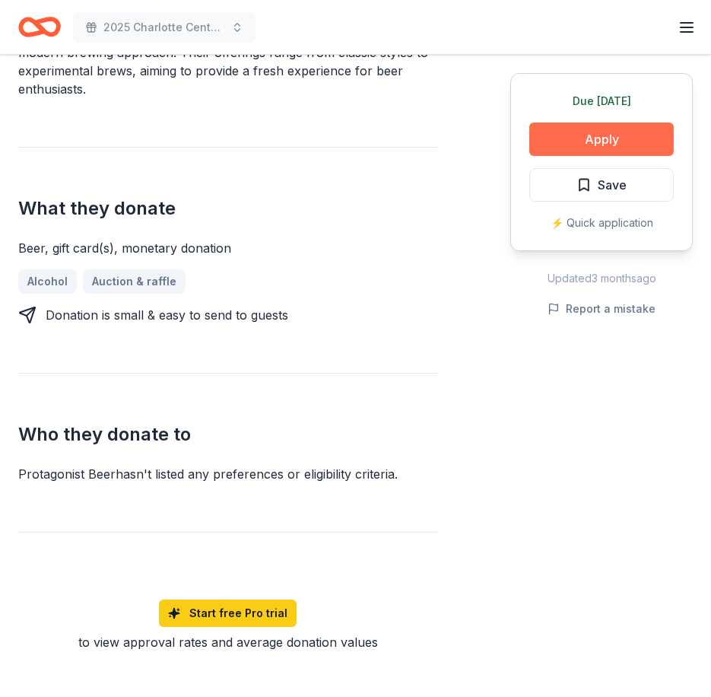
drag, startPoint x: 605, startPoint y: 135, endPoint x: 607, endPoint y: 125, distance: 10.2
click at [607, 125] on button "Apply" at bounding box center [602, 138] width 145 height 33
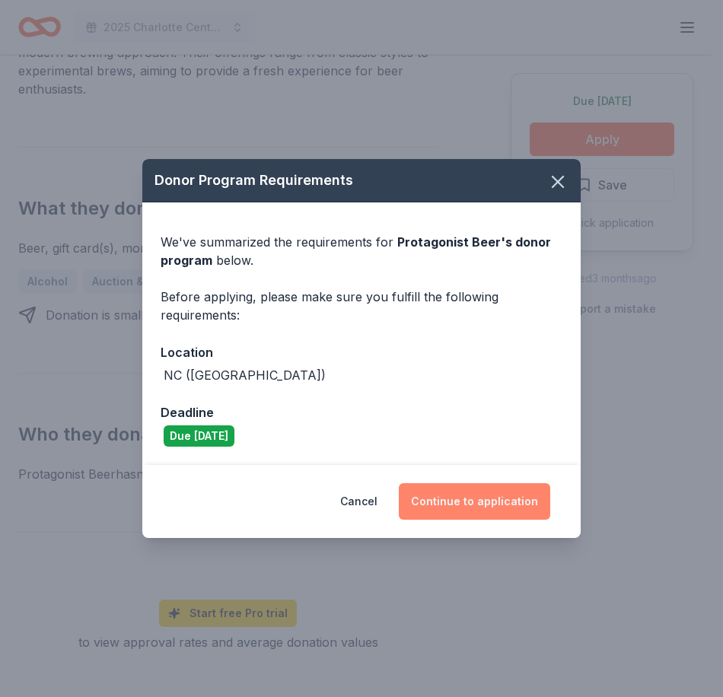
drag, startPoint x: 498, startPoint y: 504, endPoint x: 425, endPoint y: 501, distance: 73.1
click at [425, 501] on button "Continue to application" at bounding box center [474, 501] width 151 height 37
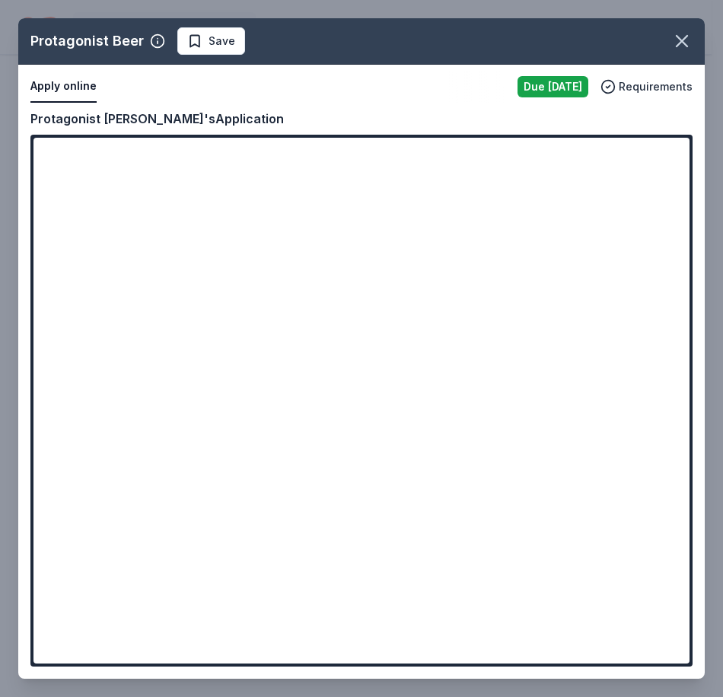
click at [255, 450] on div "Protagonist Beer Save Apply online Due tomorrow Requirements Copy and paste you…" at bounding box center [361, 348] width 686 height 660
click at [259, 435] on div "Protagonist Beer Save Apply online Due tomorrow Requirements Copy and paste you…" at bounding box center [361, 348] width 686 height 660
drag, startPoint x: 259, startPoint y: 435, endPoint x: 307, endPoint y: 401, distance: 58.9
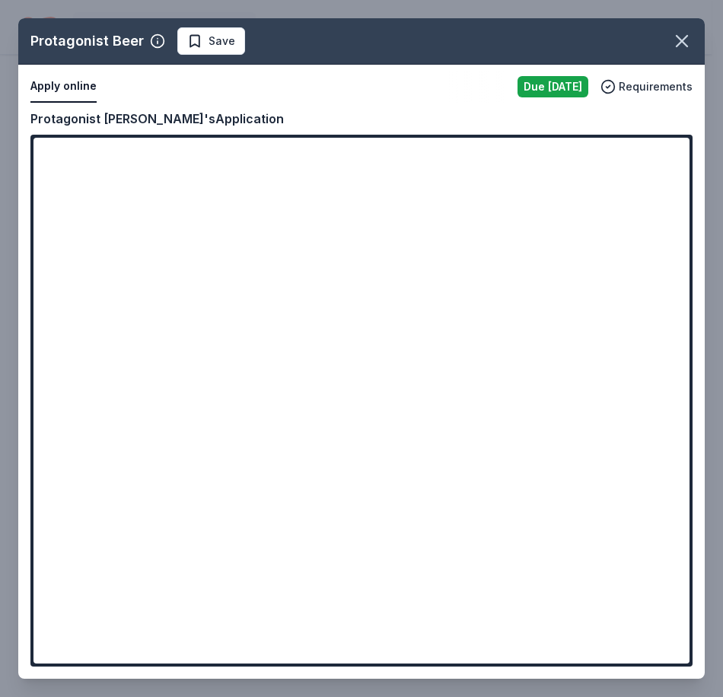
click at [270, 426] on div "Protagonist Beer Save Apply online Due tomorrow Requirements Copy and paste you…" at bounding box center [361, 348] width 686 height 660
click at [682, 42] on icon "button" at bounding box center [681, 41] width 11 height 11
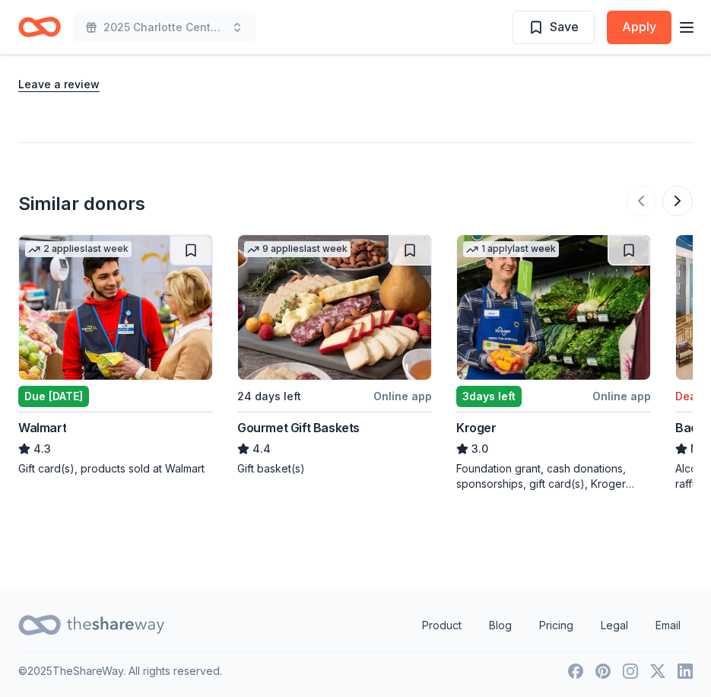
scroll to position [1302, 0]
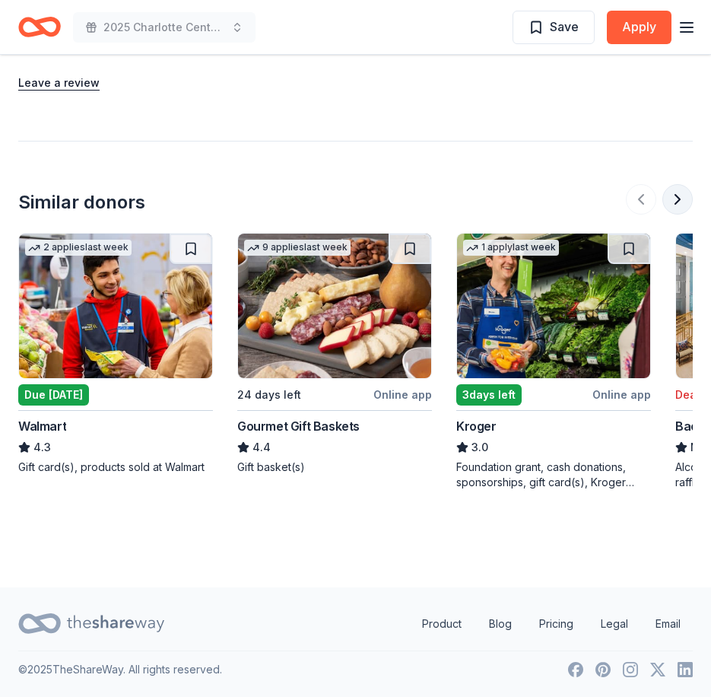
click at [677, 199] on button at bounding box center [678, 199] width 30 height 30
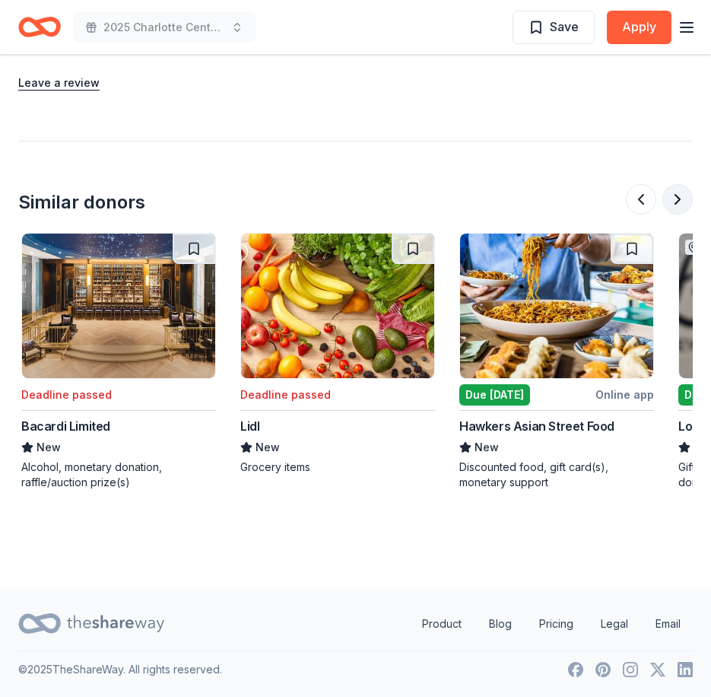
scroll to position [0, 657]
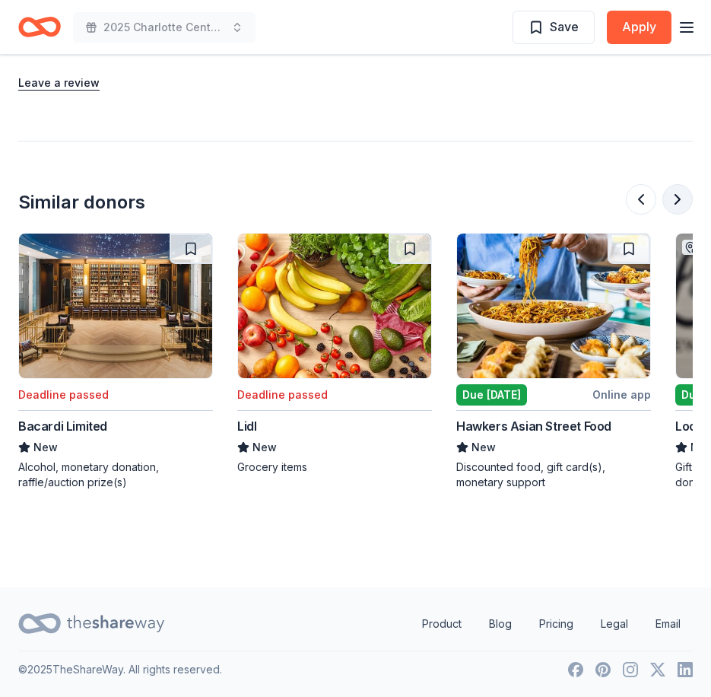
click at [679, 205] on button at bounding box center [678, 199] width 30 height 30
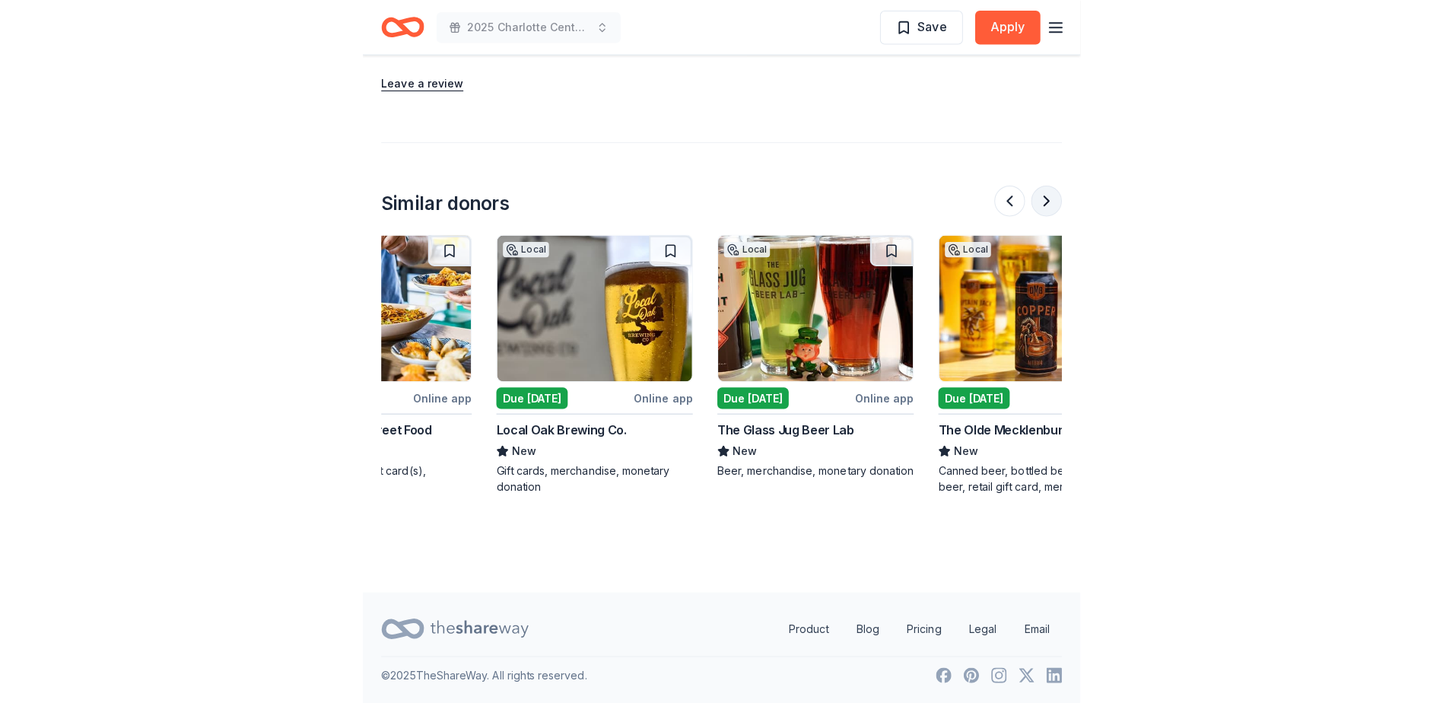
scroll to position [0, 1315]
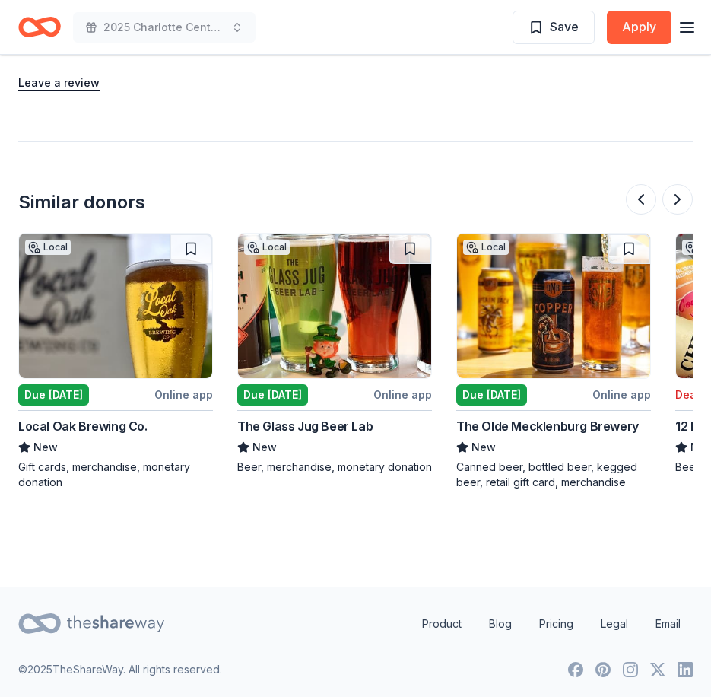
click at [575, 345] on img at bounding box center [553, 306] width 193 height 145
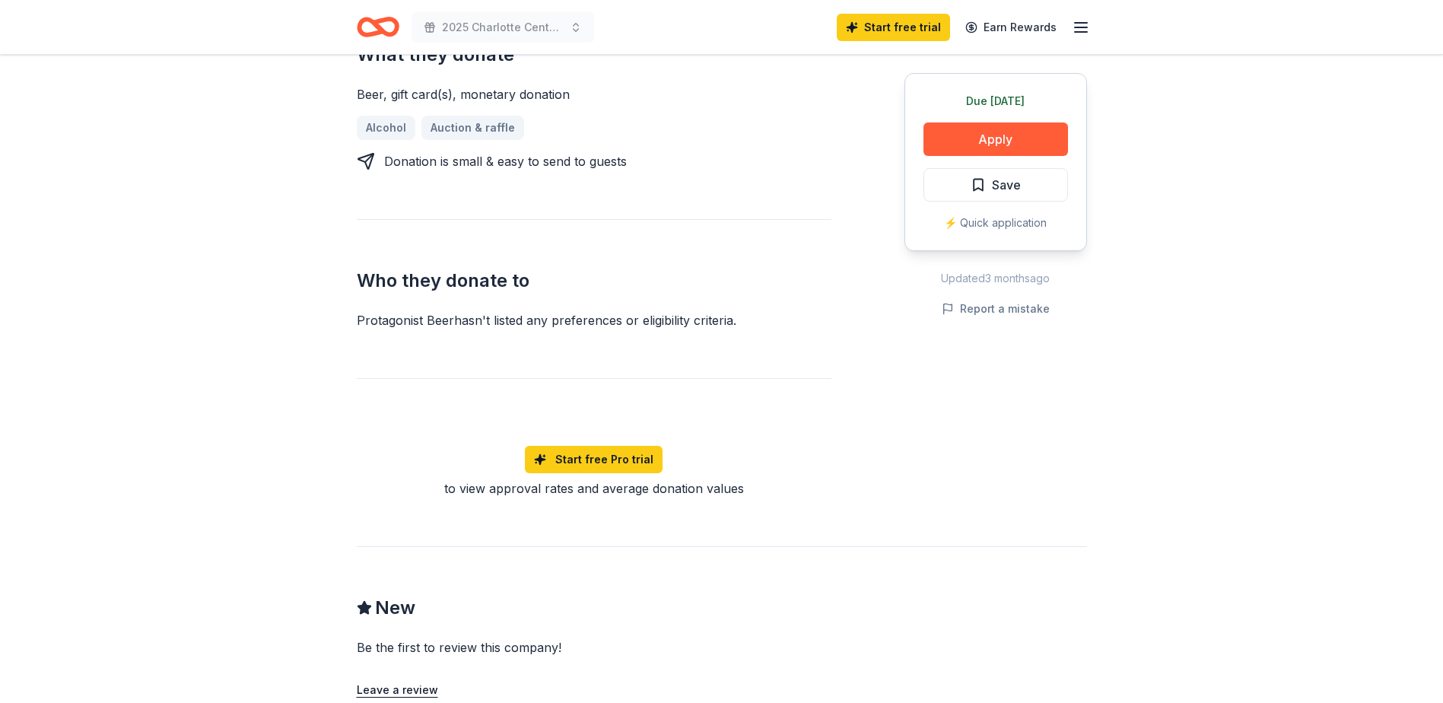
scroll to position [465, 0]
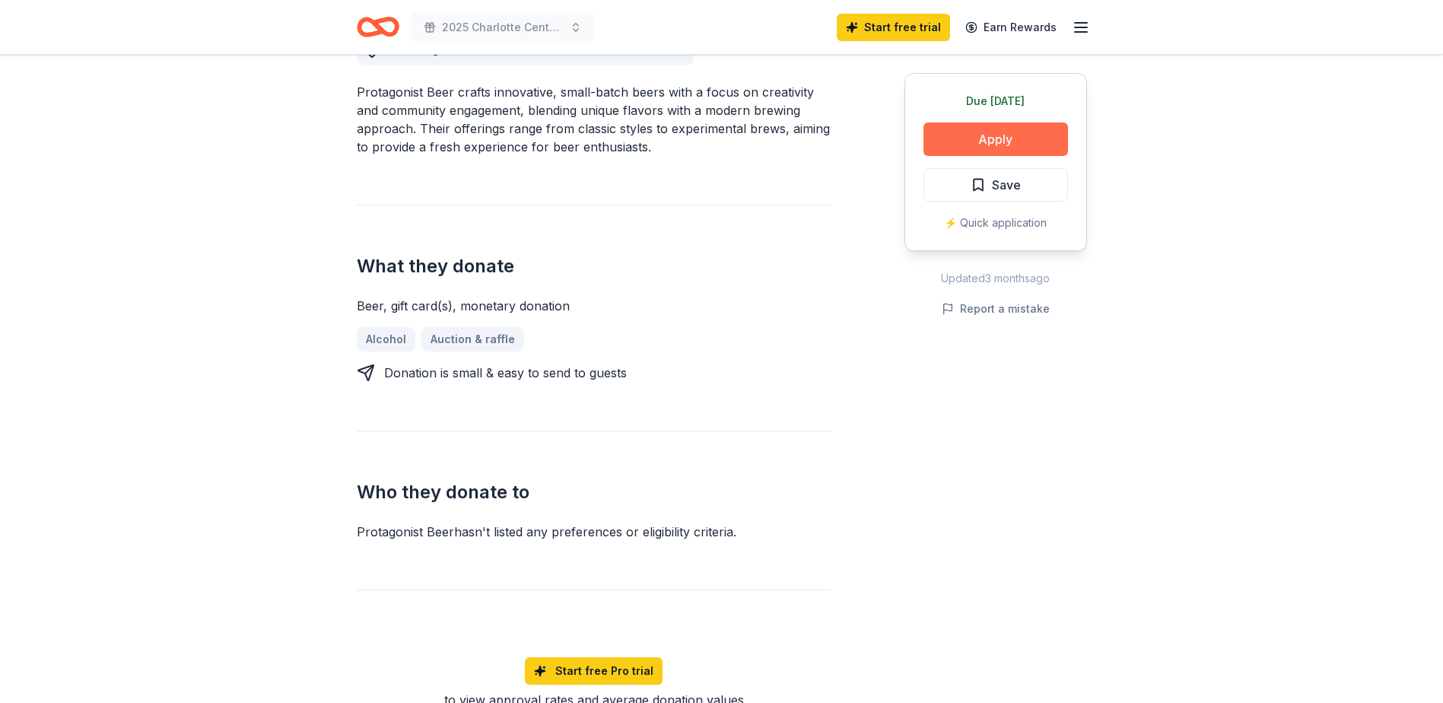
click at [711, 148] on button "Apply" at bounding box center [996, 138] width 145 height 33
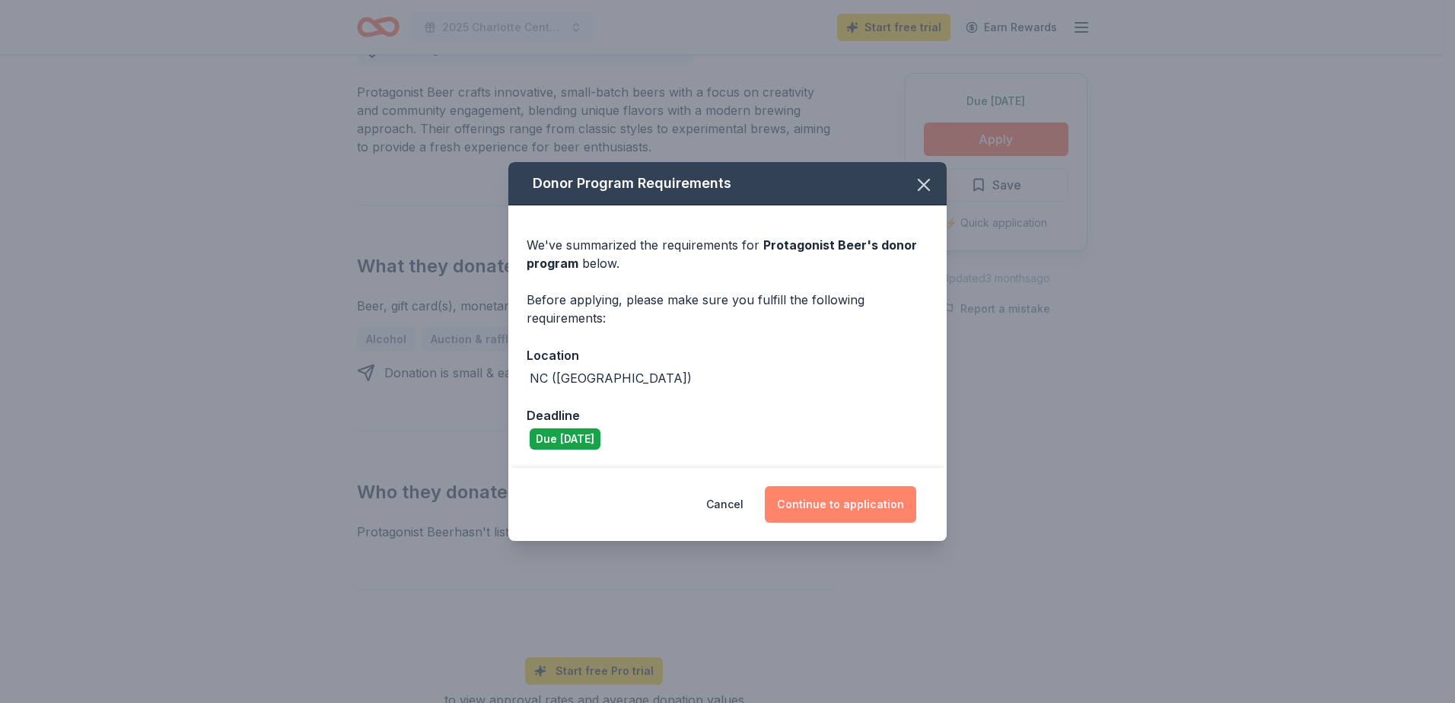
click at [711, 490] on button "Continue to application" at bounding box center [840, 504] width 151 height 37
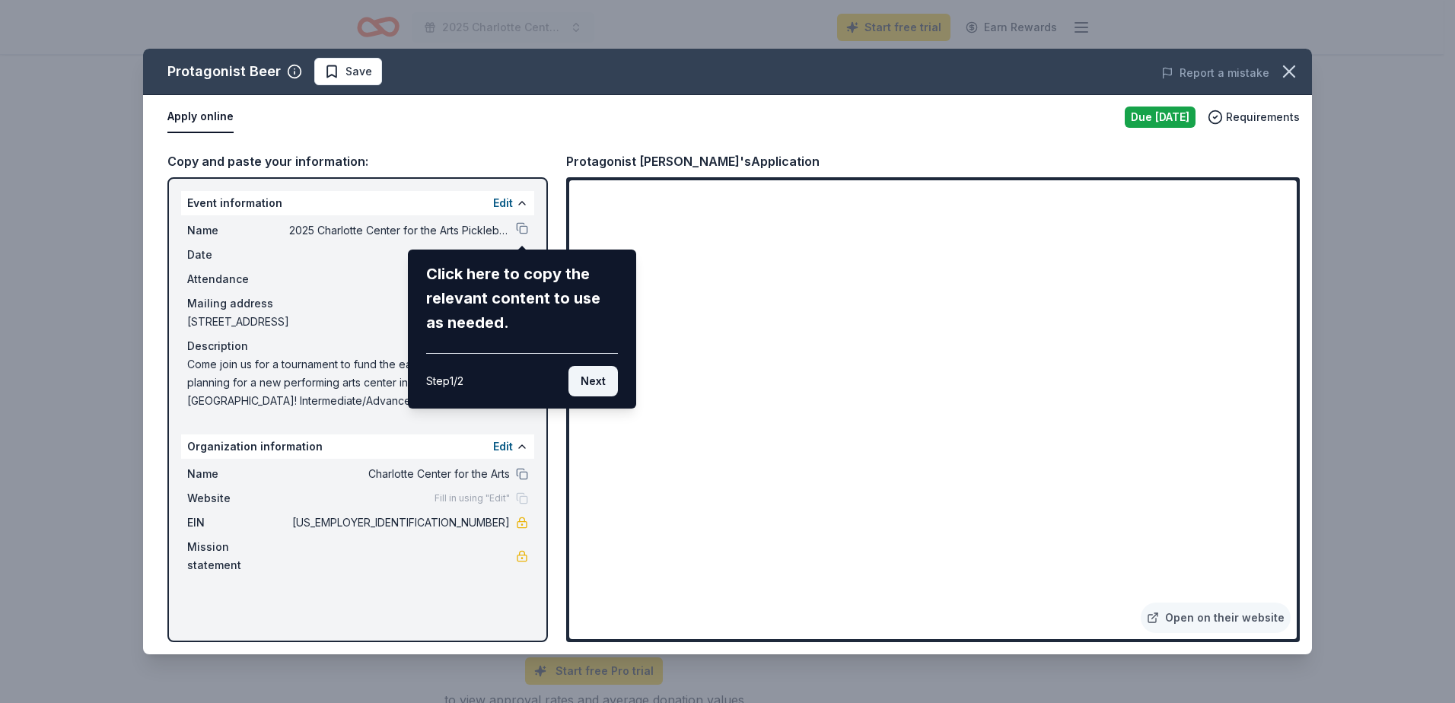
click at [593, 378] on button "Next" at bounding box center [592, 381] width 49 height 30
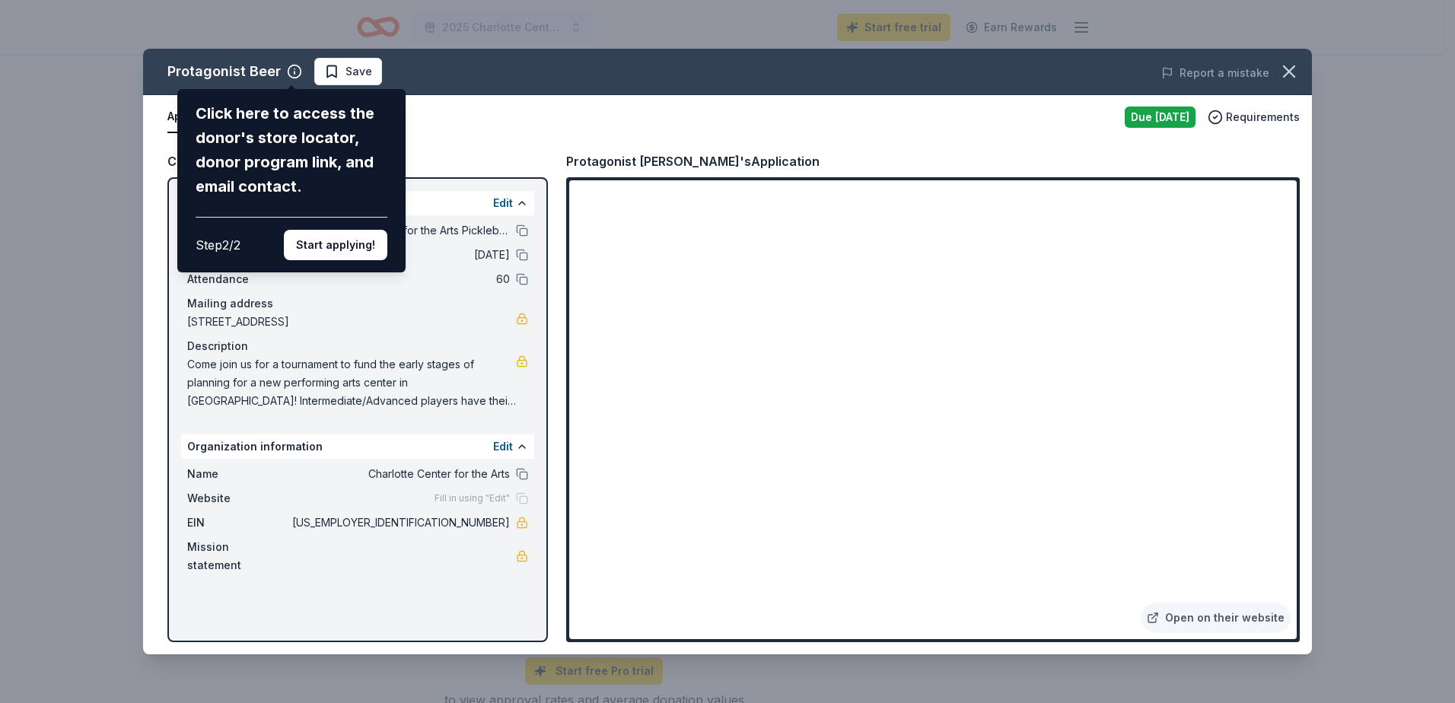
click at [711, 441] on div "Protagonist Beer Click here to access the donor's store locator, donor program …" at bounding box center [727, 352] width 1169 height 606
click at [345, 251] on button "Start applying!" at bounding box center [335, 245] width 103 height 30
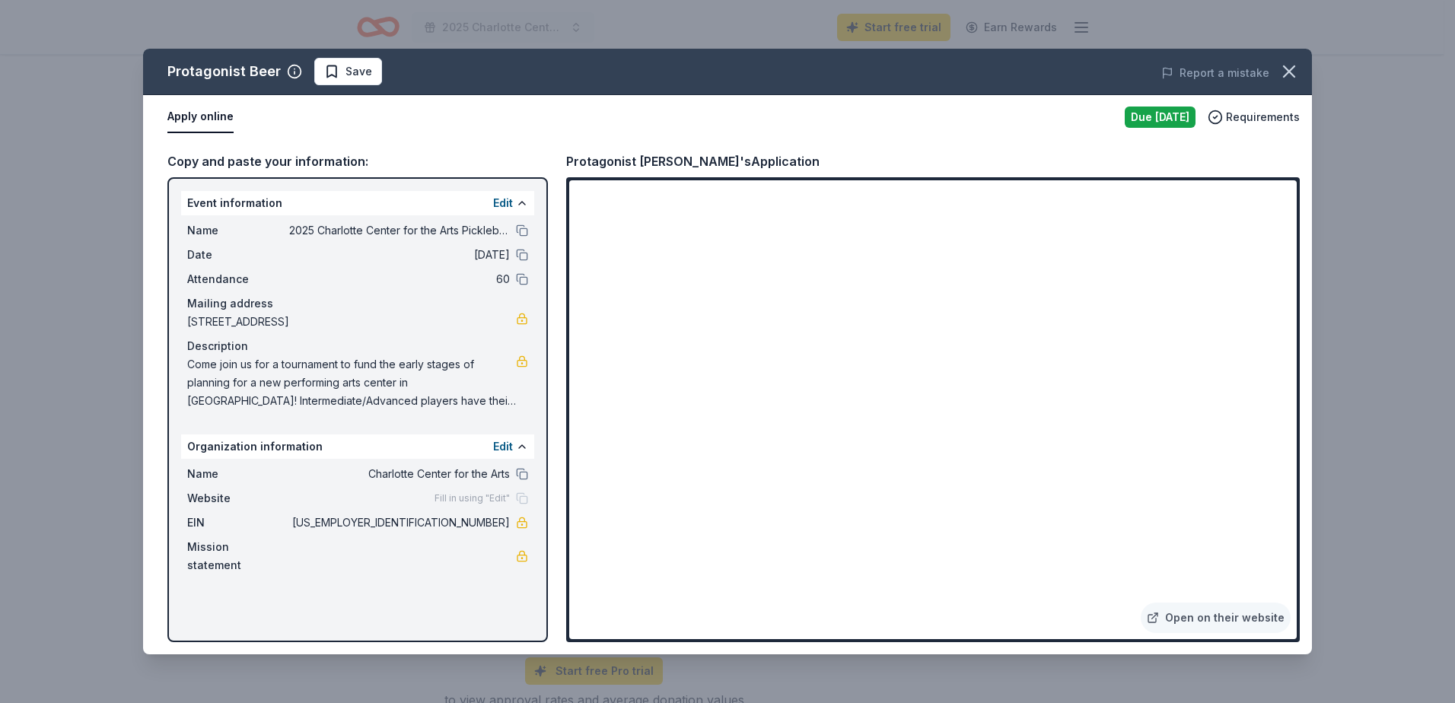
click at [711, 445] on div "Protagonist Beer Save Report a mistake Apply online Due tomorrow Requirements C…" at bounding box center [727, 352] width 1169 height 606
click at [522, 281] on button at bounding box center [522, 279] width 12 height 12
click at [711, 67] on icon "button" at bounding box center [1289, 71] width 11 height 11
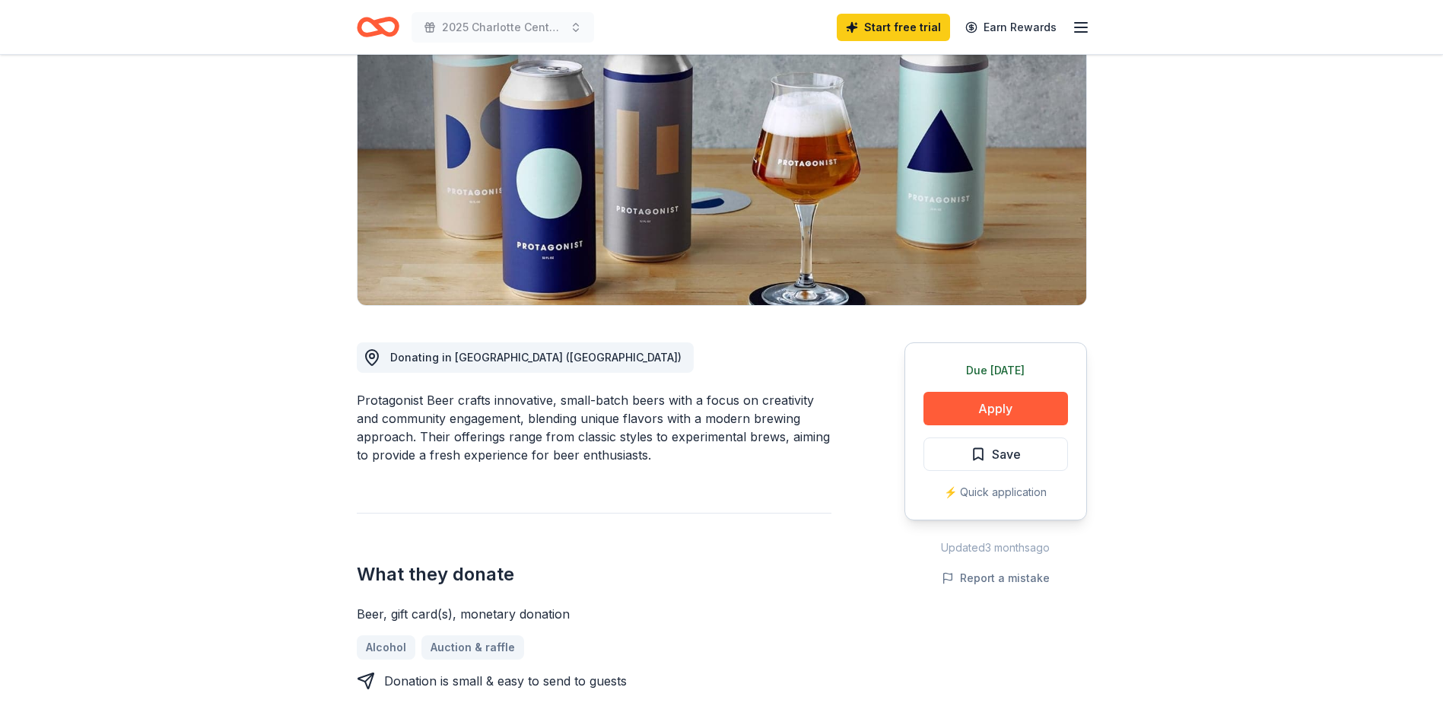
scroll to position [0, 0]
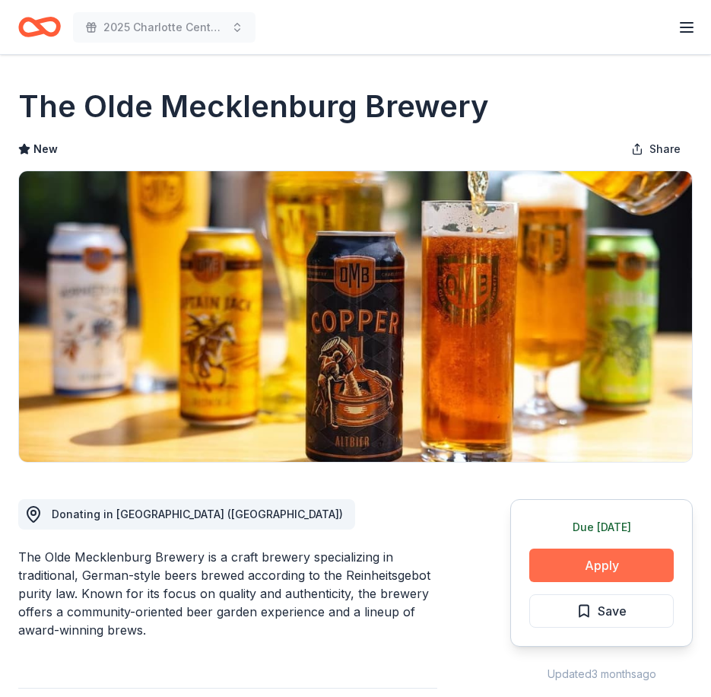
click at [601, 571] on button "Apply" at bounding box center [602, 565] width 145 height 33
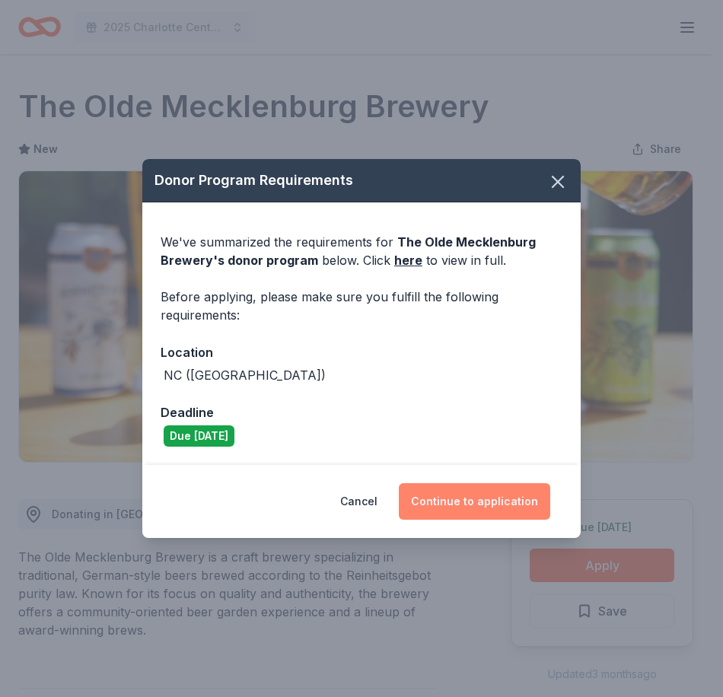
click at [489, 499] on button "Continue to application" at bounding box center [474, 501] width 151 height 37
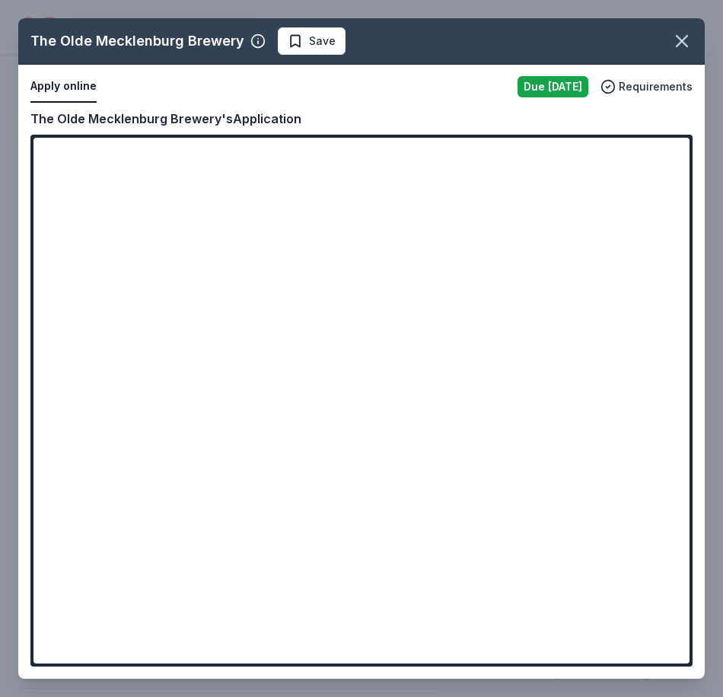
drag, startPoint x: 692, startPoint y: 309, endPoint x: 488, endPoint y: 457, distance: 251.7
click at [544, 466] on div "The Olde Mecklenburg Brewery Save Apply online Due tomorrow Requirements Copy a…" at bounding box center [361, 348] width 686 height 660
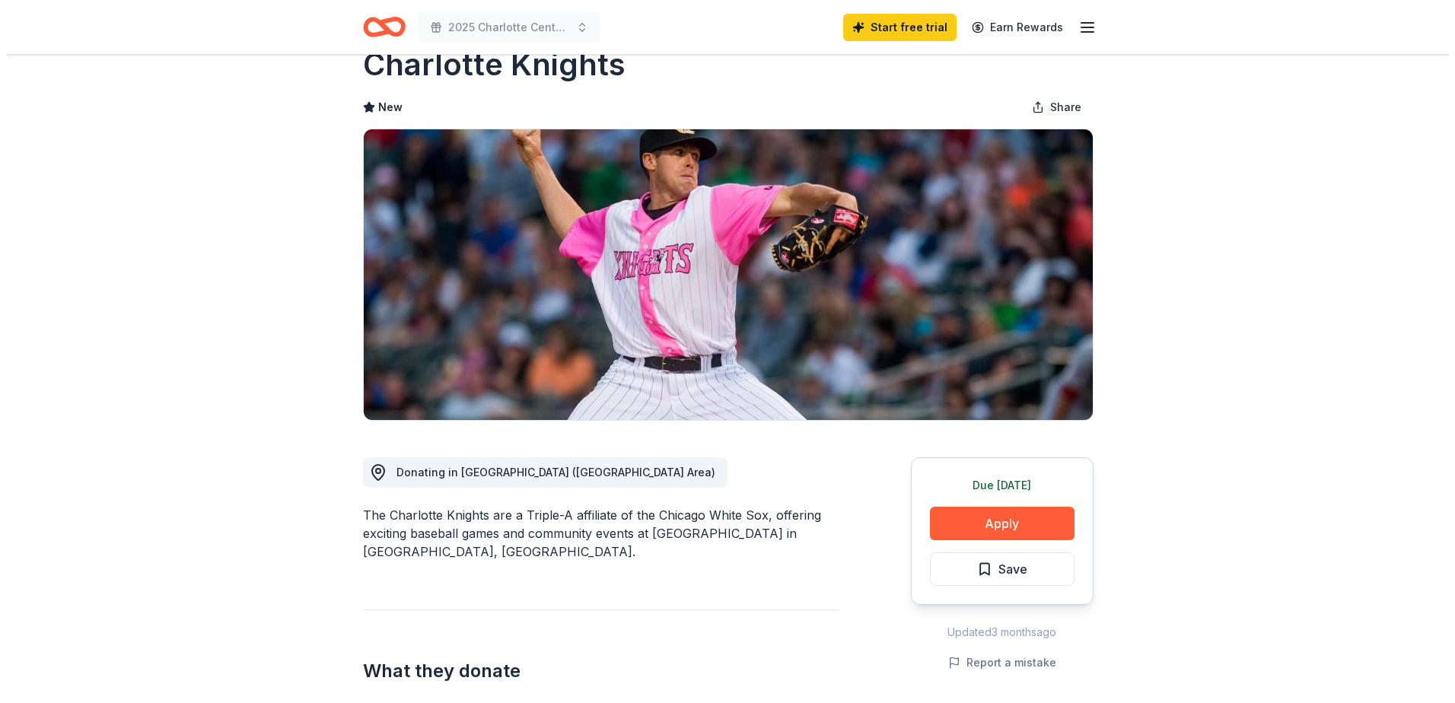
scroll to position [76, 0]
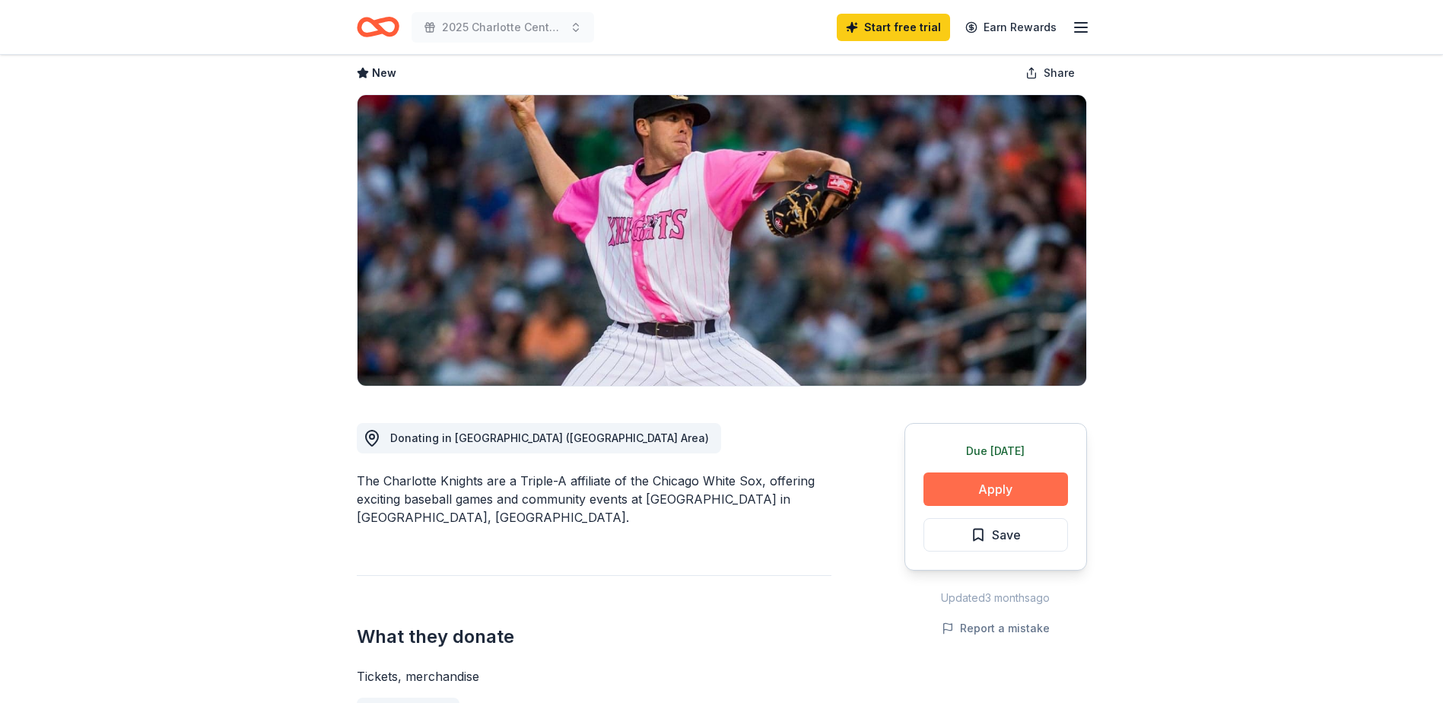
click at [1010, 486] on button "Apply" at bounding box center [996, 488] width 145 height 33
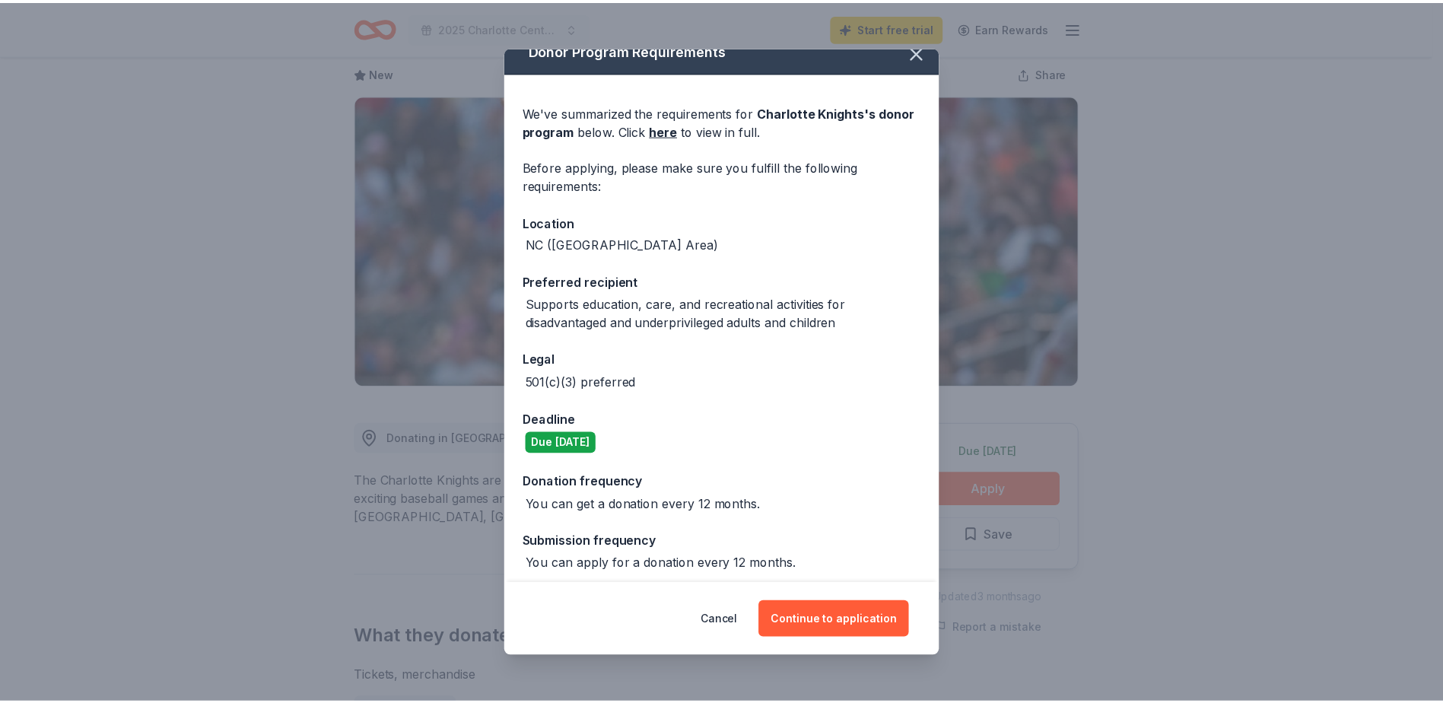
scroll to position [24, 0]
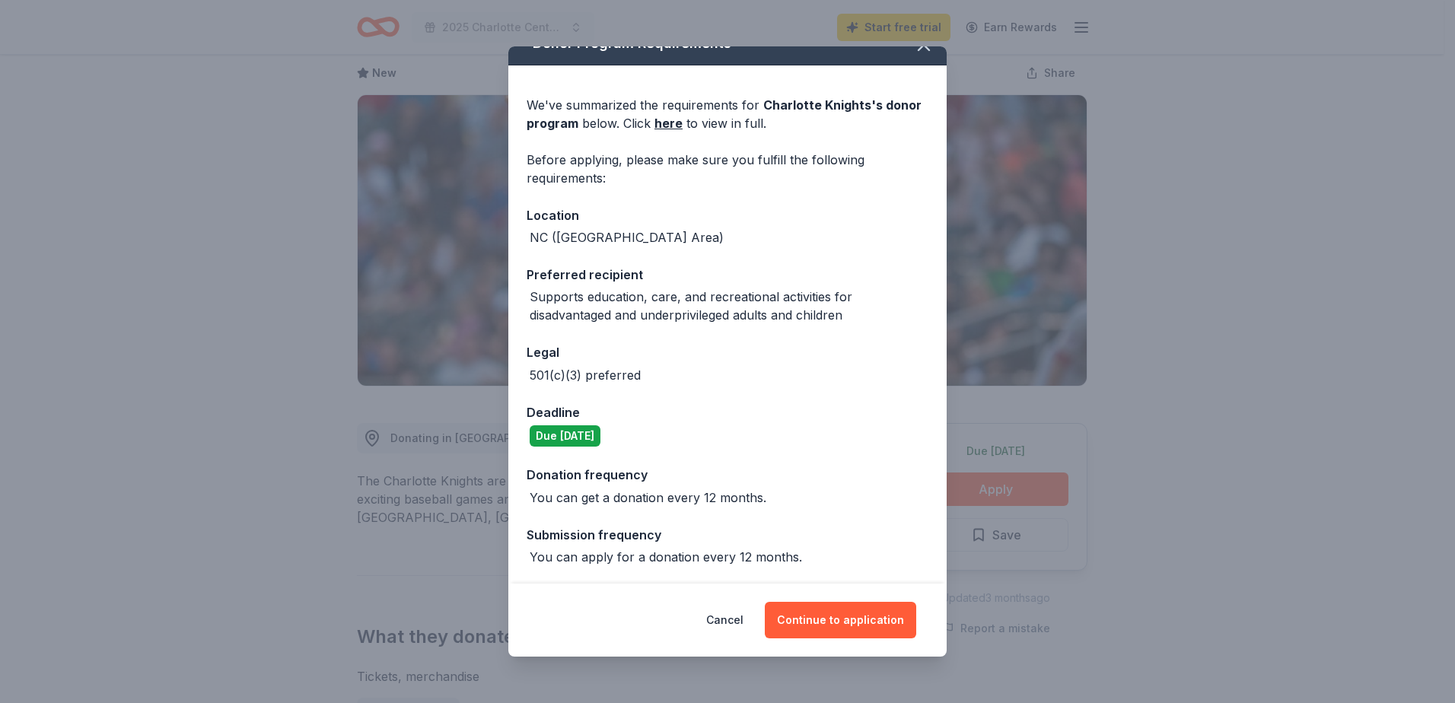
click at [908, 45] on div "Donor Program Requirements We've summarized the requirements for Charlotte Knig…" at bounding box center [727, 351] width 1455 height 703
click at [909, 61] on button "button" at bounding box center [923, 44] width 33 height 33
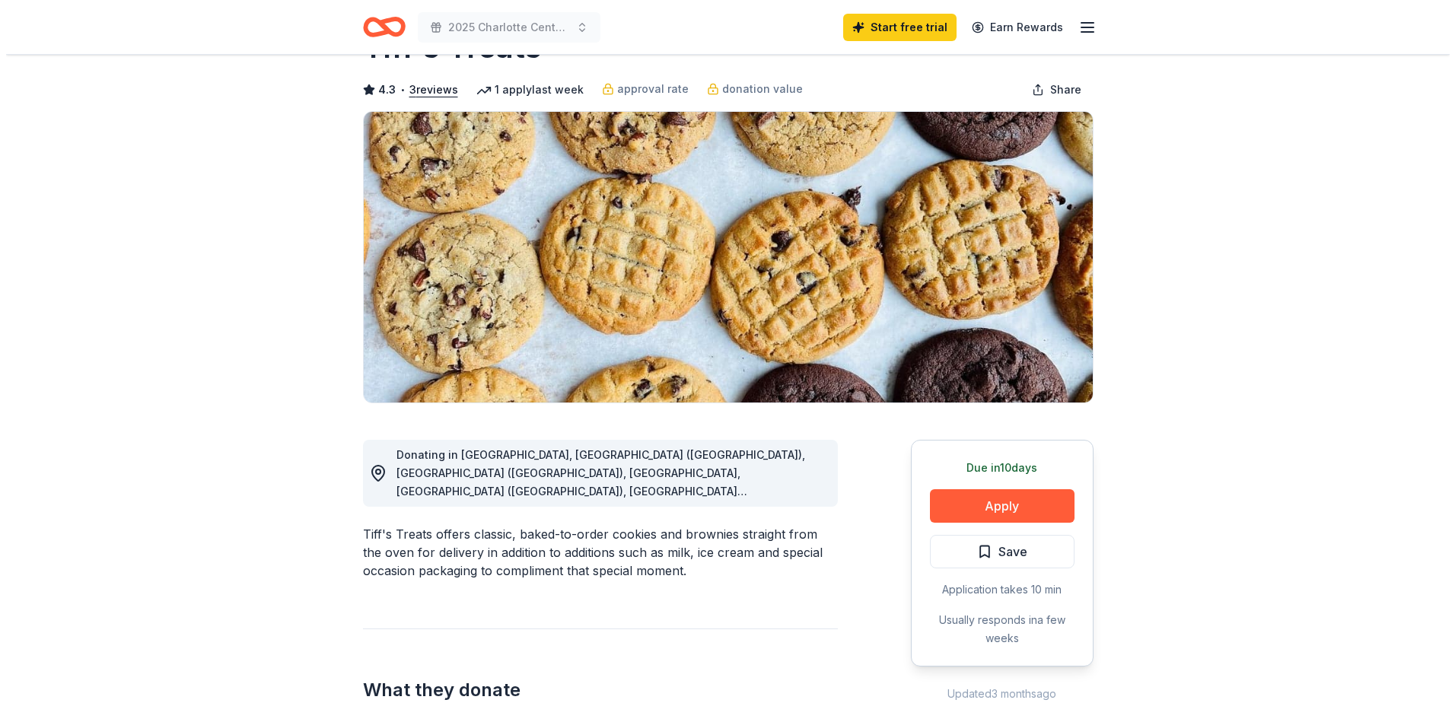
scroll to position [152, 0]
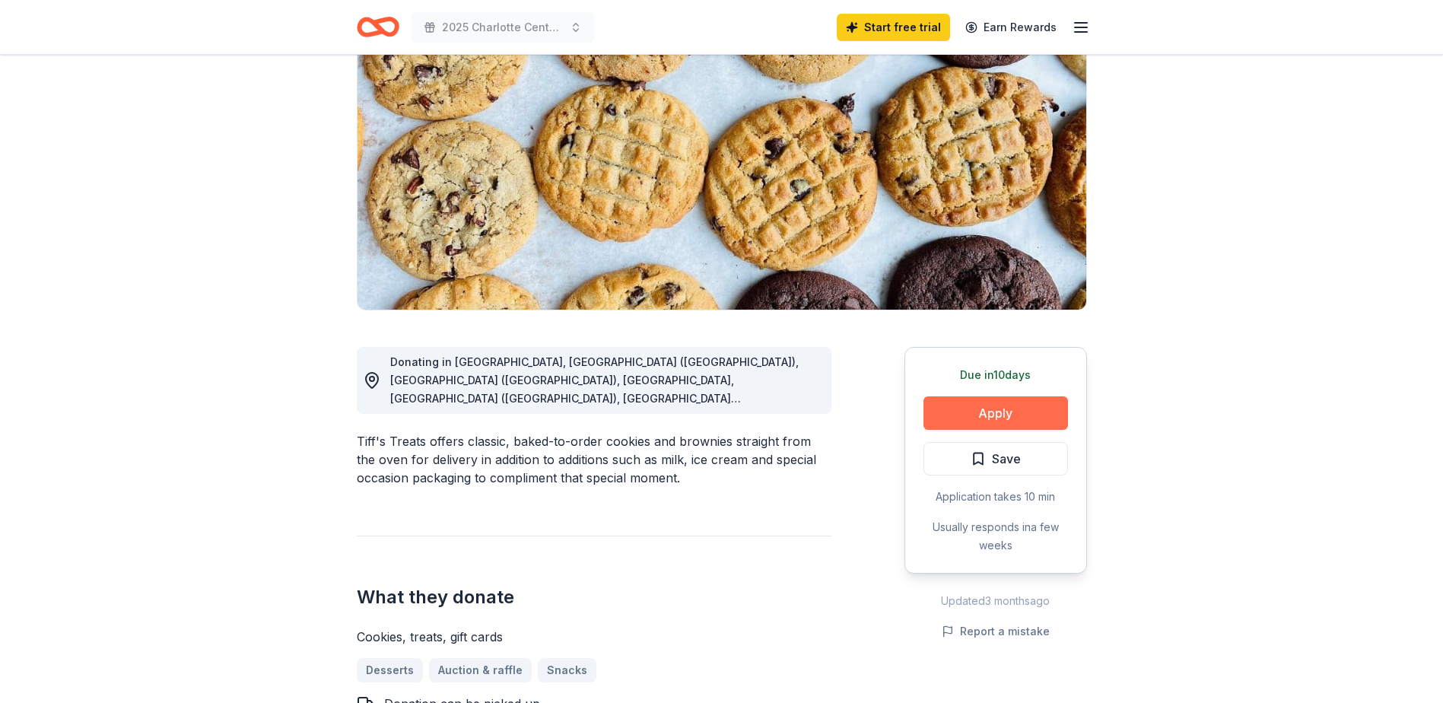
click at [997, 417] on button "Apply" at bounding box center [996, 412] width 145 height 33
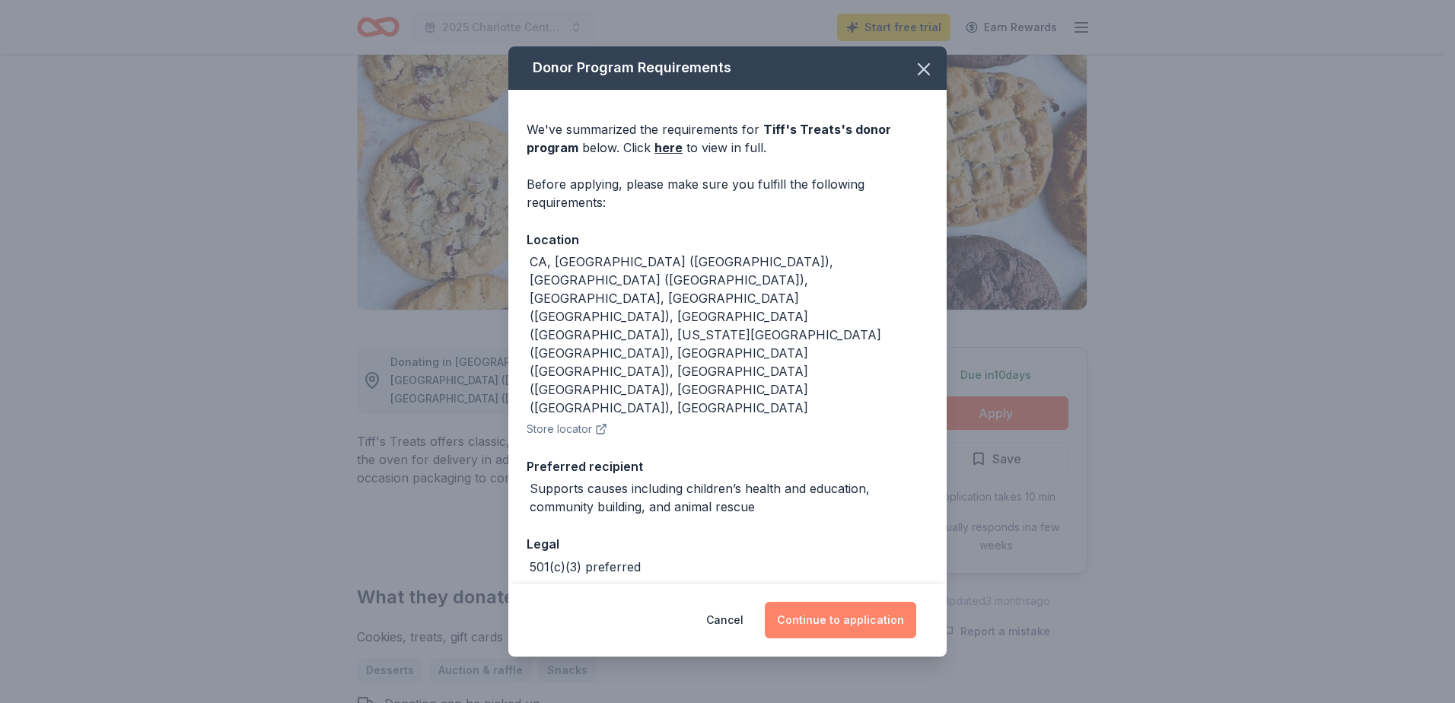
click at [854, 612] on button "Continue to application" at bounding box center [840, 620] width 151 height 37
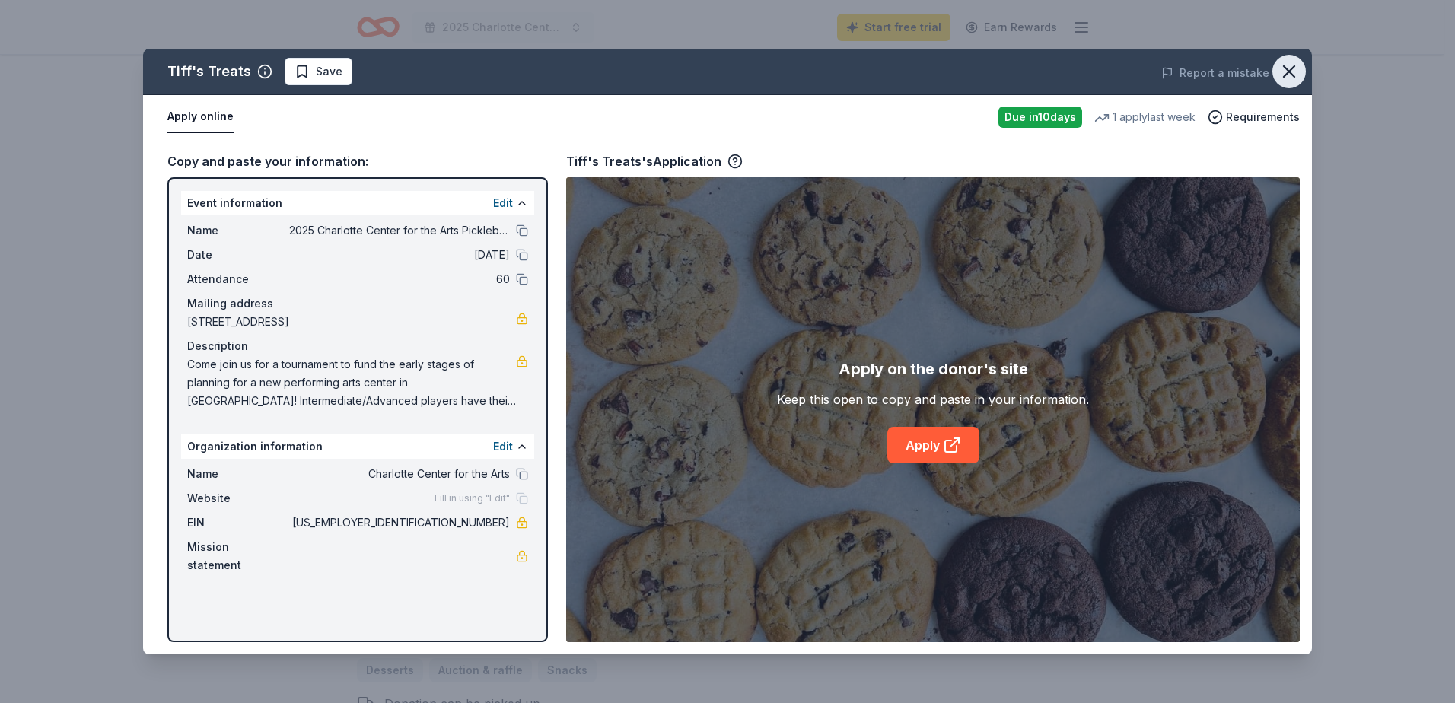
click at [1287, 72] on icon "button" at bounding box center [1288, 71] width 21 height 21
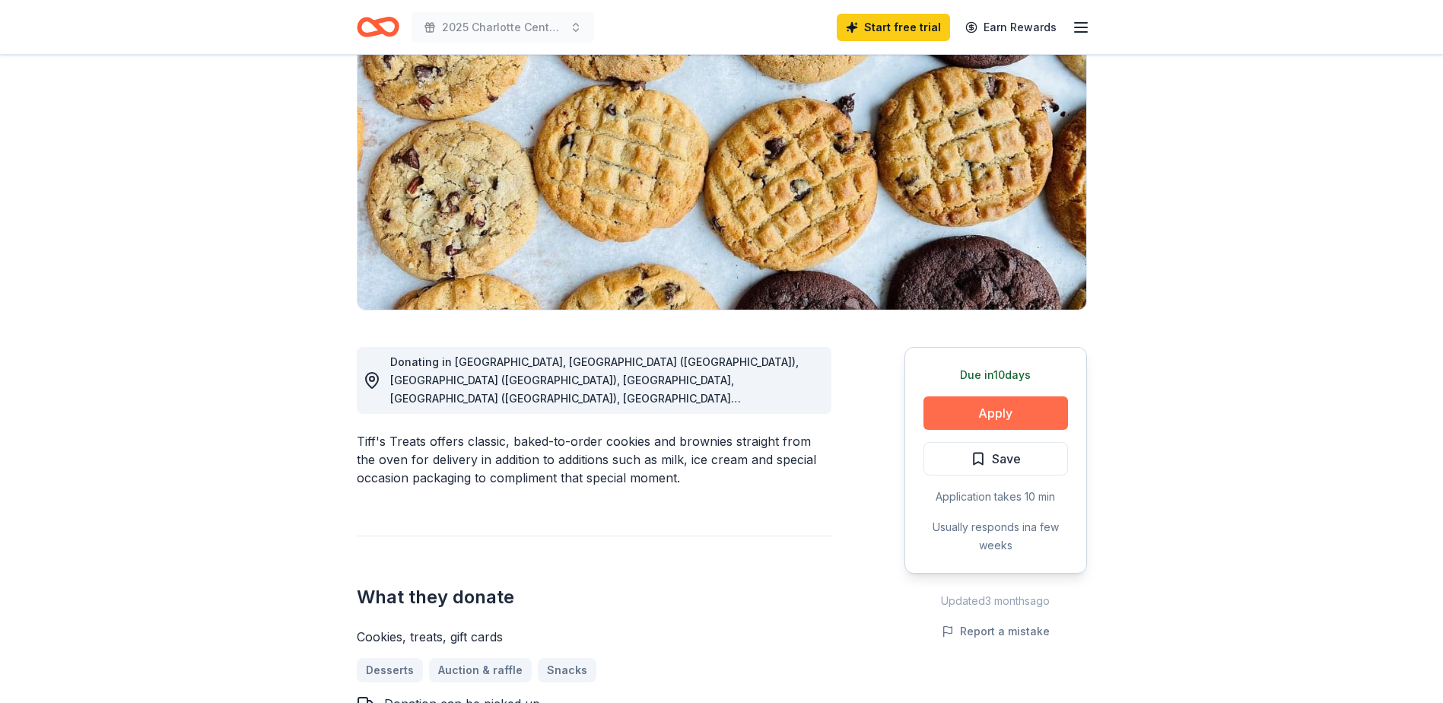
click at [1004, 412] on button "Apply" at bounding box center [996, 412] width 145 height 33
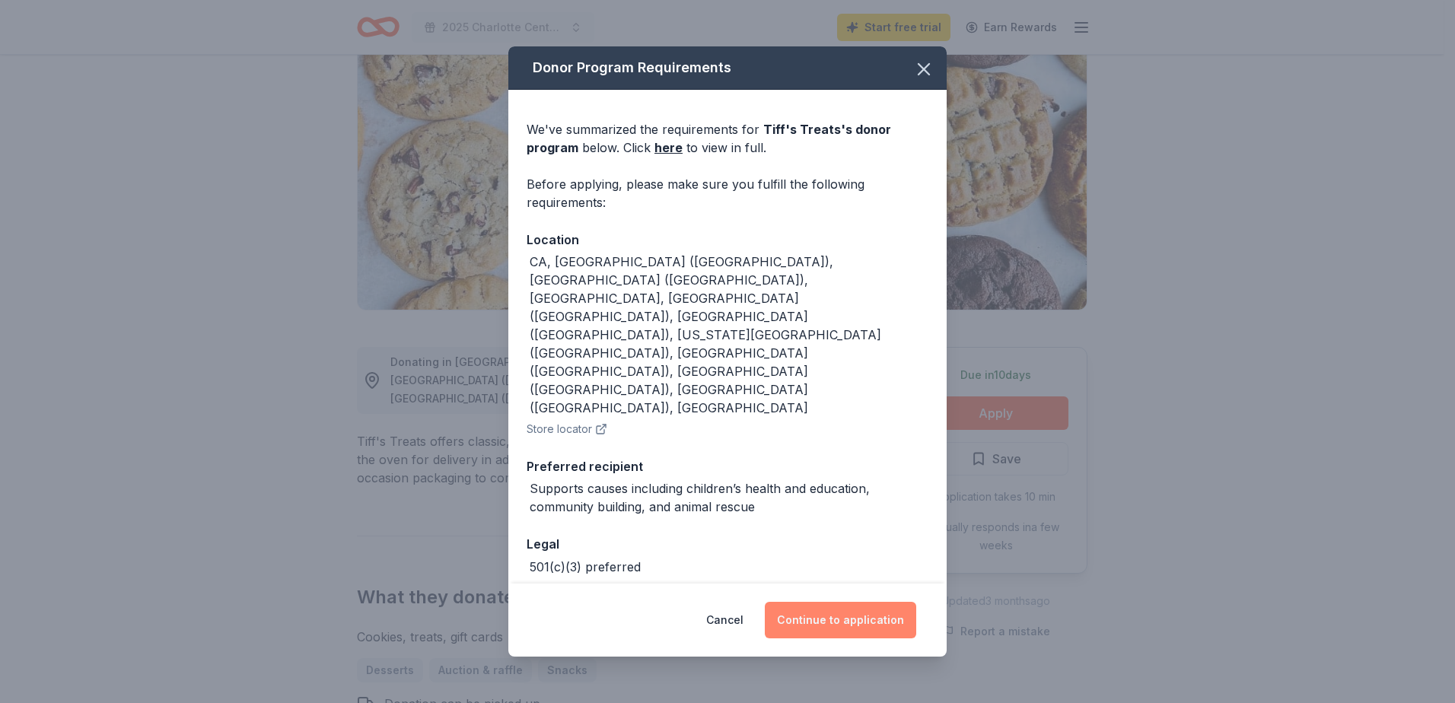
click at [845, 602] on button "Continue to application" at bounding box center [840, 620] width 151 height 37
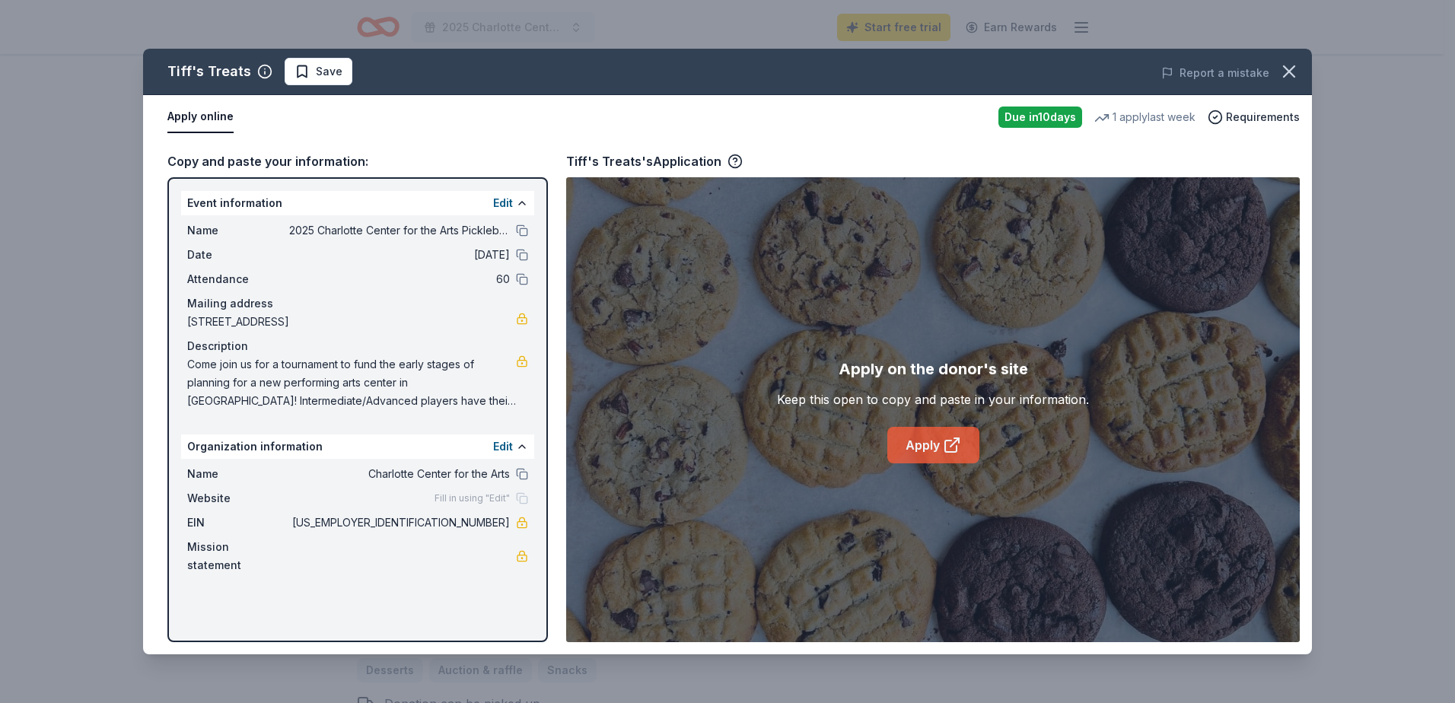
click at [916, 447] on link "Apply" at bounding box center [933, 445] width 92 height 37
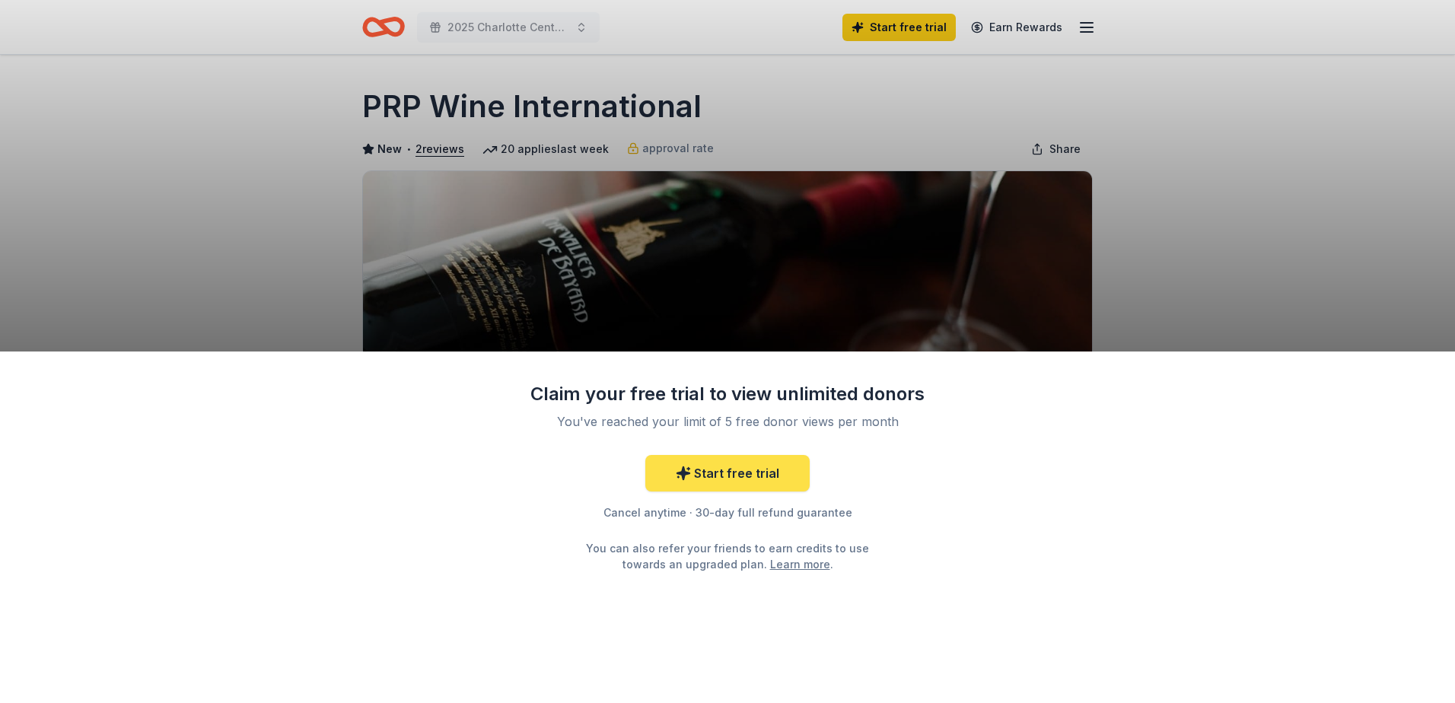
click at [708, 486] on link "Start free trial" at bounding box center [727, 473] width 164 height 37
click at [698, 477] on link "Start free trial" at bounding box center [727, 473] width 164 height 37
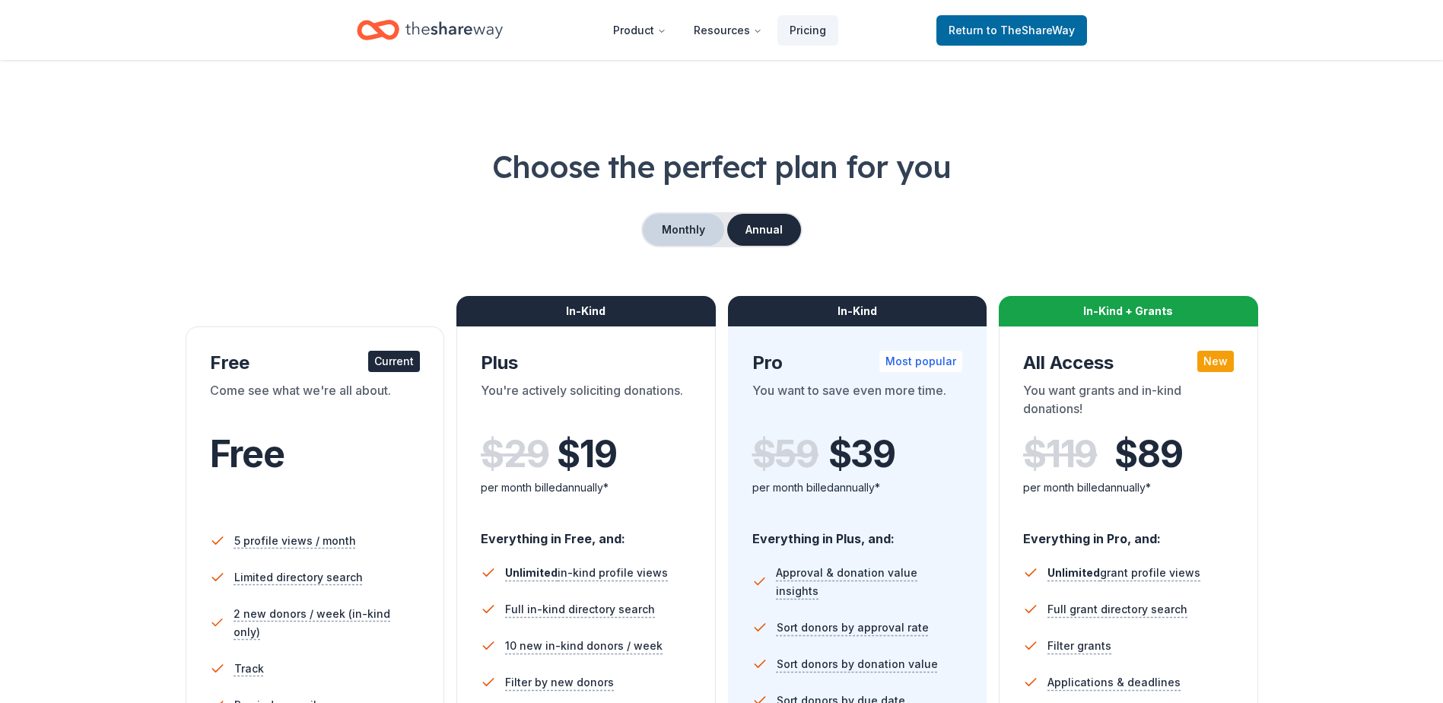
click at [675, 232] on button "Monthly" at bounding box center [683, 230] width 81 height 32
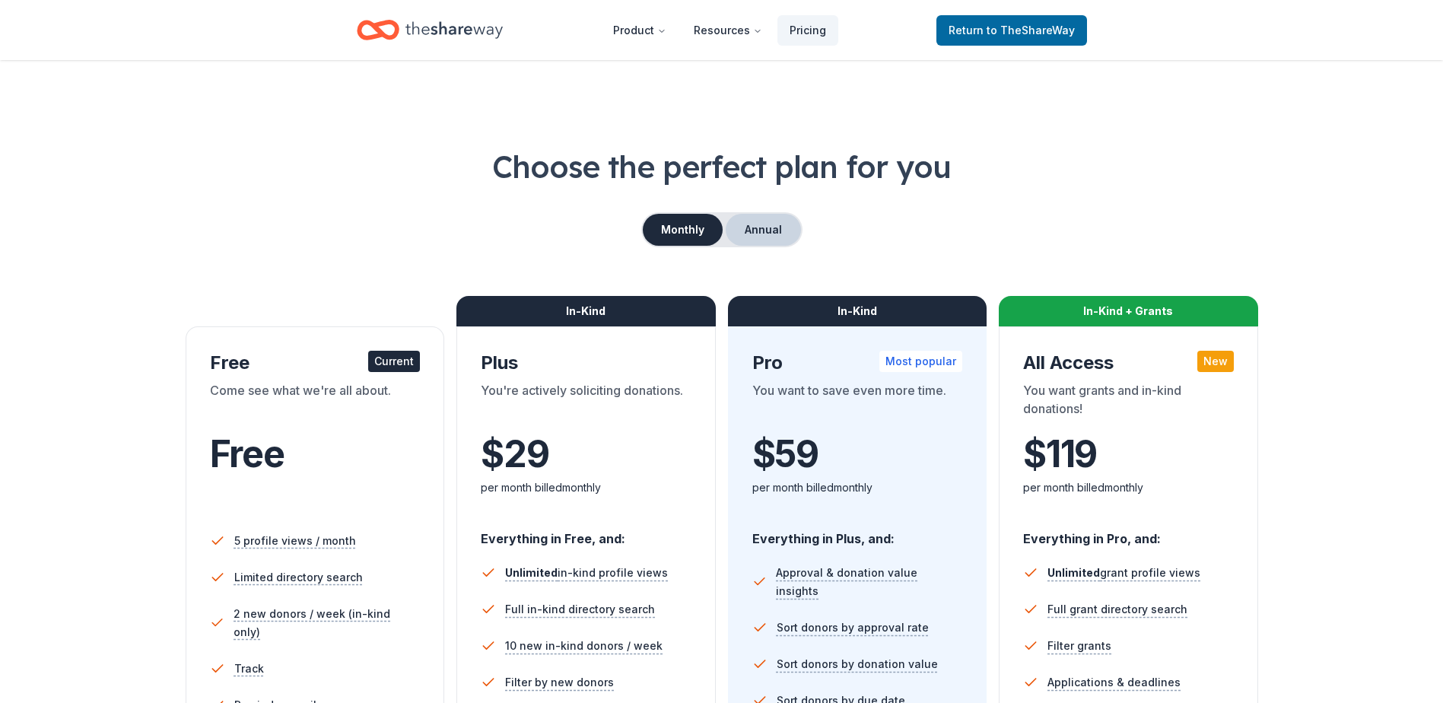
click at [758, 235] on button "Annual" at bounding box center [763, 230] width 75 height 32
